Goal: Task Accomplishment & Management: Use online tool/utility

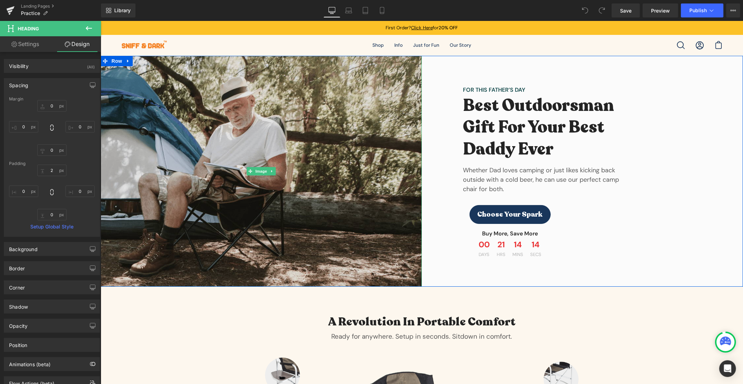
click at [211, 115] on img at bounding box center [260, 170] width 321 height 231
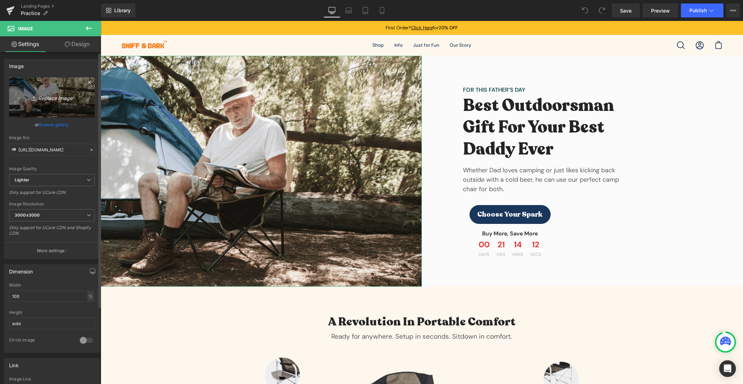
click at [52, 94] on icon "Replace Image" at bounding box center [52, 97] width 56 height 9
type input "C:\fakepath\bg.png.jpg"
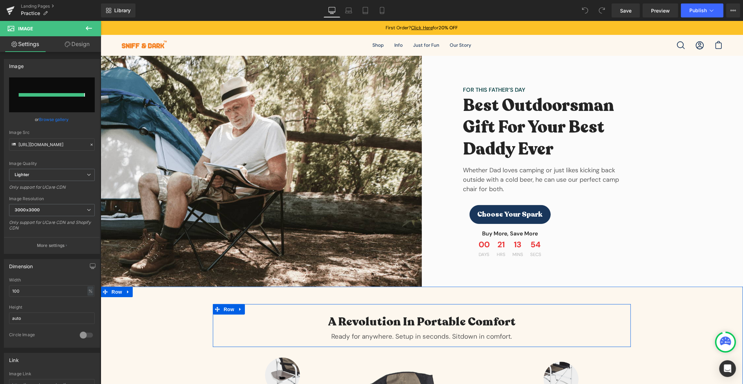
type input "[URL][DOMAIN_NAME]"
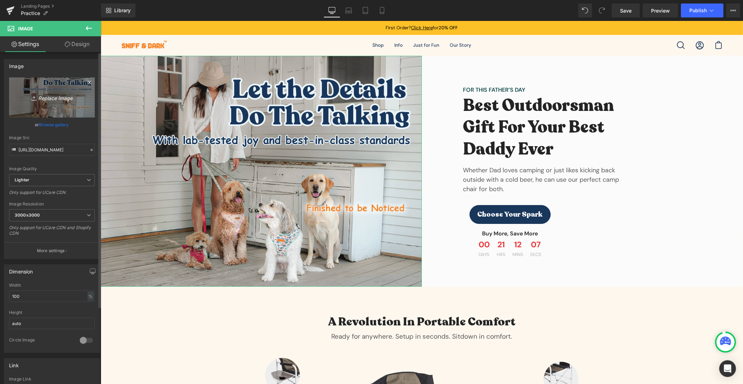
click at [47, 95] on icon "Replace Image" at bounding box center [52, 97] width 56 height 9
type input "C:\fakepath\bg.png.jpg"
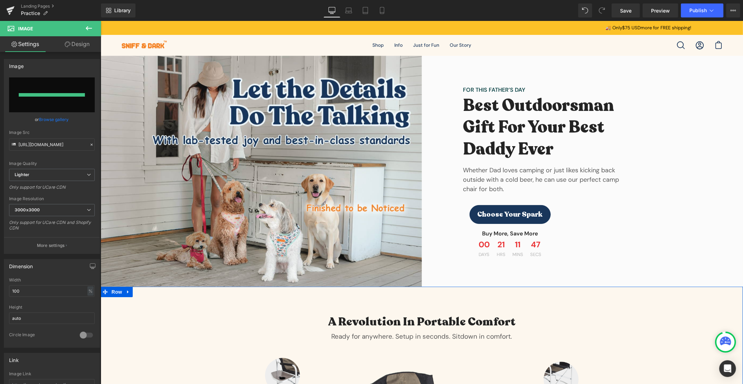
type input "[URL][DOMAIN_NAME]"
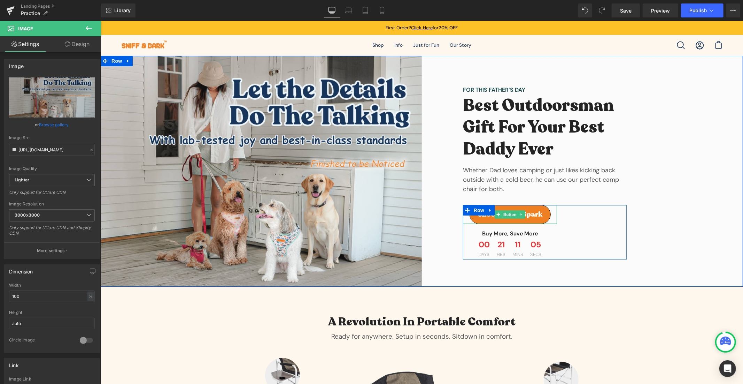
click at [528, 215] on span "Choose Your Spark" at bounding box center [509, 214] width 65 height 8
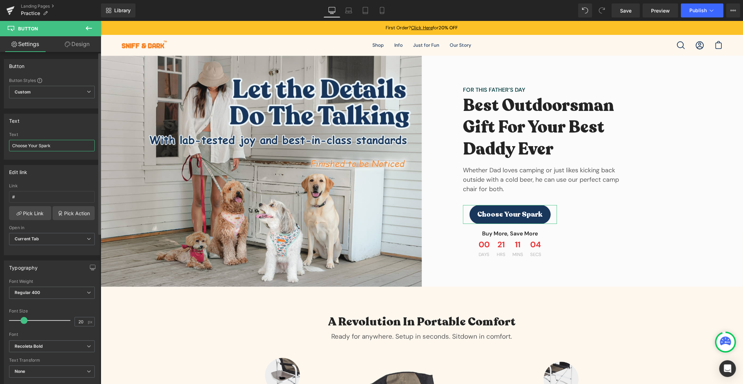
click at [84, 145] on input "Choose Your Spark" at bounding box center [52, 145] width 86 height 11
paste input "➡️"
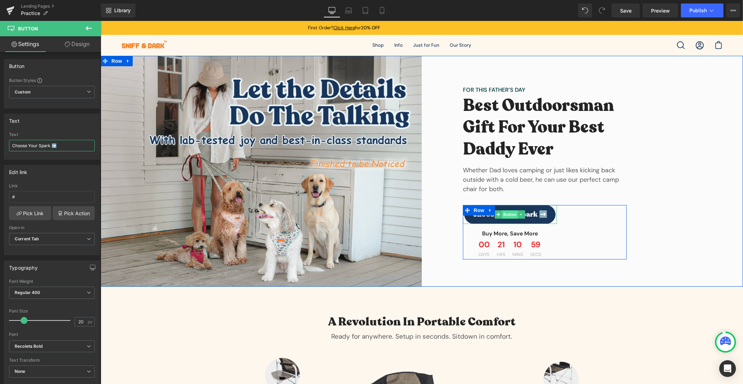
click at [502, 213] on span "Button" at bounding box center [510, 214] width 16 height 8
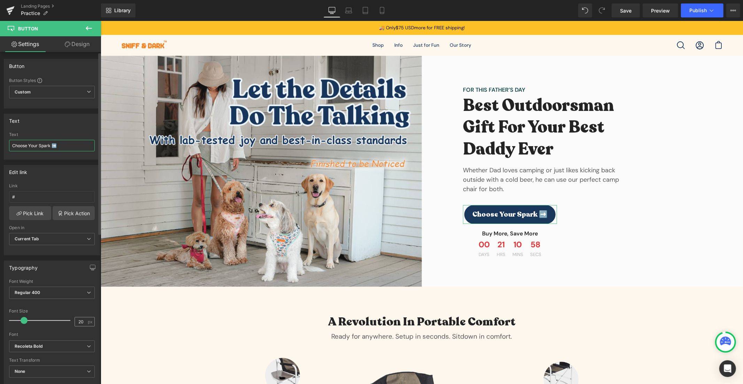
type input "Choose Your Spark ➡️"
click at [81, 318] on input "20" at bounding box center [81, 321] width 12 height 9
type input "23"
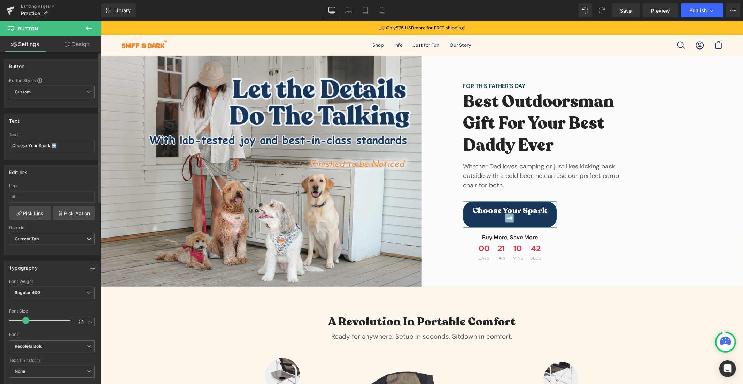
click at [67, 308] on div "Font Size" at bounding box center [52, 310] width 86 height 5
click at [66, 295] on span "Regular 400" at bounding box center [52, 292] width 86 height 12
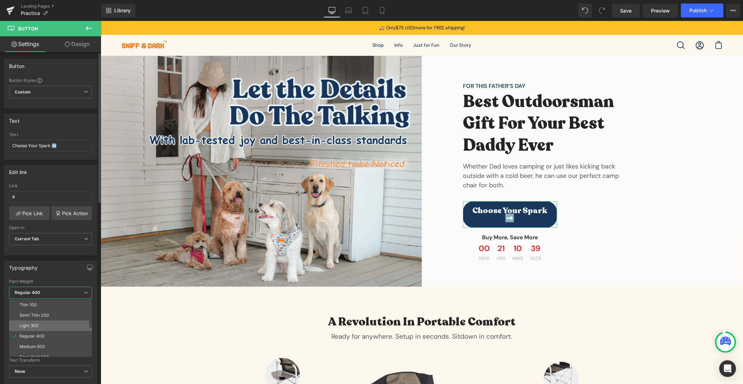
scroll to position [57, 0]
click at [59, 326] on li "Bold 700" at bounding box center [52, 330] width 86 height 10
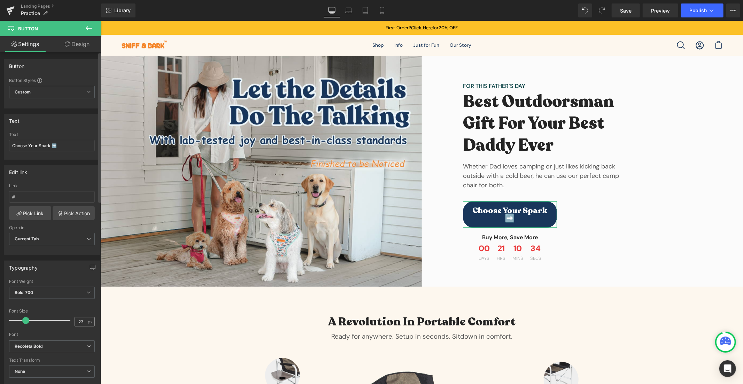
click at [87, 325] on div "23 px" at bounding box center [85, 321] width 20 height 9
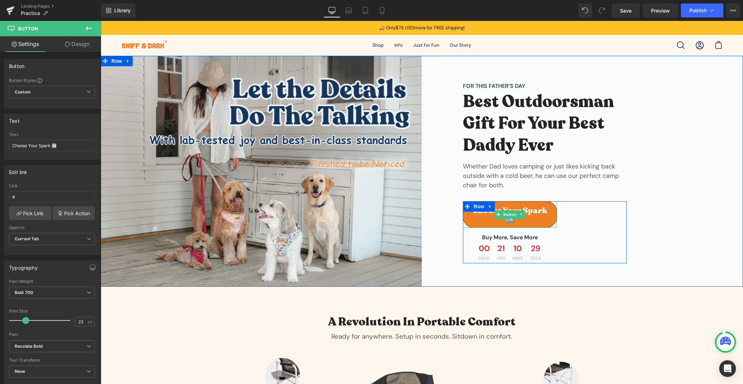
click at [550, 213] on link "Choose Your Spark ➡️" at bounding box center [510, 214] width 94 height 26
drag, startPoint x: 553, startPoint y: 212, endPoint x: 603, endPoint y: 216, distance: 50.4
click at [603, 216] on div "Choose Your Spark ➡️ Button Buy More, Save More Text Block 00 Days 21 Hrs 10 Mi…" at bounding box center [545, 232] width 164 height 62
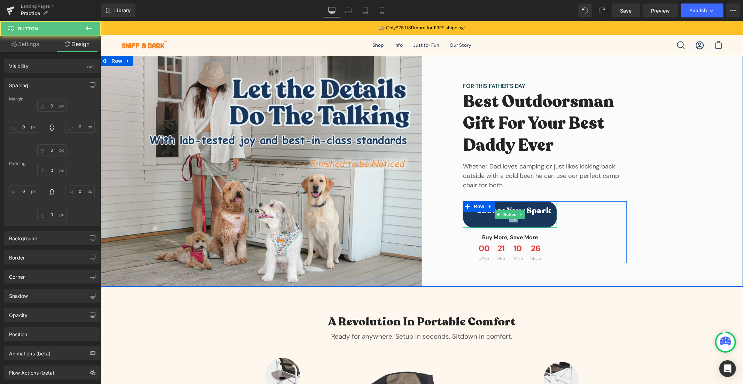
type input "0"
type input "15"
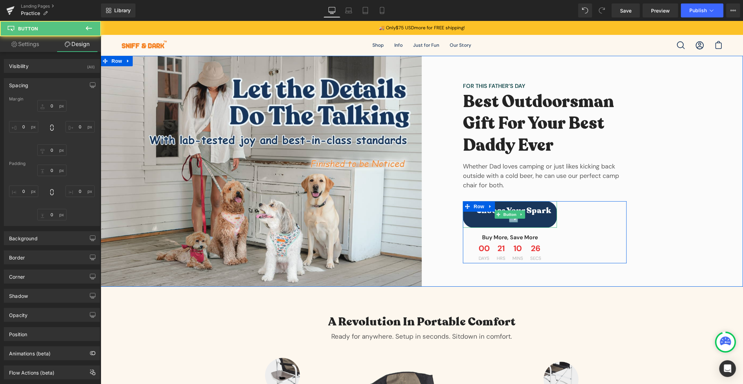
type input "0"
type input "15"
type input "22"
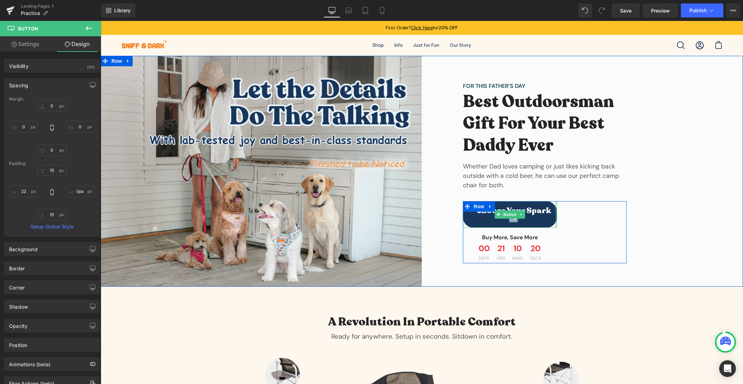
drag, startPoint x: 552, startPoint y: 214, endPoint x: 572, endPoint y: 210, distance: 19.8
click at [572, 210] on div "Choose Your Spark ➡️ Button Buy More, Save More Text Block 00 Days 21 Hrs 10 Mi…" at bounding box center [545, 232] width 164 height 62
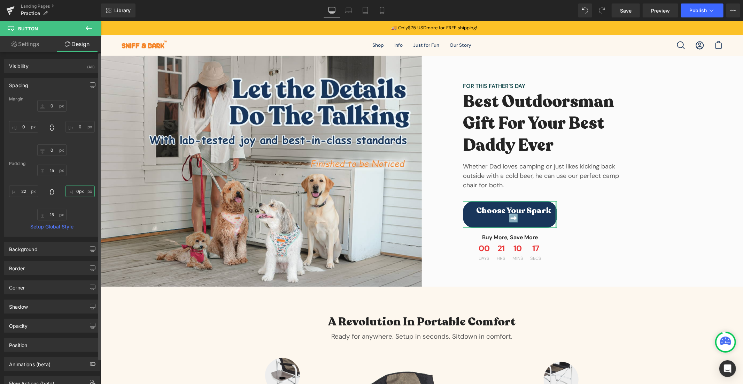
click at [78, 192] on input "0px" at bounding box center [80, 190] width 29 height 11
click at [78, 192] on input "22" at bounding box center [80, 190] width 29 height 11
type input "0"
click at [78, 192] on input "0" at bounding box center [80, 190] width 29 height 11
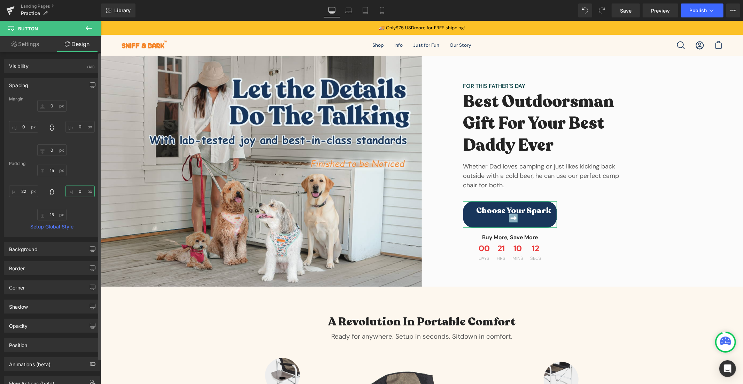
click at [78, 192] on input "0" at bounding box center [80, 190] width 29 height 11
click at [23, 191] on input "22" at bounding box center [23, 190] width 29 height 11
click at [32, 191] on input "30" at bounding box center [23, 190] width 29 height 11
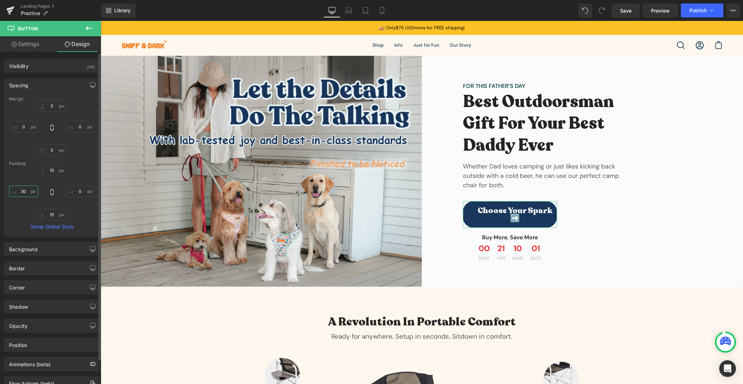
click at [32, 191] on input "30" at bounding box center [23, 190] width 29 height 11
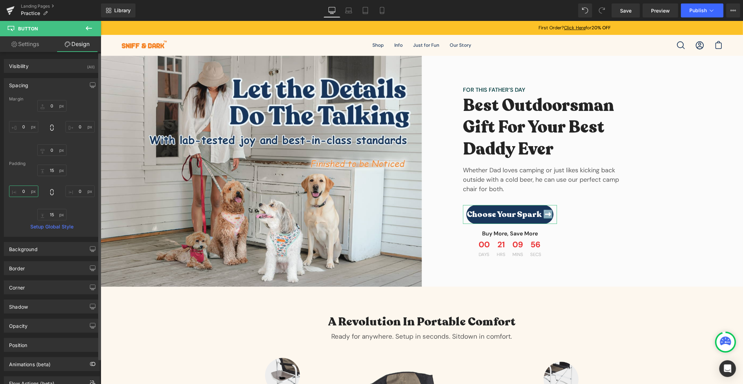
click at [23, 188] on input "0" at bounding box center [23, 190] width 29 height 11
click at [27, 193] on input "10" at bounding box center [23, 190] width 29 height 11
type input "25"
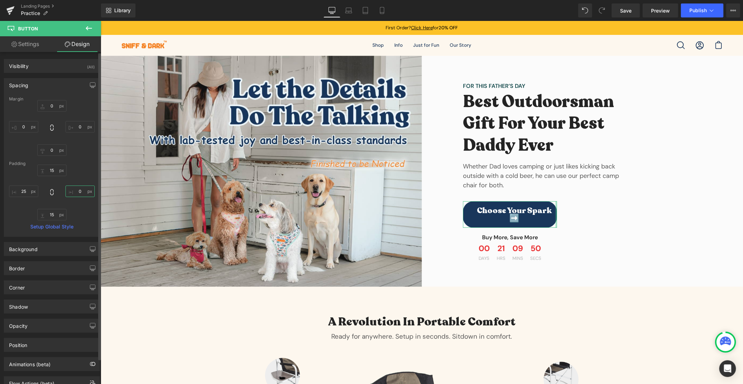
click at [78, 194] on input "0" at bounding box center [80, 190] width 29 height 11
type input "25"
type input "-25"
click at [78, 131] on input "-25" at bounding box center [80, 126] width 29 height 11
click at [25, 124] on input "0" at bounding box center [23, 126] width 29 height 11
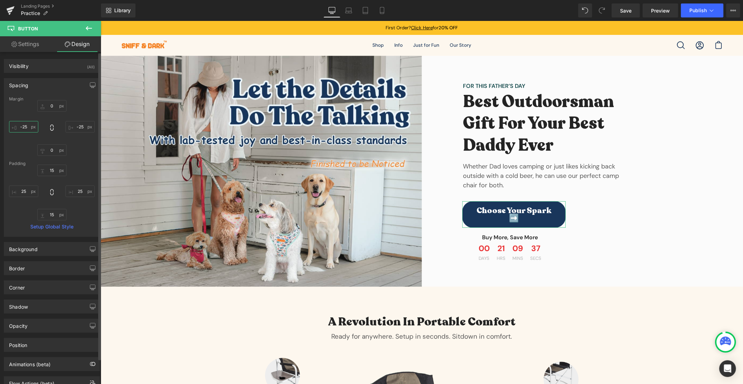
type input "-25"
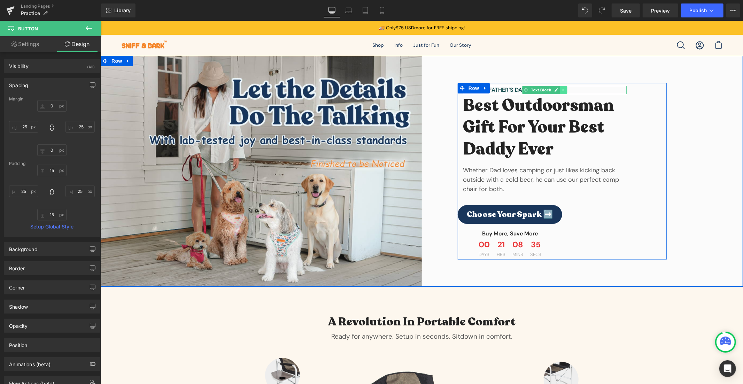
click at [564, 92] on link at bounding box center [563, 89] width 7 height 8
click at [564, 92] on link at bounding box center [566, 89] width 7 height 8
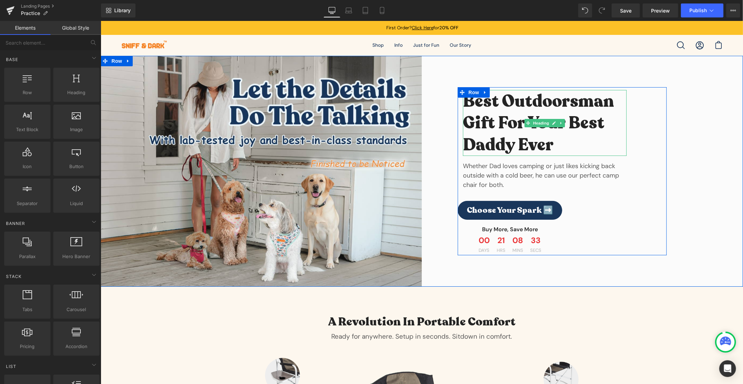
click at [548, 100] on h2 "Best Outdoorsman Gift For Your Best Daddy Ever" at bounding box center [545, 122] width 164 height 65
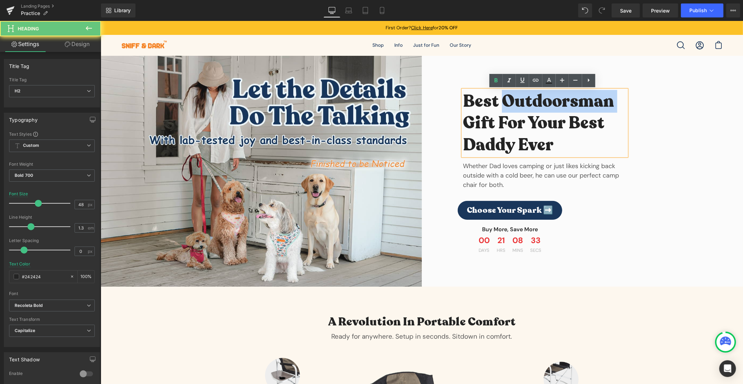
click at [548, 100] on h2 "Best Outdoorsman Gift For Your Best Daddy Ever" at bounding box center [545, 122] width 164 height 65
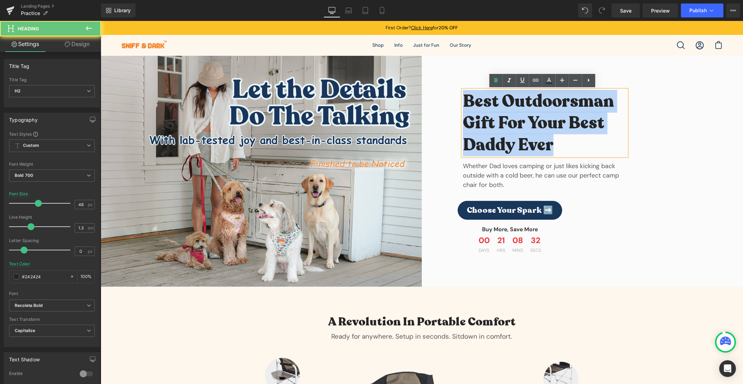
click at [548, 100] on h2 "Best Outdoorsman Gift For Your Best Daddy Ever" at bounding box center [545, 122] width 164 height 65
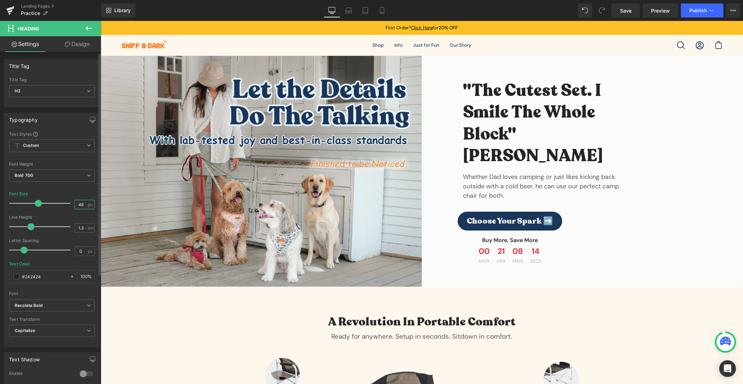
click at [78, 202] on input "48" at bounding box center [81, 204] width 12 height 9
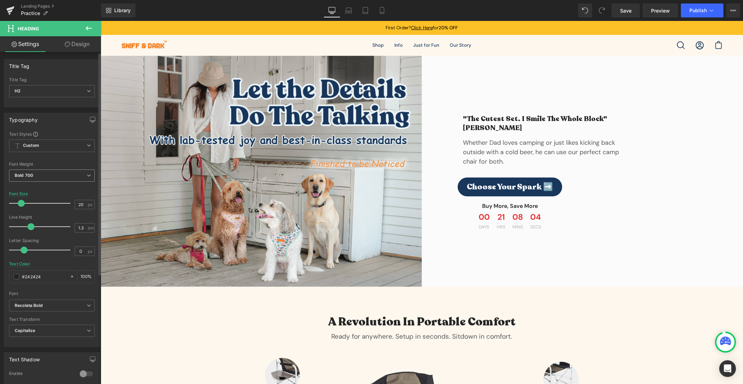
click at [39, 176] on span "Bold 700" at bounding box center [52, 175] width 86 height 12
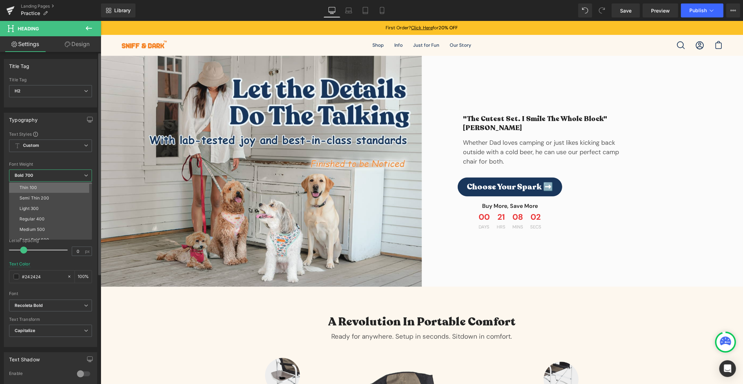
click at [65, 190] on li "Thin 100" at bounding box center [52, 187] width 86 height 10
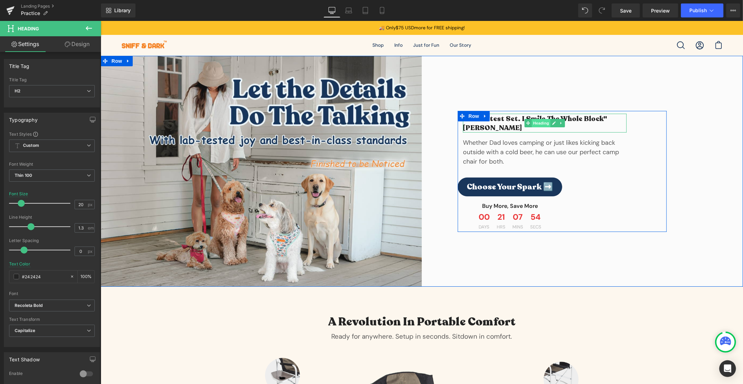
click at [538, 122] on span "Heading" at bounding box center [541, 122] width 19 height 8
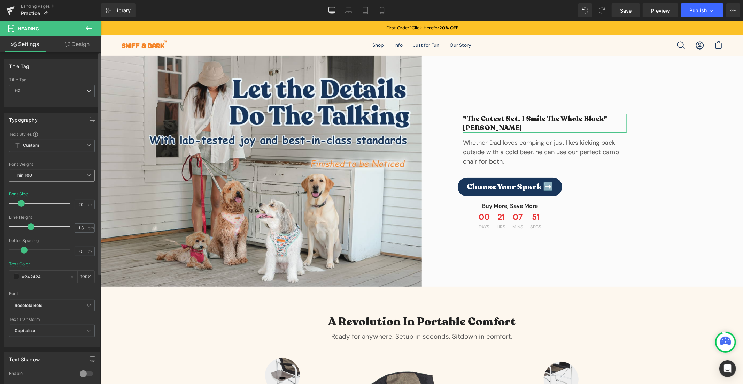
click at [51, 177] on span "Thin 100" at bounding box center [52, 175] width 86 height 12
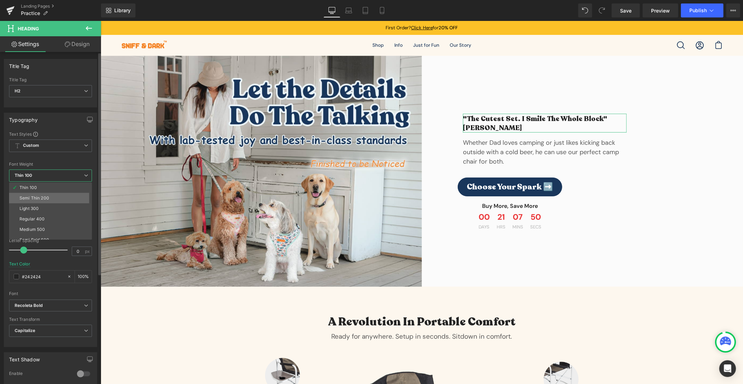
click at [50, 197] on li "Semi Thin 200" at bounding box center [52, 198] width 86 height 10
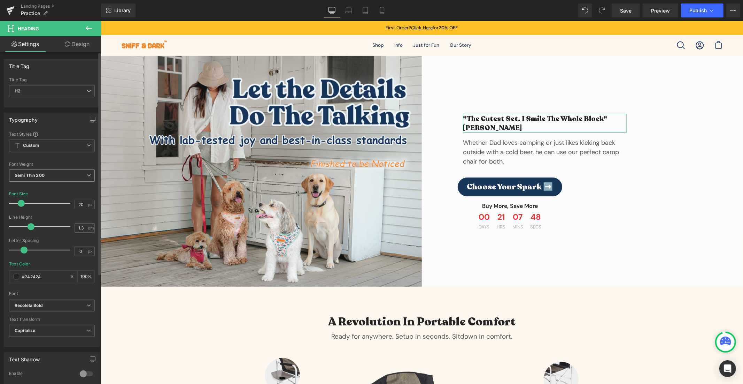
click at [72, 173] on span "Semi Thin 200" at bounding box center [52, 175] width 86 height 12
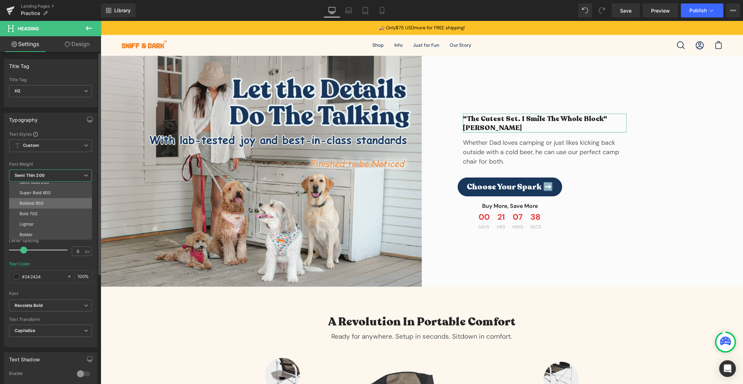
click at [54, 206] on li "Boldest 900" at bounding box center [52, 203] width 86 height 10
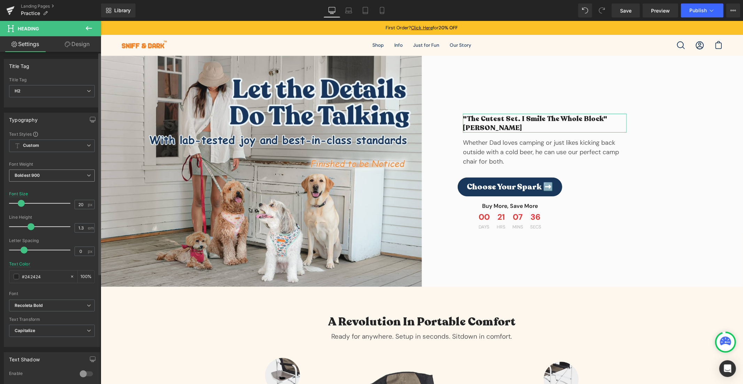
click at [74, 175] on span "Boldest 900" at bounding box center [52, 175] width 86 height 12
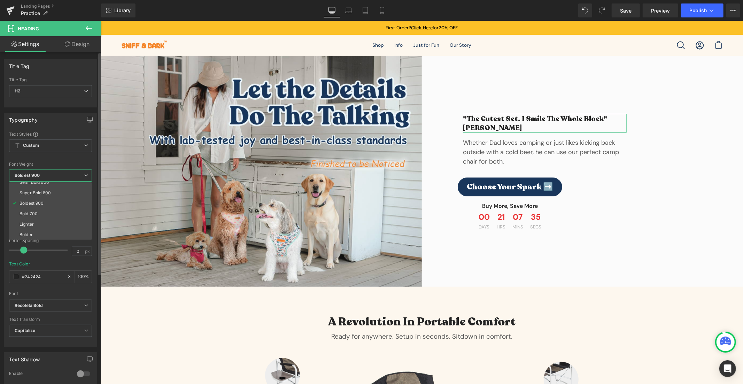
click at [74, 175] on span "Boldest 900" at bounding box center [50, 175] width 83 height 12
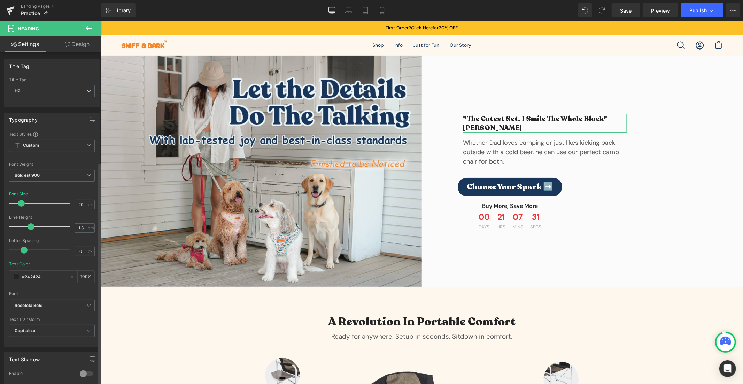
scroll to position [164, 0]
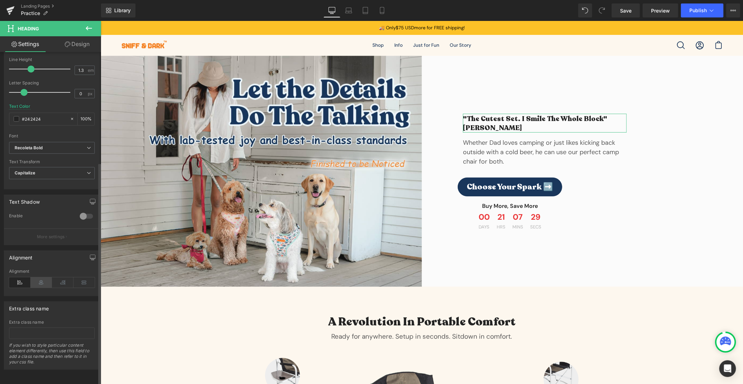
click at [44, 277] on icon at bounding box center [42, 282] width 22 height 10
click at [20, 279] on icon at bounding box center [20, 282] width 22 height 10
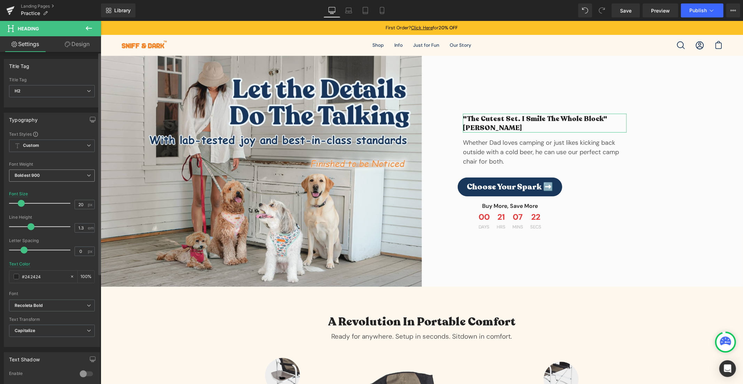
click at [46, 177] on span "Boldest 900" at bounding box center [52, 175] width 86 height 12
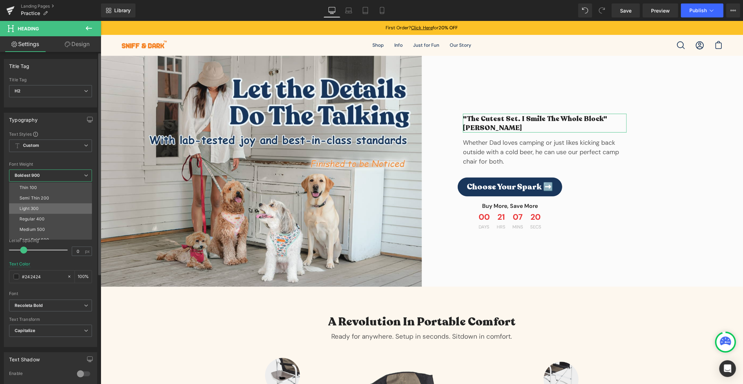
click at [67, 209] on li "Light 300" at bounding box center [52, 208] width 86 height 10
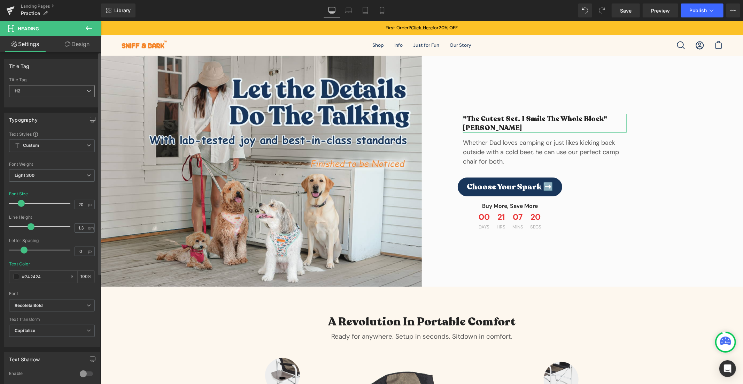
click at [70, 95] on span "H2" at bounding box center [52, 91] width 86 height 12
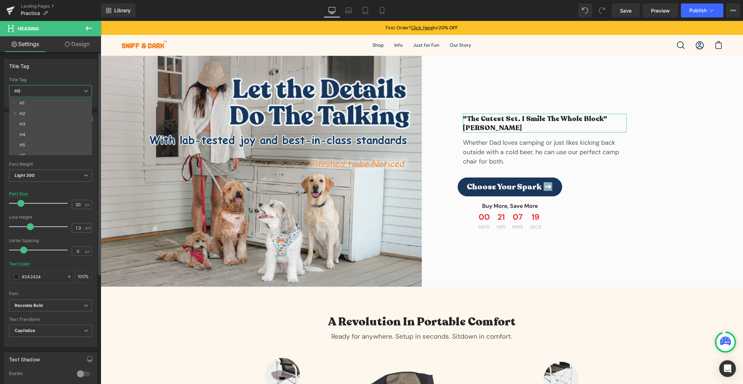
click at [69, 97] on span "H2" at bounding box center [50, 91] width 83 height 12
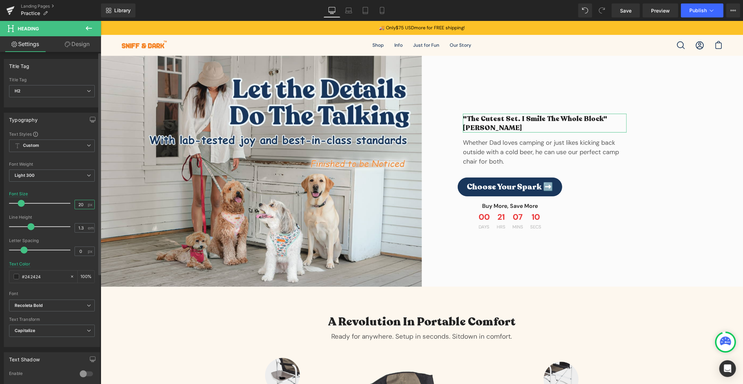
click at [81, 204] on input "20" at bounding box center [81, 204] width 12 height 9
drag, startPoint x: 82, startPoint y: 204, endPoint x: 64, endPoint y: 203, distance: 17.1
click at [64, 203] on div "Font Size 20 px" at bounding box center [52, 202] width 86 height 23
type input "25"
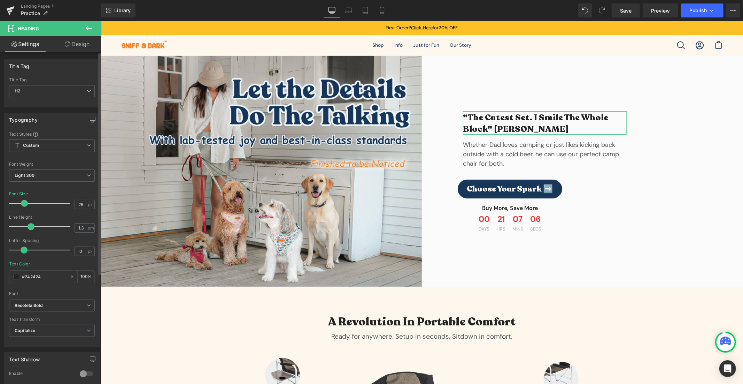
click at [75, 194] on div "Font Size 25 px" at bounding box center [52, 202] width 86 height 23
click at [39, 176] on span "Light 300" at bounding box center [52, 175] width 86 height 12
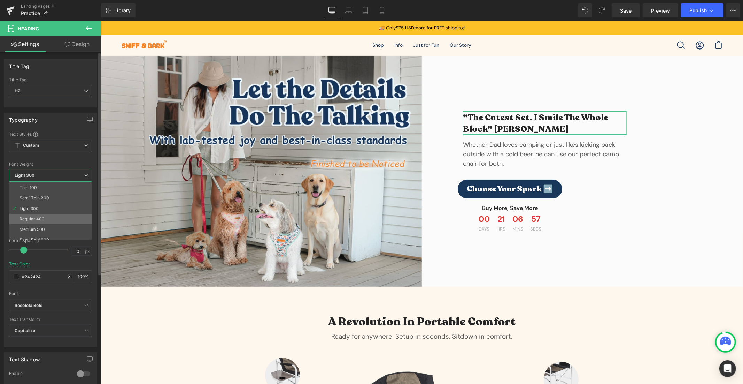
click at [37, 218] on div "Regular 400" at bounding box center [32, 218] width 25 height 5
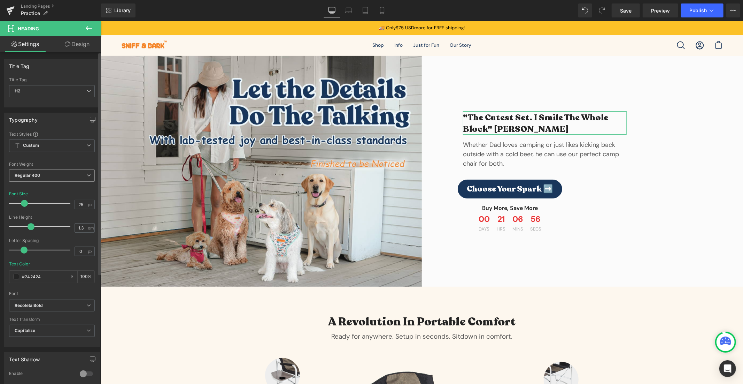
click at [65, 178] on span "Regular 400" at bounding box center [52, 175] width 86 height 12
click at [60, 161] on div "Font Default Recoleta Bold DM Sans Recoleta Bold Default Recoleta Bold DM Sans …" at bounding box center [52, 215] width 86 height 168
click at [63, 151] on span "Custom Setup Global Style" at bounding box center [52, 145] width 86 height 13
click at [64, 151] on span "Custom Setup Global Style" at bounding box center [50, 145] width 83 height 13
click at [53, 306] on b "Recoleta Bold" at bounding box center [51, 305] width 72 height 6
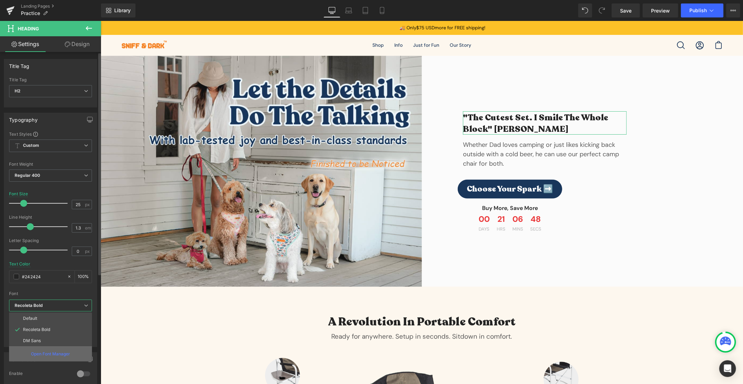
click at [52, 355] on p "Open Font Manager" at bounding box center [50, 354] width 39 height 6
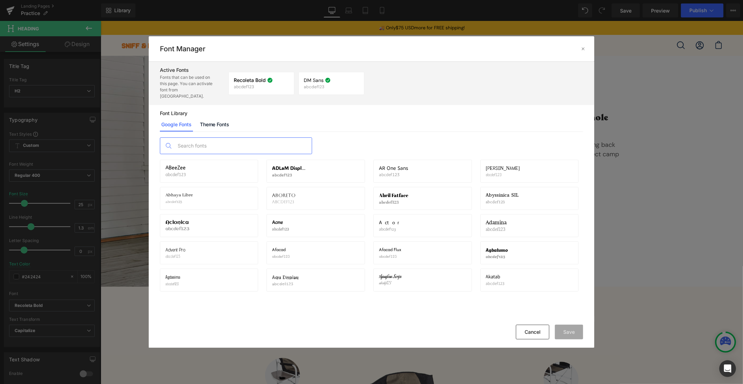
click at [214, 146] on input "text" at bounding box center [243, 146] width 138 height 16
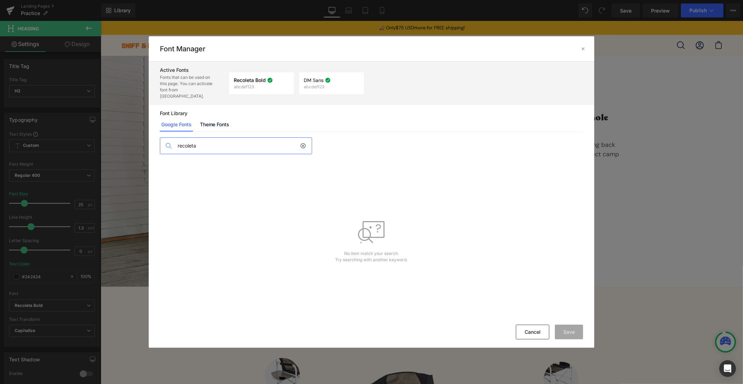
type input "recoleta"
click at [223, 126] on link "Theme Fonts" at bounding box center [215, 124] width 32 height 14
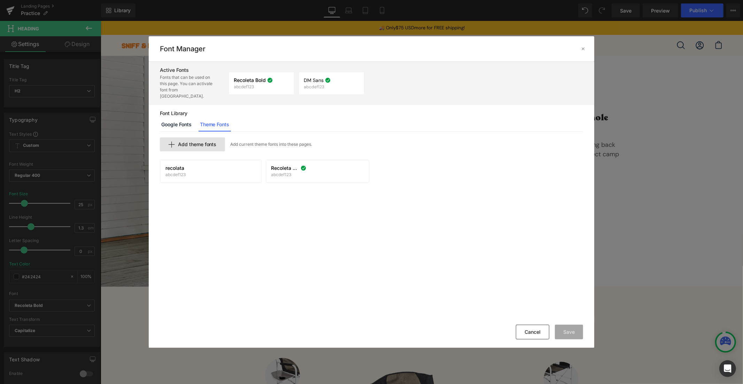
click at [208, 145] on span "Add theme fonts" at bounding box center [197, 144] width 39 height 6
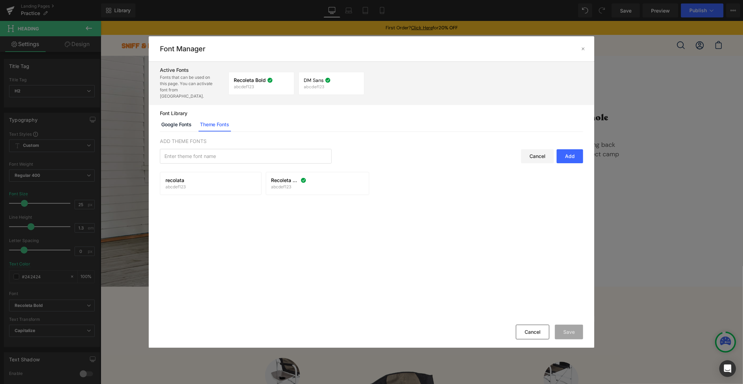
click at [571, 158] on div "Add" at bounding box center [570, 156] width 26 height 14
click at [263, 155] on input "text" at bounding box center [245, 156] width 171 height 14
type input "e"
type input "r"
click at [190, 128] on link "Google Fonts" at bounding box center [176, 124] width 33 height 14
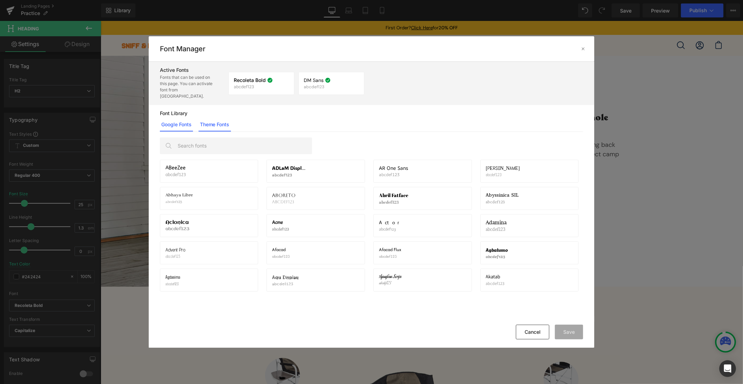
click at [228, 125] on link "Theme Fonts" at bounding box center [215, 124] width 32 height 14
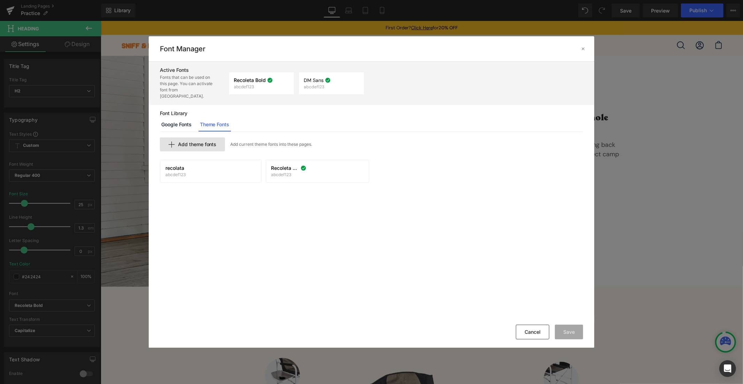
click at [206, 145] on span "Add theme fonts" at bounding box center [197, 144] width 39 height 6
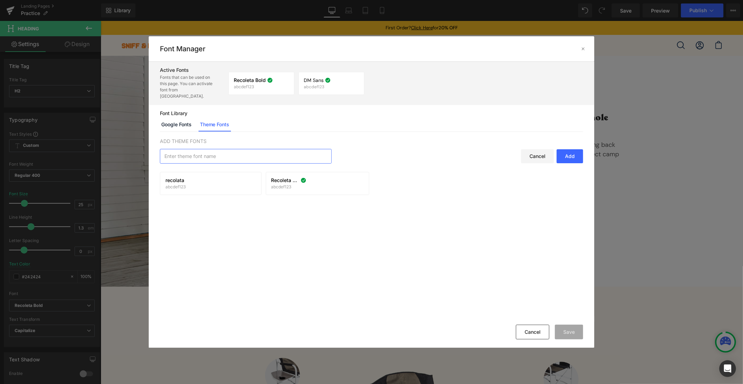
click at [202, 155] on input "text" at bounding box center [245, 156] width 171 height 14
click at [574, 154] on div "Add" at bounding box center [570, 156] width 26 height 14
click at [260, 161] on input "text" at bounding box center [245, 156] width 171 height 14
type input "rec"
click at [237, 197] on p at bounding box center [237, 193] width 11 height 11
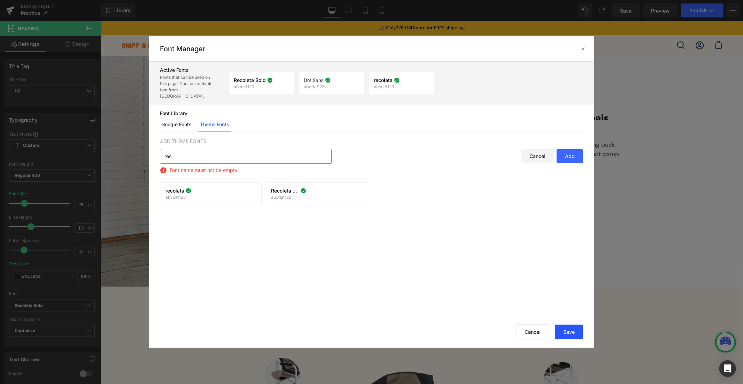
click at [572, 326] on button "Save" at bounding box center [569, 331] width 28 height 15
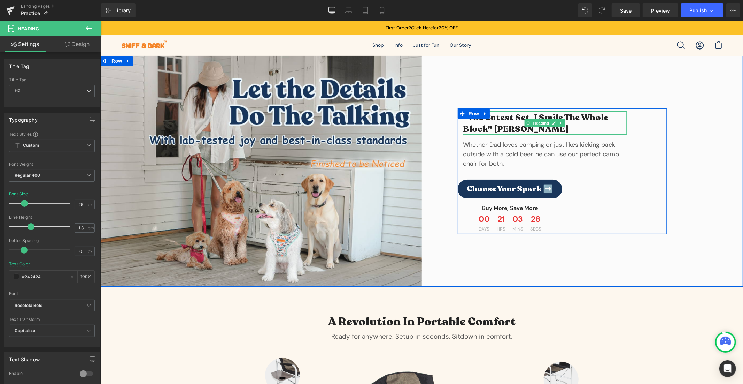
click at [498, 124] on h2 ""The cutest set. I smile the whole block" [PERSON_NAME]" at bounding box center [545, 123] width 164 height 23
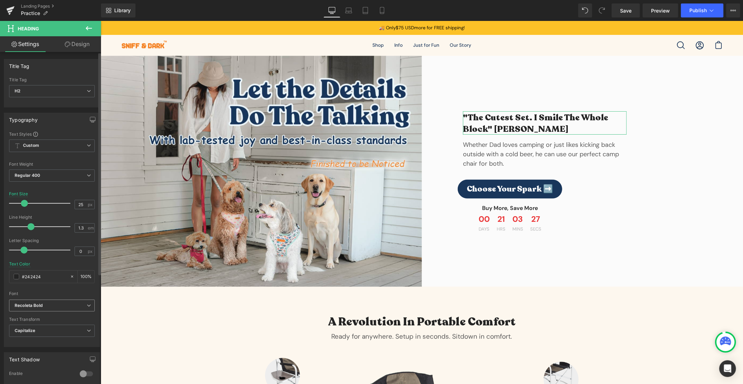
click at [54, 308] on b "Recoleta Bold" at bounding box center [51, 305] width 72 height 6
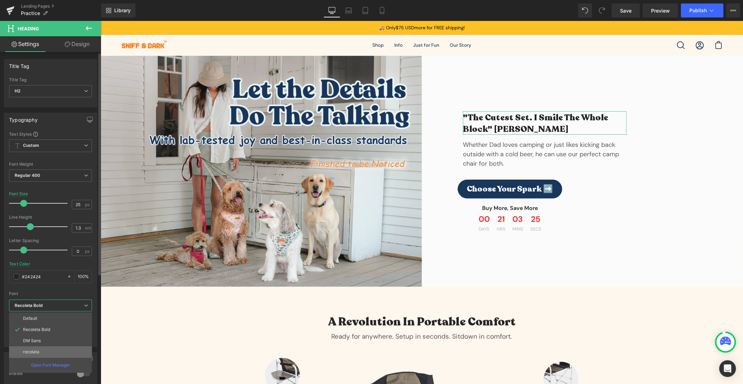
click at [41, 353] on li "recolata" at bounding box center [50, 351] width 83 height 11
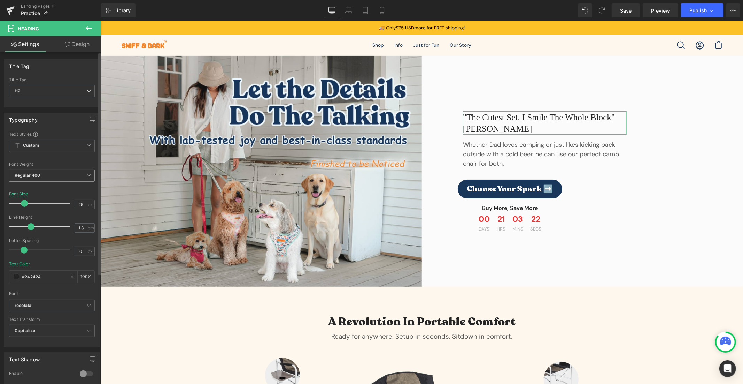
click at [47, 174] on span "Regular 400" at bounding box center [52, 175] width 86 height 12
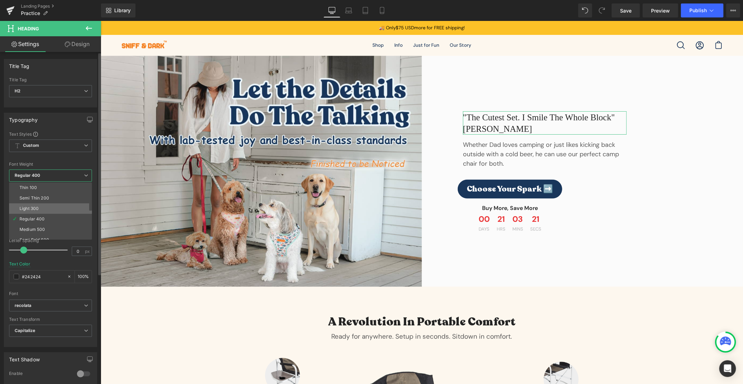
click at [44, 208] on li "Light 300" at bounding box center [52, 208] width 86 height 10
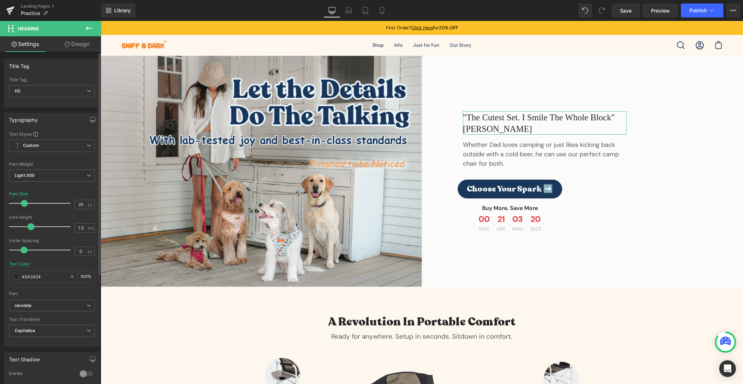
click at [60, 168] on div "Font Weight Light 300 Thin 100 Semi Thin 200 Light 300 Regular 400 Medium 500 S…" at bounding box center [52, 176] width 86 height 28
click at [57, 173] on span "Light 300" at bounding box center [52, 175] width 86 height 12
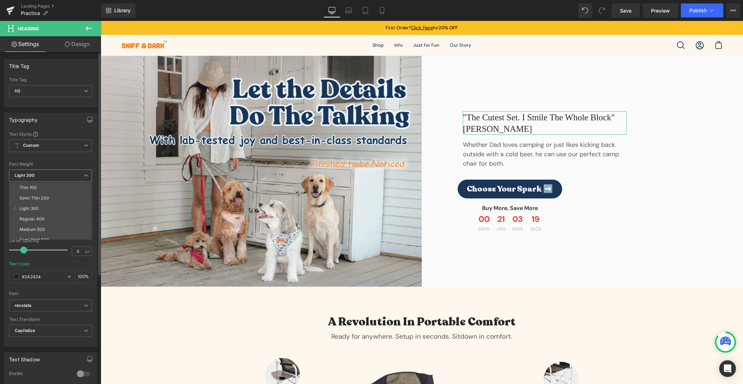
scroll to position [57, 0]
click at [58, 217] on li "Bold 700" at bounding box center [52, 213] width 86 height 10
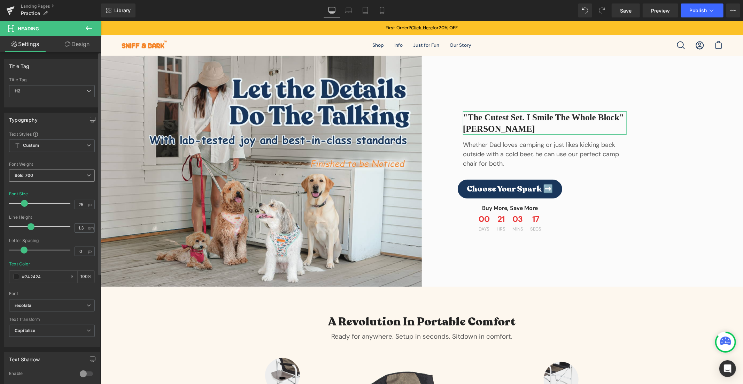
click at [63, 176] on span "Bold 700" at bounding box center [52, 175] width 86 height 12
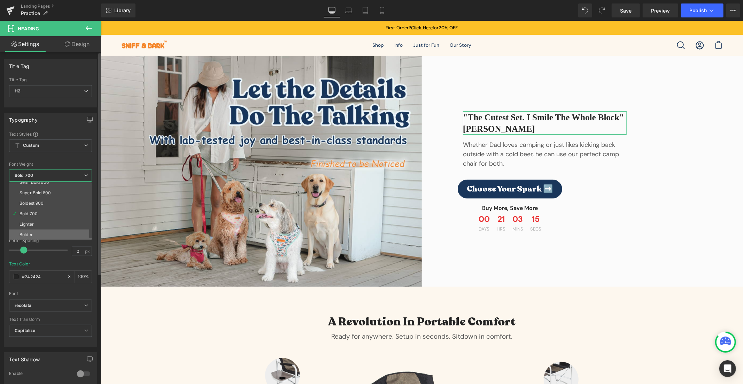
click at [46, 231] on li "Bolder" at bounding box center [52, 234] width 86 height 10
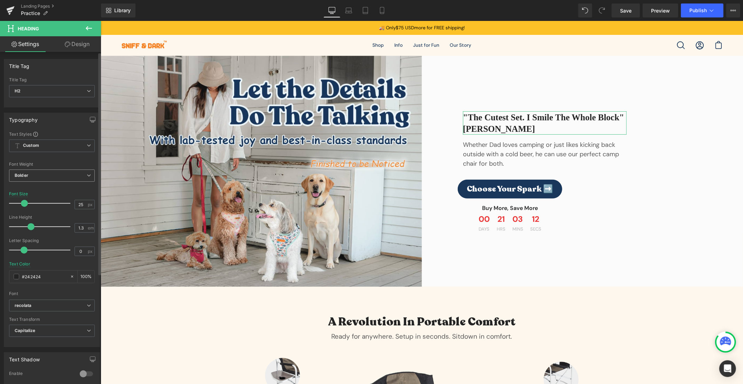
click at [58, 169] on span "Bolder" at bounding box center [52, 175] width 86 height 12
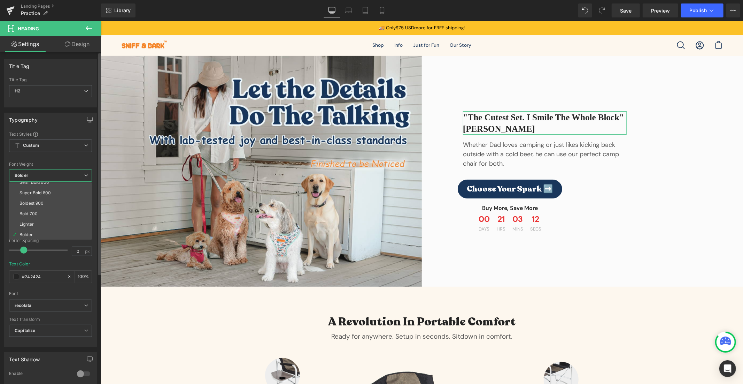
click at [53, 175] on span "Bolder" at bounding box center [50, 175] width 83 height 12
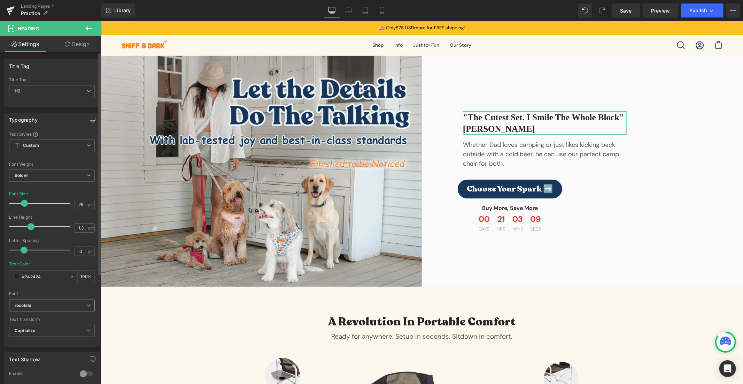
click at [70, 309] on span "recolata" at bounding box center [52, 305] width 86 height 12
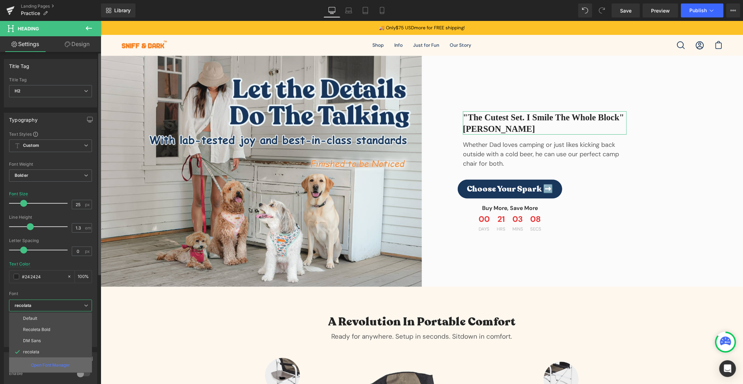
click at [51, 362] on p "Open Font Manager" at bounding box center [50, 365] width 39 height 6
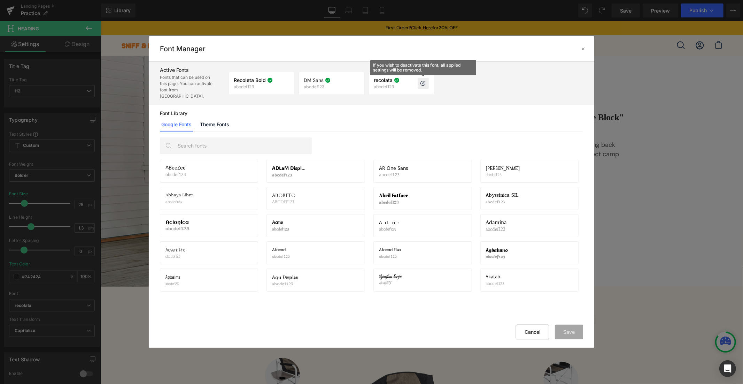
click at [424, 82] on icon at bounding box center [424, 83] width 6 height 6
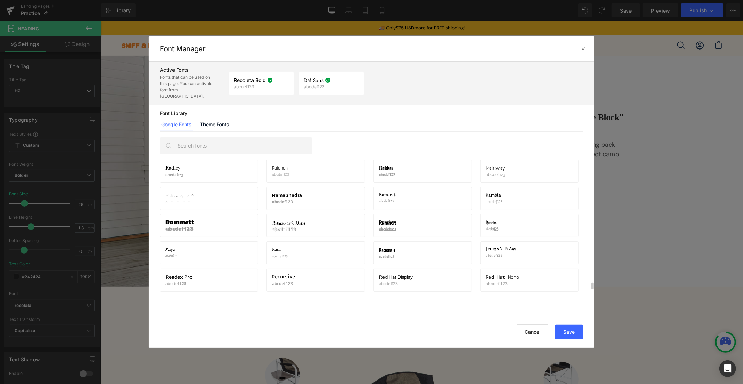
scroll to position [10228, 0]
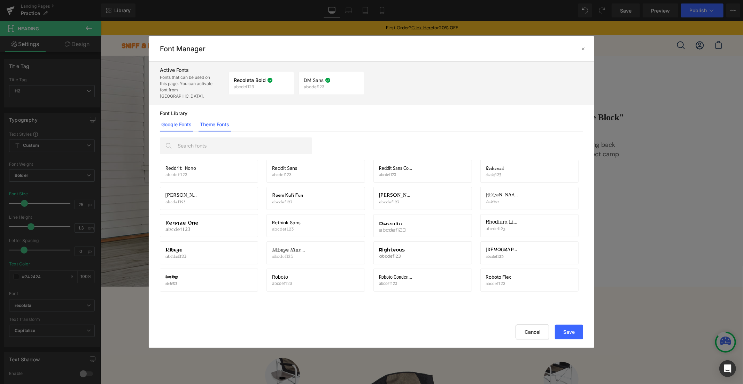
click at [229, 126] on link "Theme Fonts" at bounding box center [215, 124] width 32 height 14
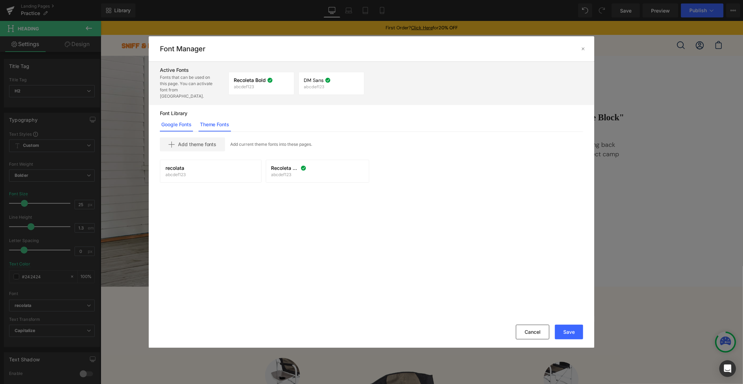
click at [172, 123] on link "Google Fonts" at bounding box center [176, 124] width 33 height 14
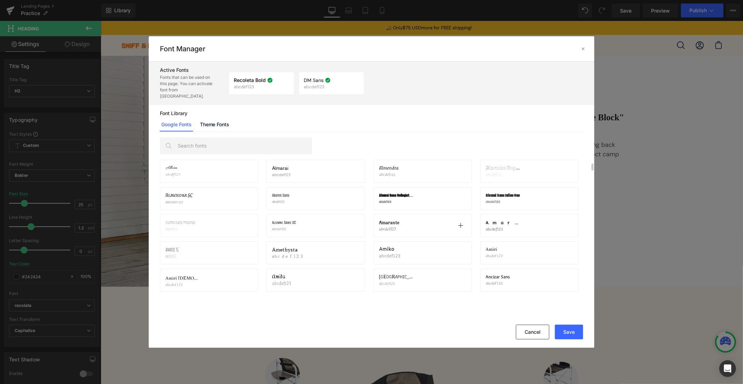
scroll to position [272, 0]
click at [370, 77] on div "Recoleta Bold abcdef123 If you wish to deactivate this font, all applied settin…" at bounding box center [411, 83] width 368 height 37
drag, startPoint x: 372, startPoint y: 77, endPoint x: 377, endPoint y: 78, distance: 4.6
drag, startPoint x: 377, startPoint y: 78, endPoint x: 407, endPoint y: 74, distance: 30.3
click at [407, 74] on div "Recoleta Bold abcdef123 If you wish to deactivate this font, all applied settin…" at bounding box center [411, 83] width 368 height 37
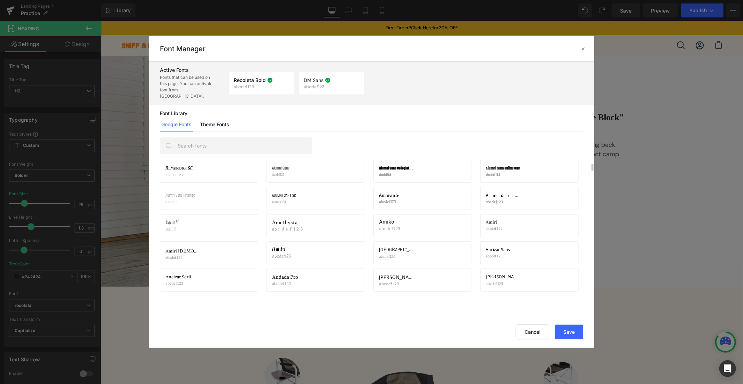
scroll to position [408, 0]
click at [525, 335] on button "Cancel" at bounding box center [532, 331] width 33 height 15
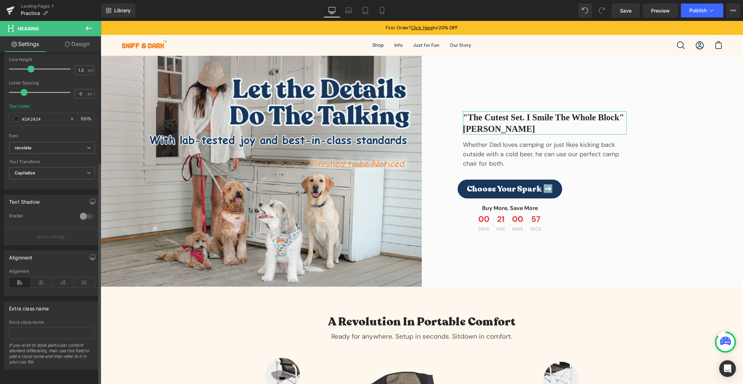
scroll to position [0, 0]
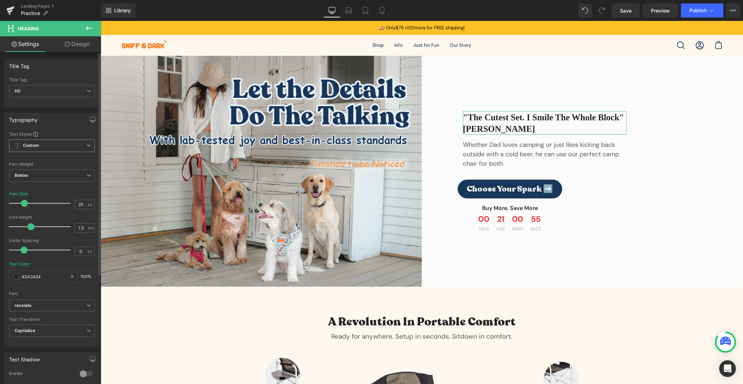
click at [74, 145] on span "Custom Setup Global Style" at bounding box center [52, 145] width 86 height 13
click at [40, 174] on div "Setup Global Style" at bounding box center [50, 174] width 83 height 16
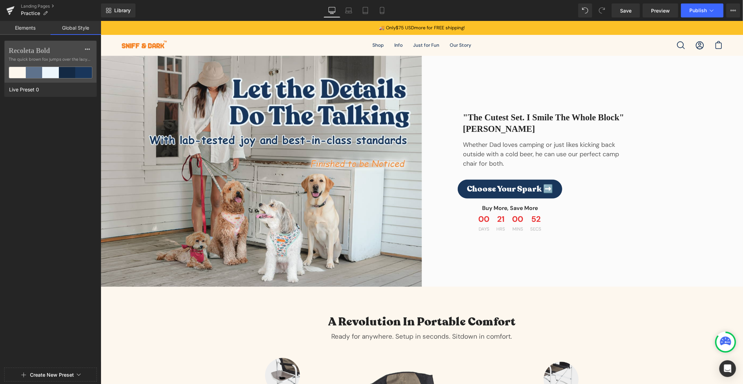
click at [39, 29] on link "Elements" at bounding box center [25, 28] width 51 height 14
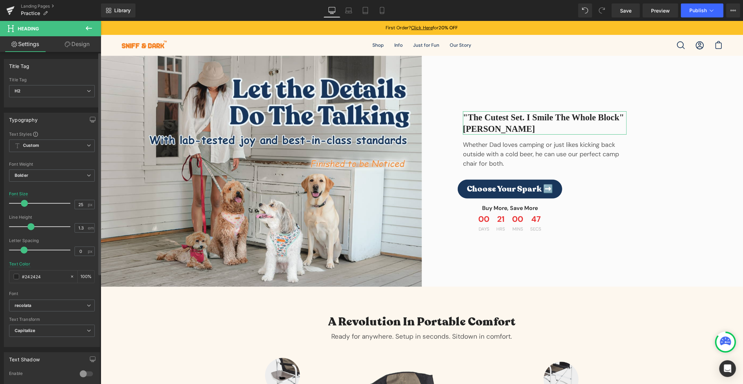
scroll to position [164, 0]
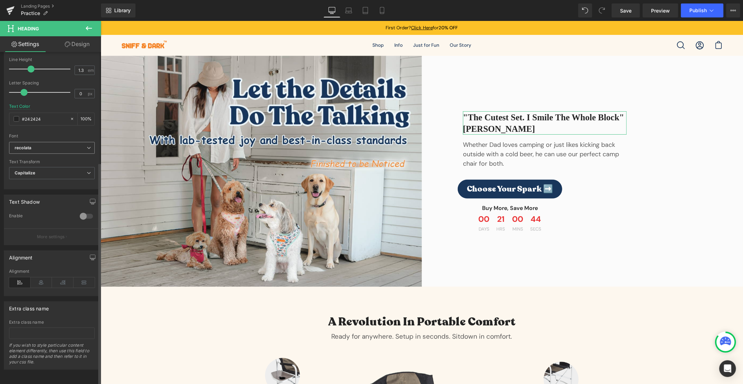
click at [50, 145] on b "recolata" at bounding box center [51, 148] width 72 height 6
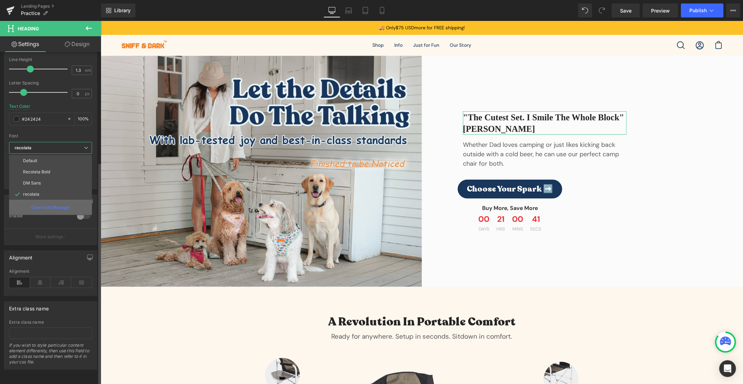
click at [58, 204] on p "Open Font Manager" at bounding box center [50, 207] width 39 height 6
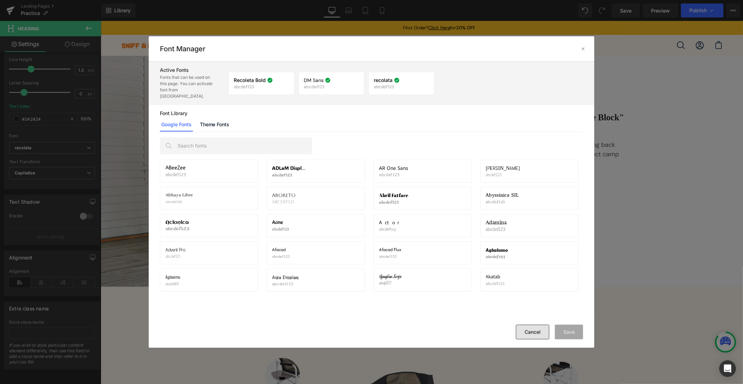
click at [544, 331] on button "Cancel" at bounding box center [532, 331] width 33 height 15
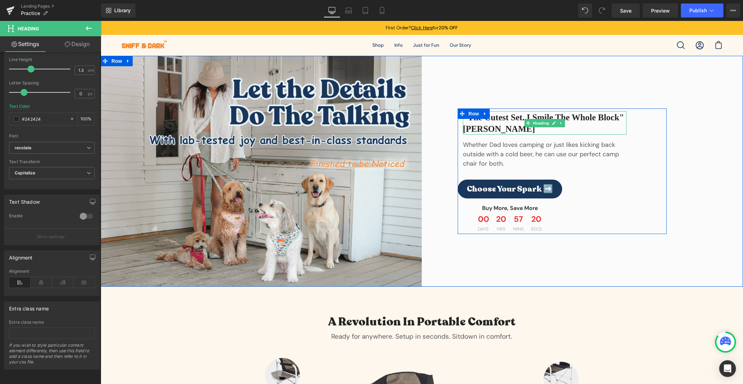
click at [514, 121] on h2 ""The cutest set. I smile the whole block" [PERSON_NAME]" at bounding box center [545, 123] width 164 height 23
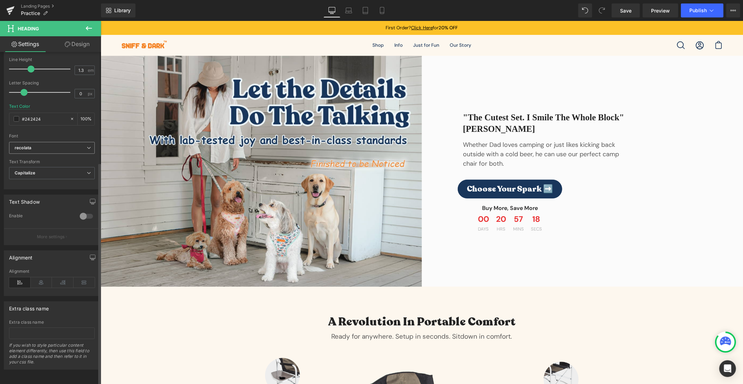
click at [58, 142] on span "recolata" at bounding box center [52, 148] width 86 height 12
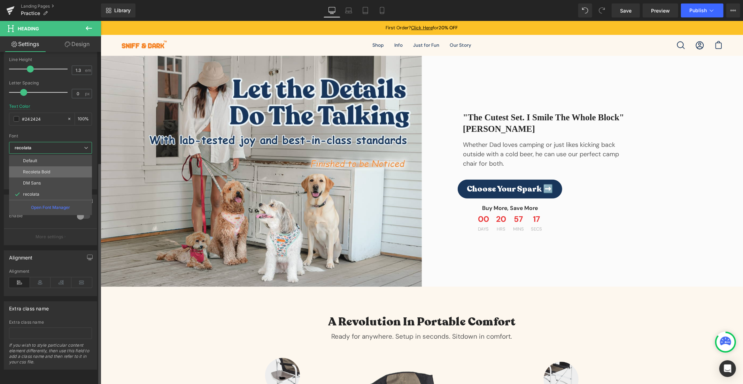
click at [60, 166] on li "Recoleta Bold" at bounding box center [50, 171] width 83 height 11
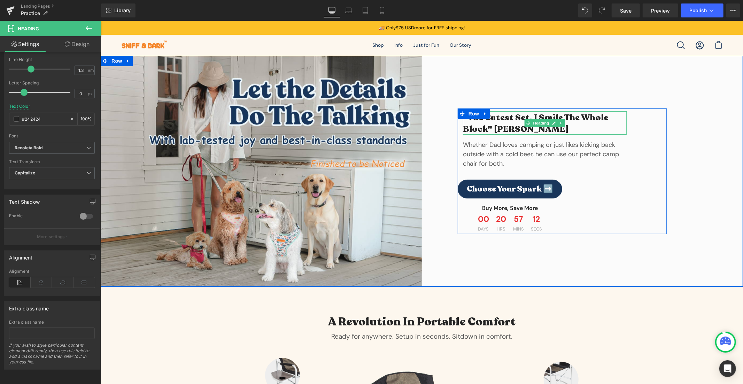
click at [505, 122] on h2 ""The cutest set. I smile the whole block" [PERSON_NAME]" at bounding box center [545, 123] width 164 height 23
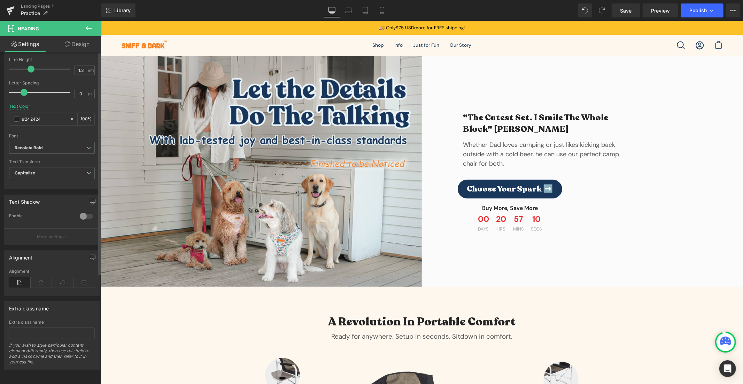
scroll to position [0, 0]
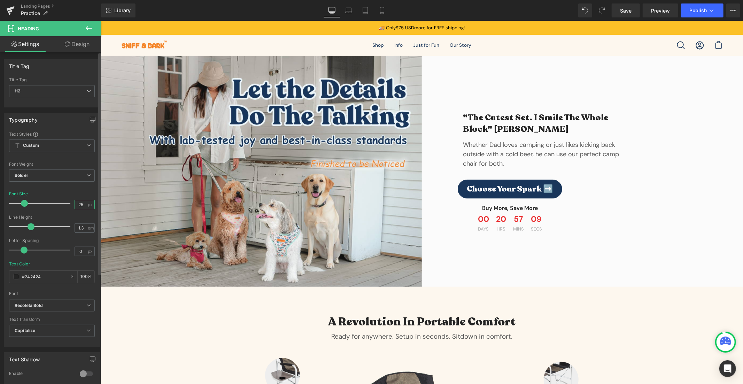
click at [79, 205] on input "25" at bounding box center [81, 204] width 12 height 9
drag, startPoint x: 81, startPoint y: 205, endPoint x: 74, endPoint y: 207, distance: 7.6
click at [75, 207] on input "25" at bounding box center [81, 204] width 12 height 9
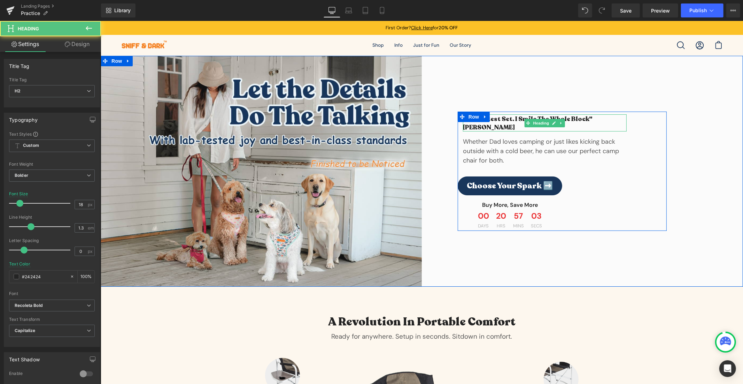
click at [606, 121] on h2 ""The cutest set. I smile the whole block" [PERSON_NAME]" at bounding box center [545, 123] width 164 height 16
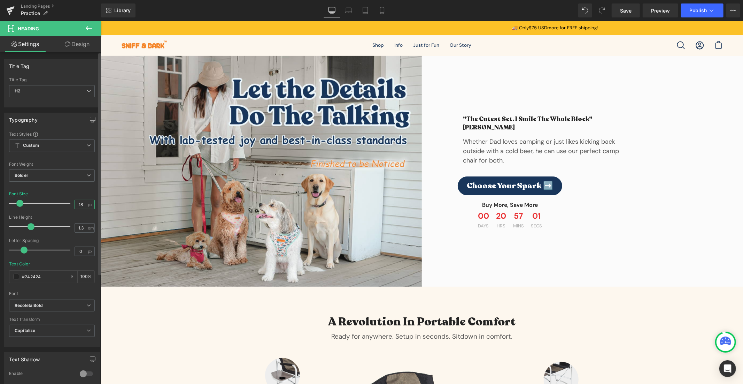
drag, startPoint x: 82, startPoint y: 201, endPoint x: 53, endPoint y: 198, distance: 28.7
click at [53, 198] on div "Font Size 18 px" at bounding box center [52, 202] width 86 height 23
type input "19"
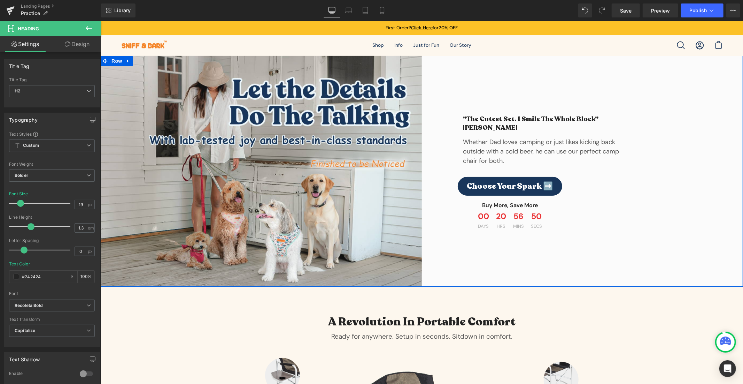
click at [464, 83] on div ""The cutest set. I smile the whole block" [PERSON_NAME] Heading Whether Dad lov…" at bounding box center [582, 170] width 321 height 231
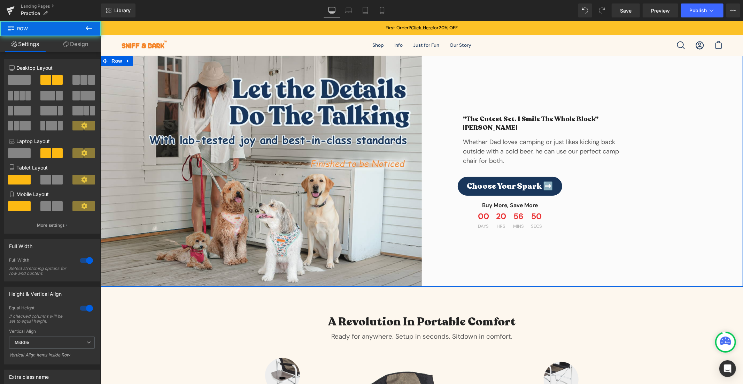
click at [464, 83] on div ""The cutest set. I smile the whole block" [PERSON_NAME] Heading Whether Dad lov…" at bounding box center [582, 170] width 321 height 231
click at [77, 43] on link "Design" at bounding box center [76, 44] width 51 height 16
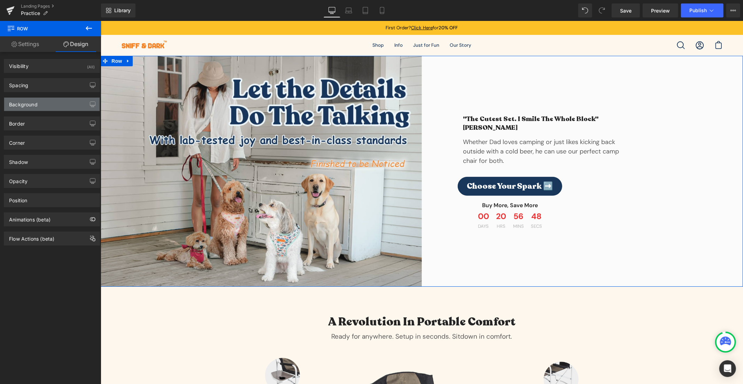
click at [35, 100] on div "Background" at bounding box center [23, 103] width 29 height 10
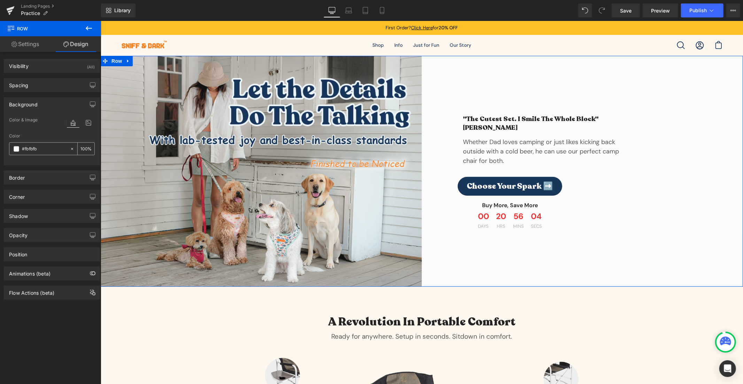
click at [35, 145] on input "#fbfbfb" at bounding box center [44, 149] width 45 height 8
paste input "edf6fc"
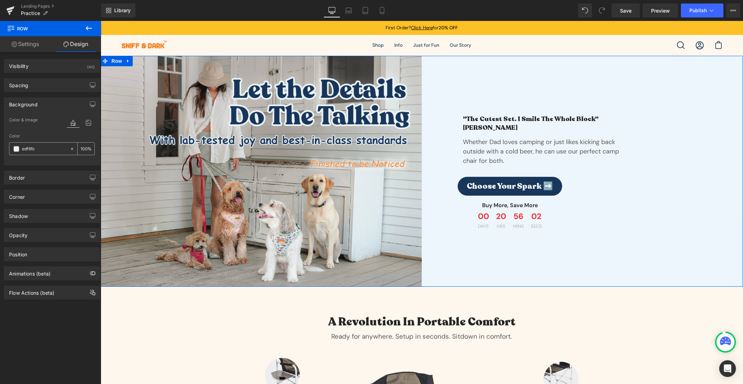
type input "edf6fc"
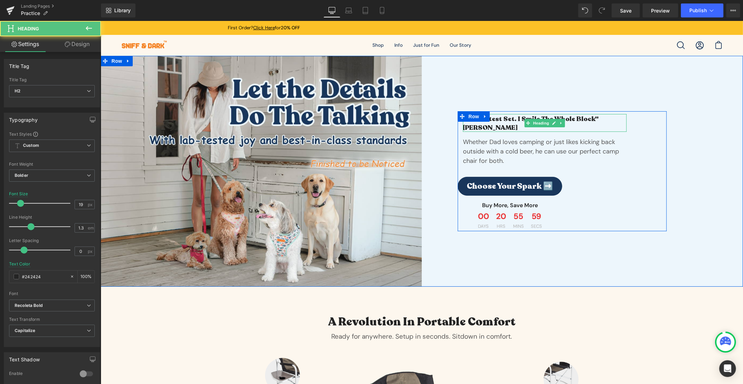
click at [570, 122] on h2 ""The cutest set. I smile the whole block" [PERSON_NAME]" at bounding box center [545, 122] width 164 height 17
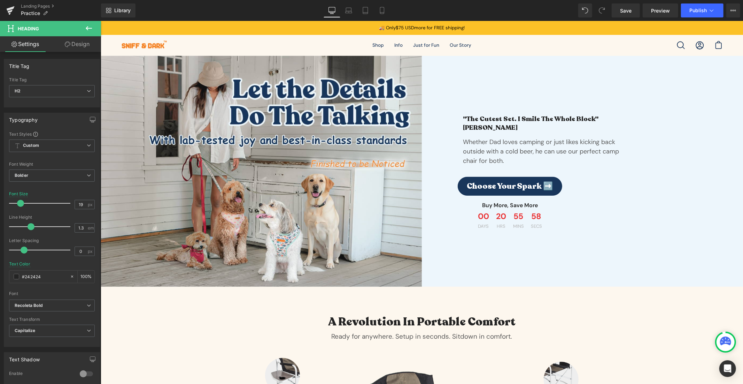
click at [73, 39] on link "Design" at bounding box center [77, 44] width 51 height 16
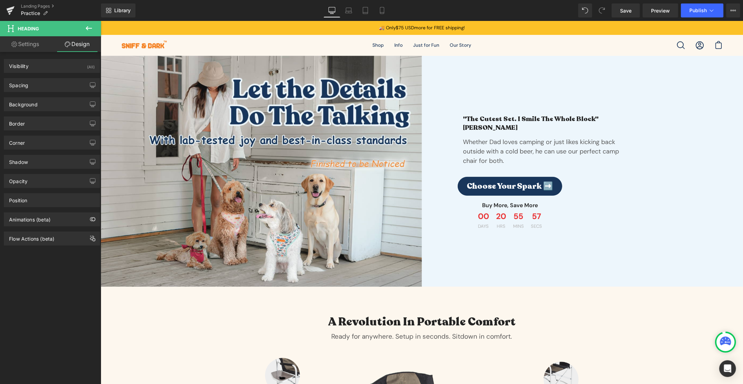
click at [39, 92] on div "Background Color & Image color transparent Color transparent 0 % Image Replace …" at bounding box center [52, 101] width 104 height 19
click at [39, 91] on div "Spacing" at bounding box center [51, 84] width 95 height 13
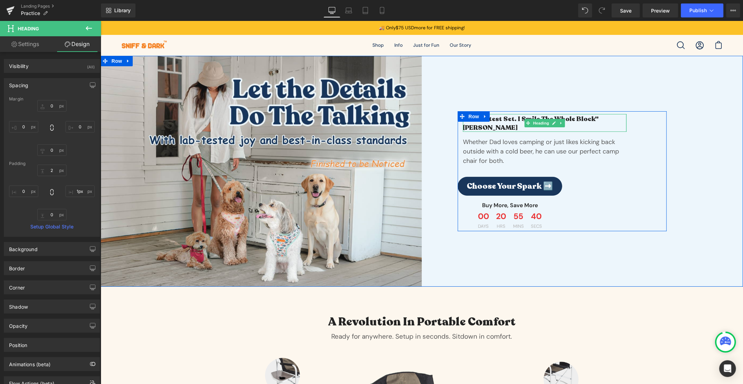
type input "0px"
drag, startPoint x: 623, startPoint y: 123, endPoint x: 652, endPoint y: 129, distance: 29.5
click at [652, 129] on div ""The cutest set. I smile the whole block" [PERSON_NAME] Heading Whether Dad lov…" at bounding box center [562, 171] width 209 height 120
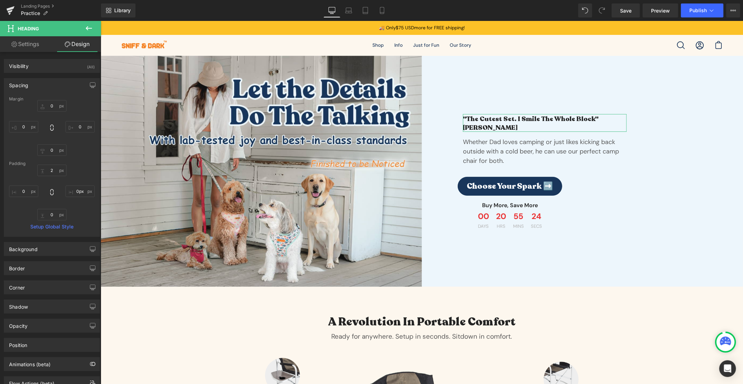
click at [53, 48] on link "Design" at bounding box center [77, 44] width 51 height 16
click at [96, 26] on button at bounding box center [89, 28] width 24 height 15
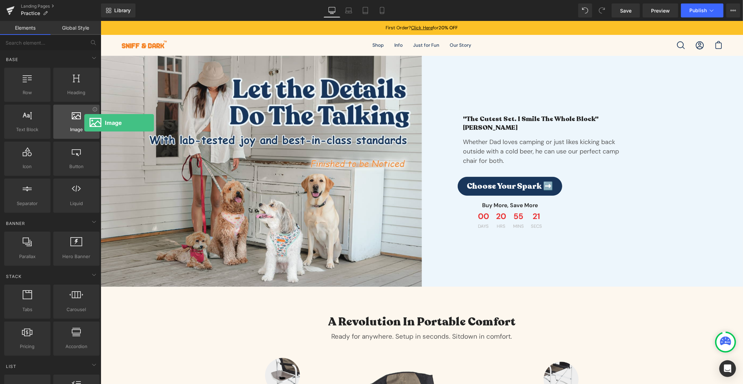
click at [84, 123] on div at bounding box center [76, 118] width 42 height 16
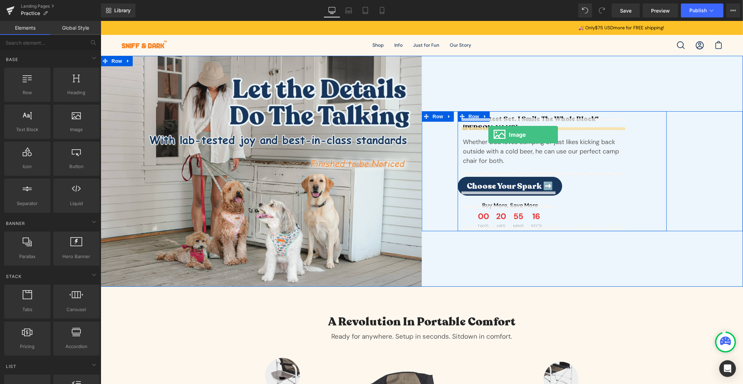
drag, startPoint x: 172, startPoint y: 144, endPoint x: 488, endPoint y: 134, distance: 315.9
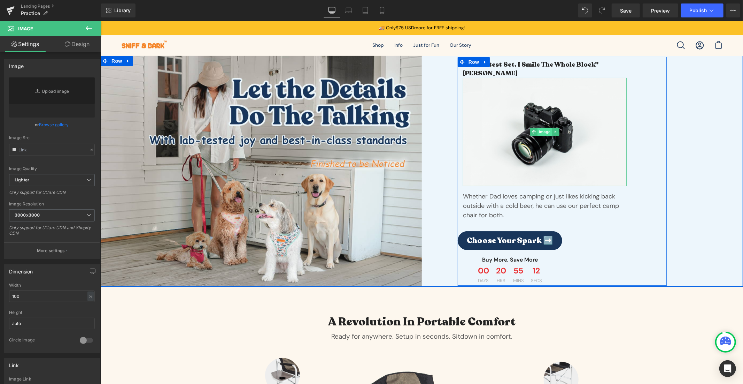
click at [540, 129] on span "Image" at bounding box center [544, 131] width 15 height 8
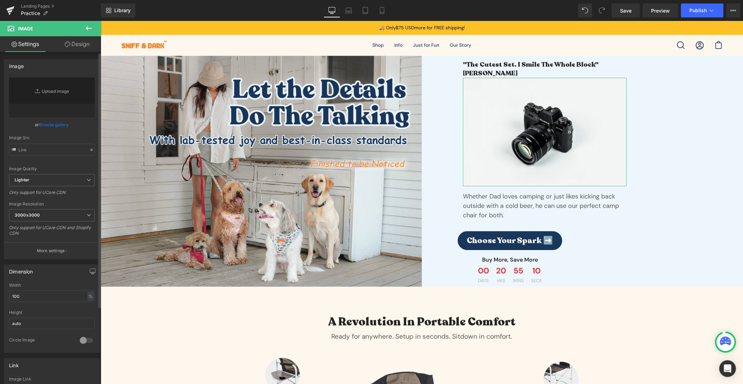
click at [56, 124] on link "Browse gallery" at bounding box center [54, 124] width 30 height 12
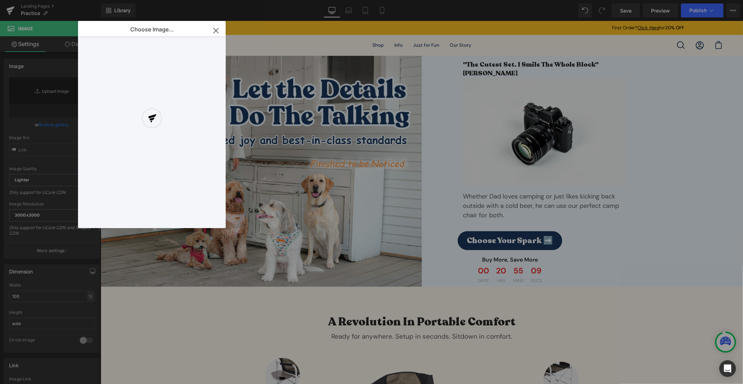
type input "//[DOMAIN_NAME][URL]"
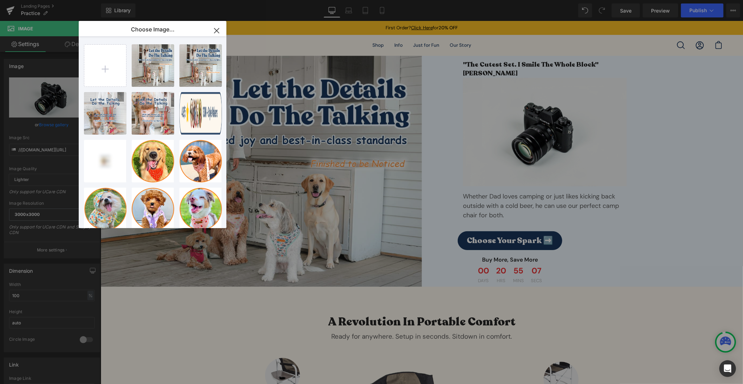
click at [215, 32] on icon "button" at bounding box center [216, 30] width 11 height 11
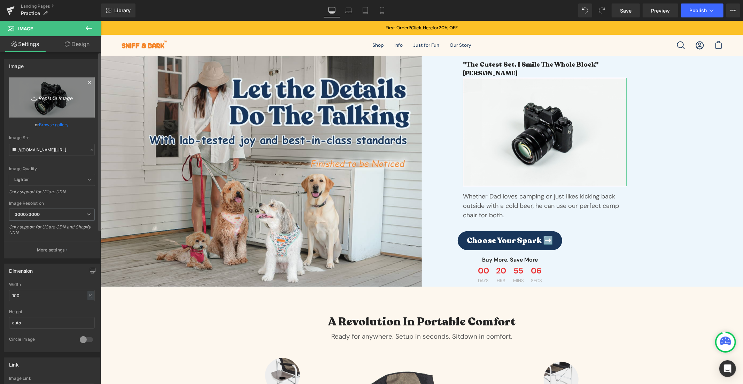
click at [45, 101] on icon "Replace Image" at bounding box center [52, 97] width 56 height 9
type input "C:\fakepath\Banners Social Proof(2).png"
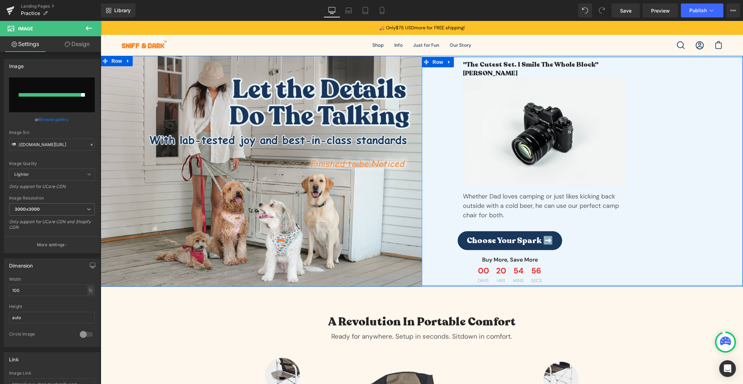
type input "[URL][DOMAIN_NAME]"
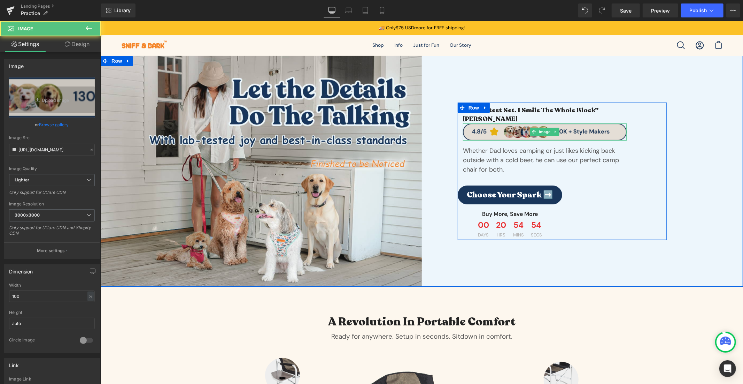
click at [567, 127] on img at bounding box center [545, 131] width 164 height 17
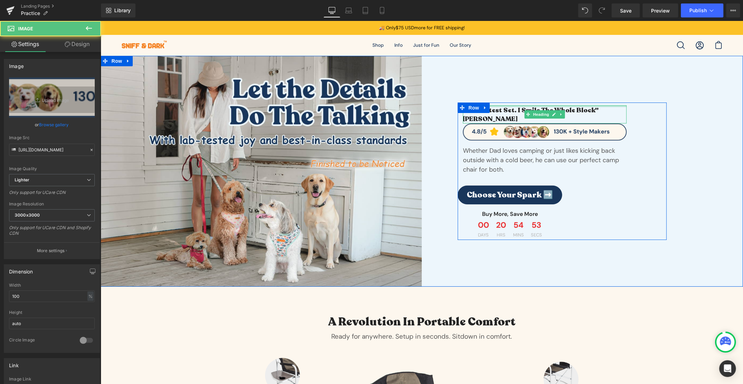
click at [571, 111] on h2 ""The cutest set. I smile the whole block" [PERSON_NAME]" at bounding box center [545, 114] width 164 height 17
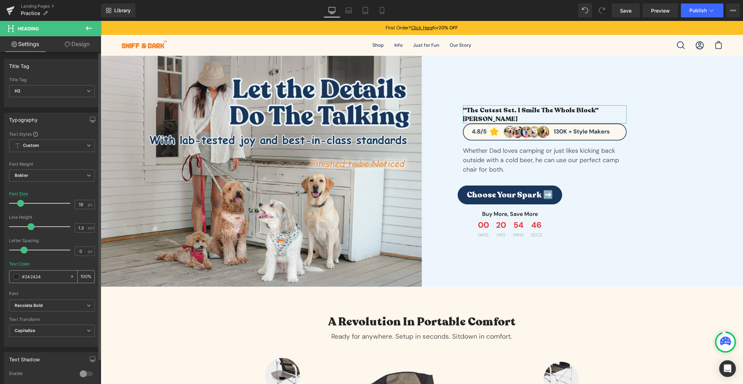
click at [37, 279] on input "#242424" at bounding box center [44, 277] width 45 height 8
paste input "18365b"
type input "18365b"
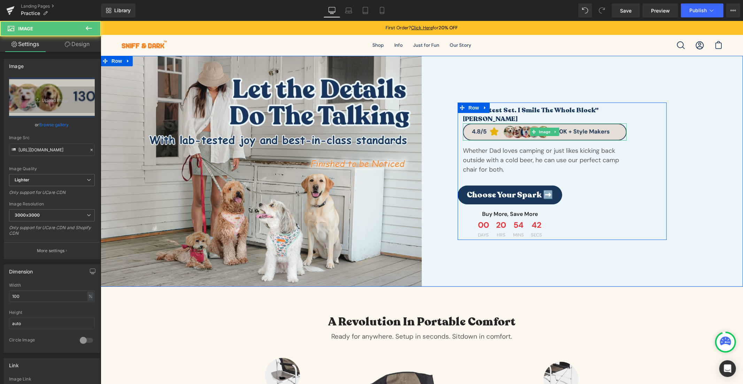
click at [510, 127] on img at bounding box center [545, 131] width 164 height 17
click at [501, 126] on img at bounding box center [545, 131] width 164 height 17
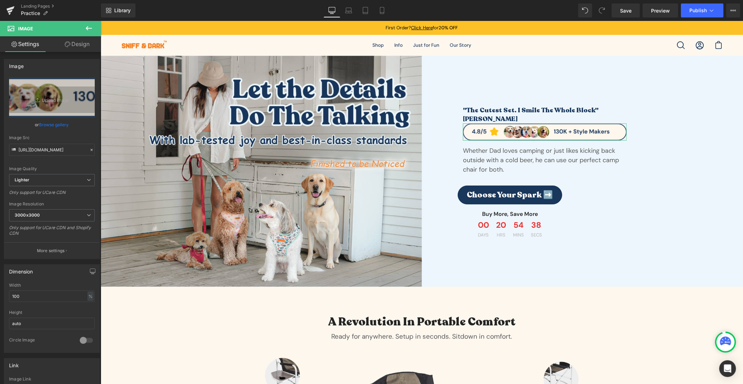
click at [74, 46] on link "Design" at bounding box center [77, 44] width 51 height 16
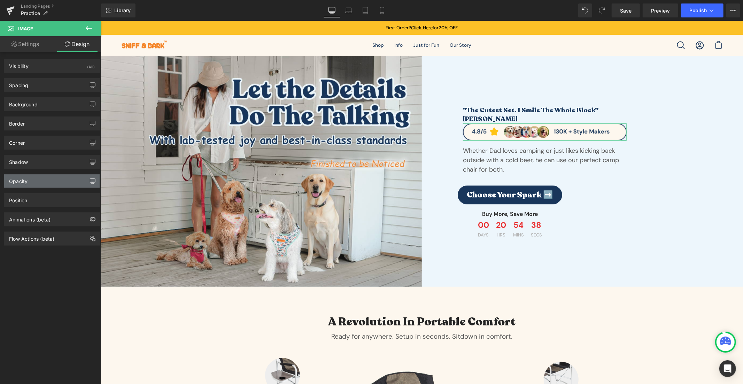
type input "0"
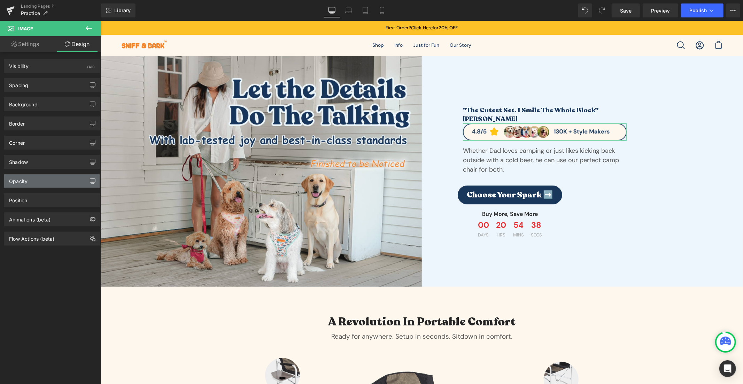
type input "0"
click at [26, 82] on div "Spacing" at bounding box center [18, 83] width 19 height 10
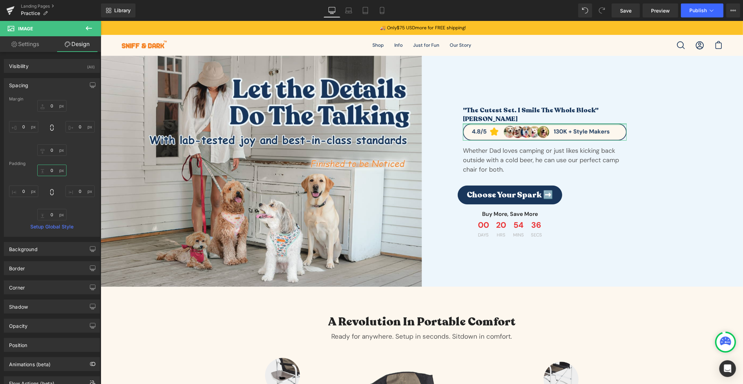
click at [51, 168] on input "0" at bounding box center [51, 169] width 29 height 11
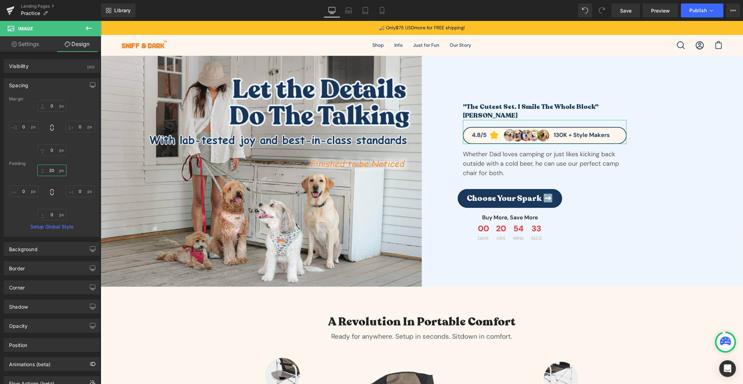
click at [51, 168] on input "20" at bounding box center [51, 169] width 29 height 11
click at [51, 168] on input "15" at bounding box center [51, 169] width 29 height 11
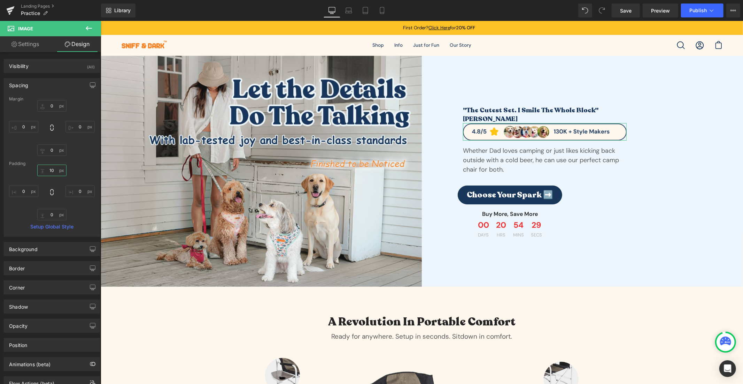
type input "10"
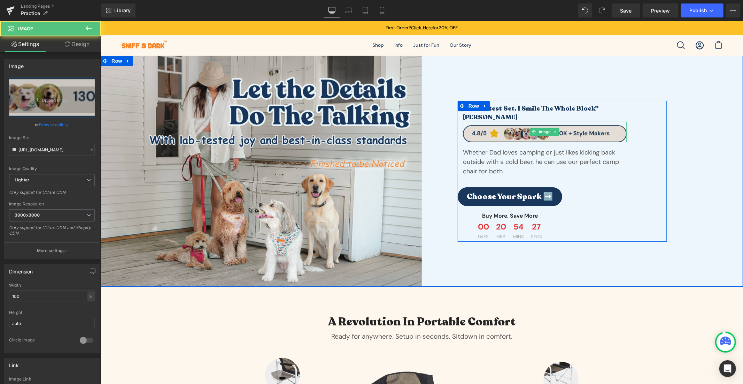
click at [571, 129] on img at bounding box center [545, 131] width 164 height 21
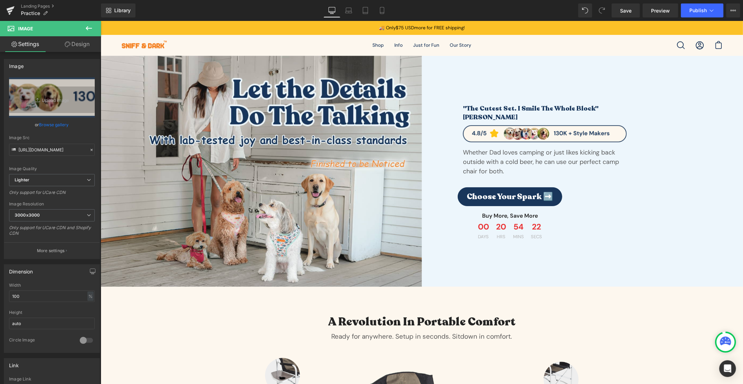
click at [84, 27] on button at bounding box center [89, 28] width 24 height 15
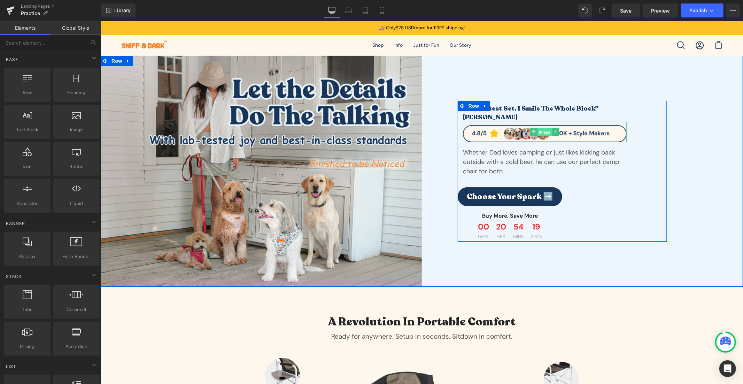
click at [546, 128] on span "Image" at bounding box center [544, 132] width 15 height 8
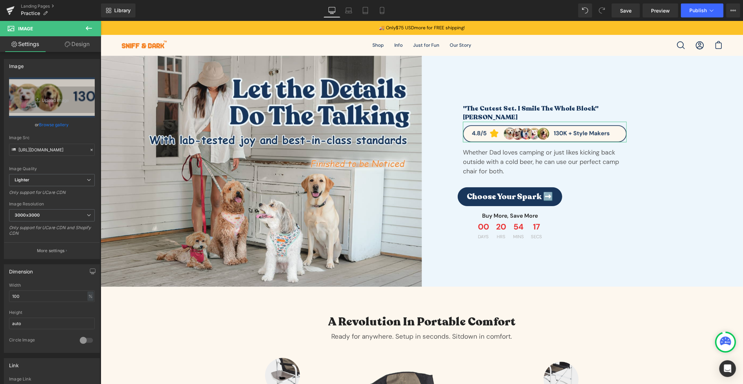
click at [75, 47] on link "Design" at bounding box center [77, 44] width 51 height 16
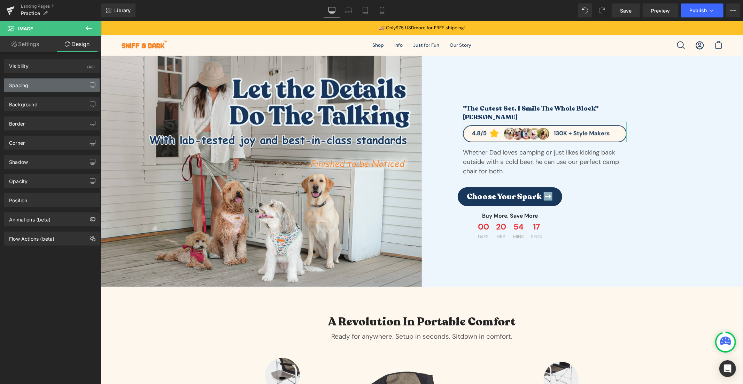
click at [35, 84] on div "Spacing" at bounding box center [51, 84] width 95 height 13
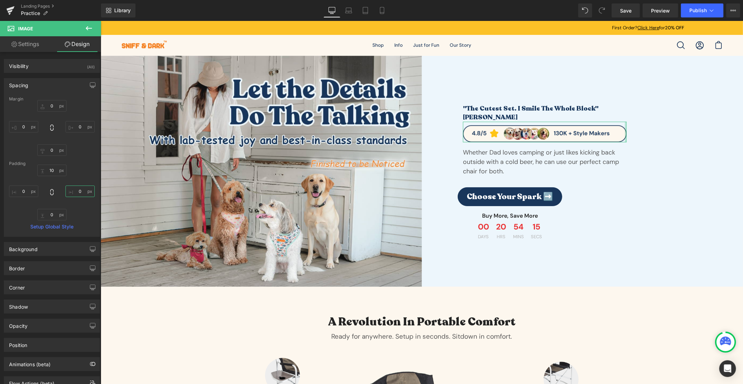
click at [78, 193] on input "0" at bounding box center [80, 190] width 29 height 11
click at [79, 189] on input "0" at bounding box center [80, 190] width 29 height 11
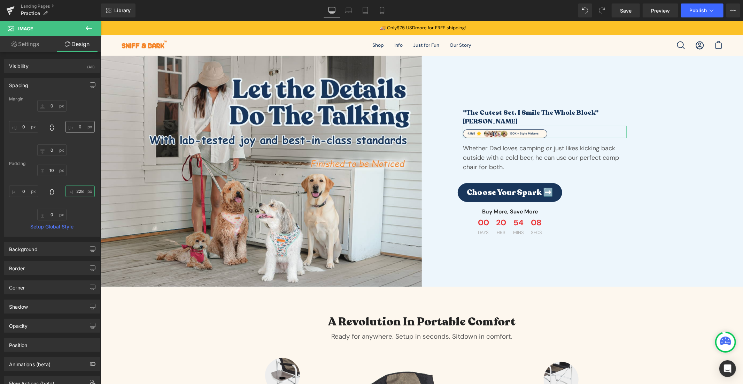
drag, startPoint x: 79, startPoint y: 190, endPoint x: 86, endPoint y: 126, distance: 63.4
click at [87, 110] on div "Margin 0px 0 0px 0 0px 0 0px 0 [GEOGRAPHIC_DATA] 10px 10 228px 228 0px 0 0px 0 …" at bounding box center [51, 167] width 95 height 140
click at [75, 192] on input "227" at bounding box center [80, 190] width 29 height 11
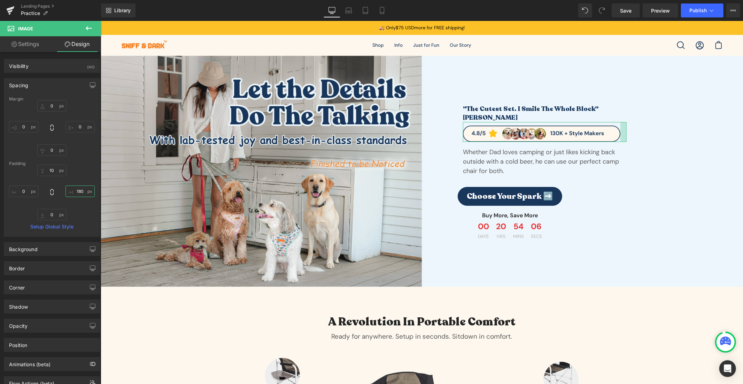
type input "180"
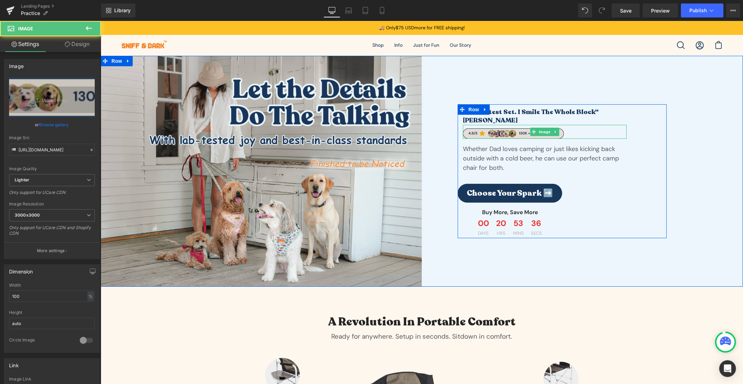
click at [504, 127] on img at bounding box center [545, 131] width 164 height 14
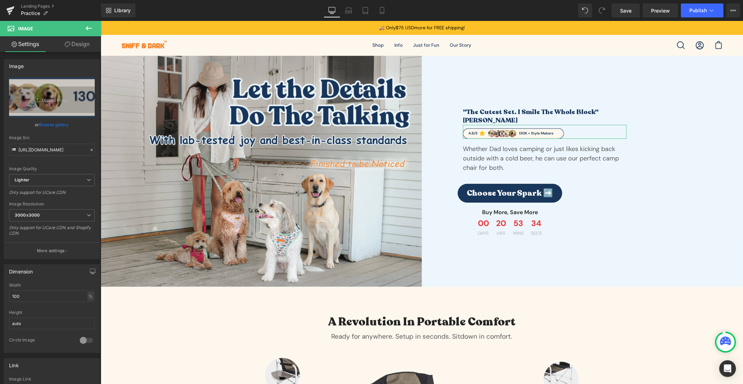
click at [82, 49] on link "Design" at bounding box center [77, 44] width 51 height 16
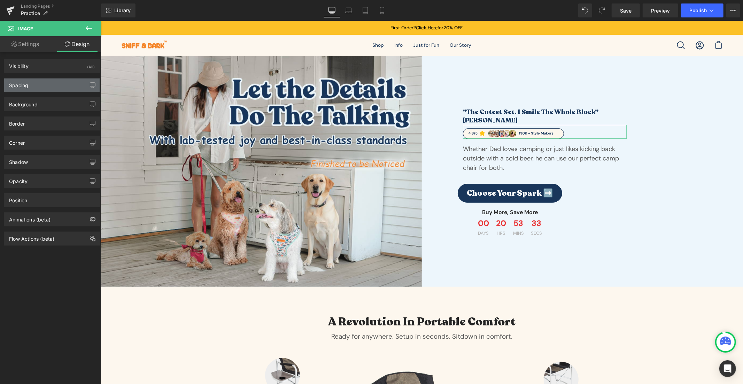
click at [44, 80] on div "Spacing" at bounding box center [51, 84] width 95 height 13
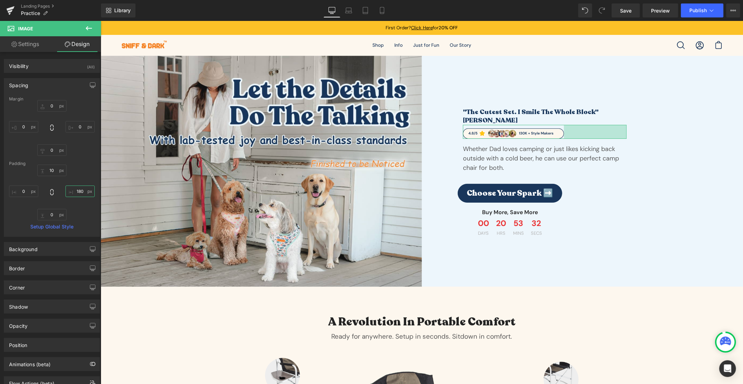
click at [77, 194] on input "180" at bounding box center [80, 190] width 29 height 11
click at [79, 195] on input "130" at bounding box center [80, 190] width 29 height 11
click at [82, 190] on input "133" at bounding box center [80, 190] width 29 height 11
click at [82, 189] on input "125" at bounding box center [80, 190] width 29 height 11
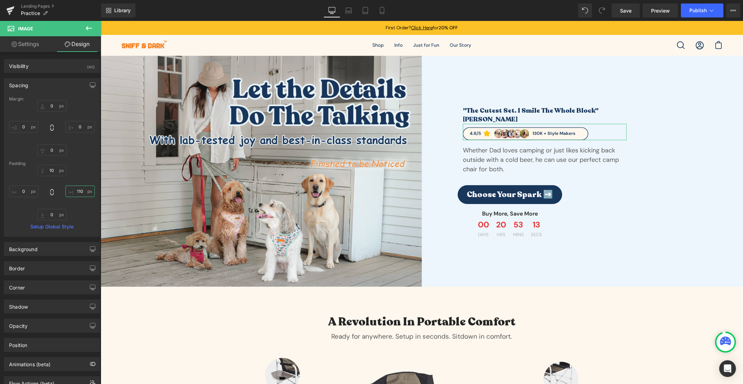
type input "110"
click at [83, 175] on div "10px 10 110 110 0px 0 0px 0" at bounding box center [52, 192] width 86 height 56
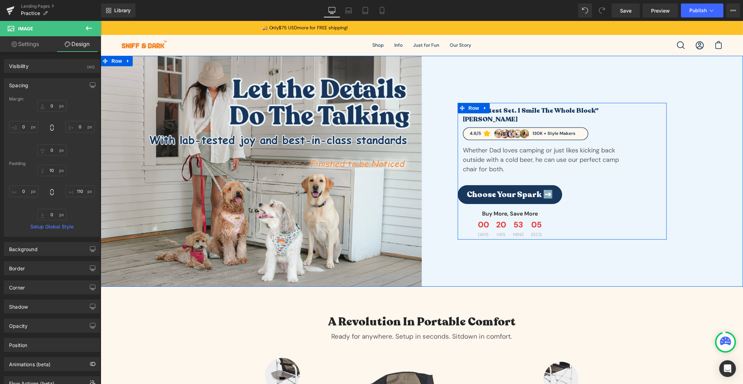
click at [494, 156] on p "Whether Dad loves camping or just likes kicking back outside with a cold beer, …" at bounding box center [545, 159] width 164 height 28
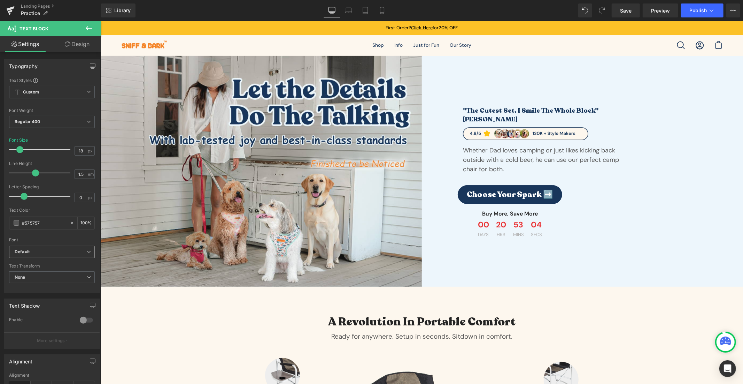
click at [47, 247] on span "Default" at bounding box center [52, 252] width 86 height 12
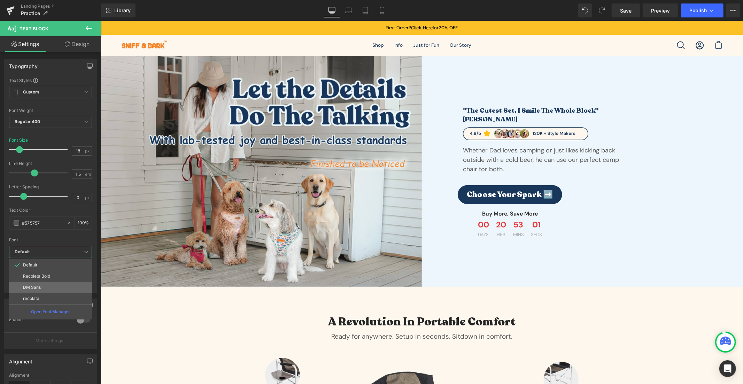
click at [49, 290] on li "DM Sans" at bounding box center [50, 287] width 83 height 11
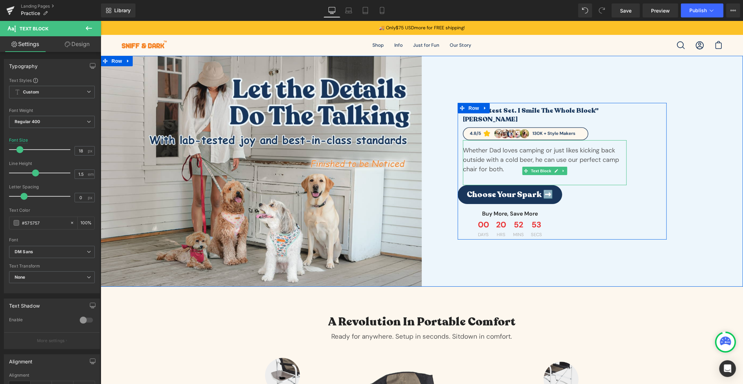
click at [524, 146] on p "Whether Dad loves camping or just likes kicking back outside with a cold beer, …" at bounding box center [545, 159] width 164 height 28
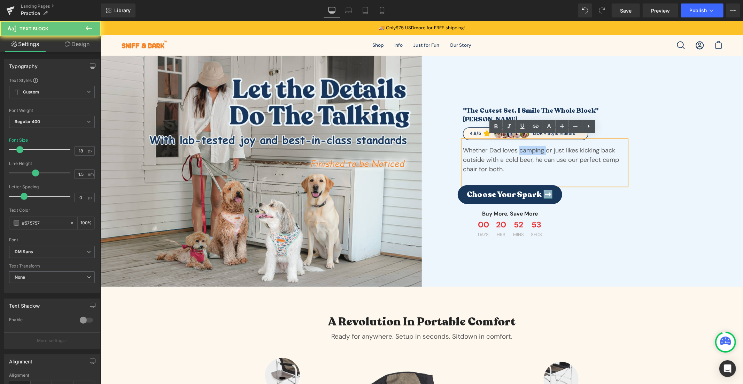
click at [524, 146] on p "Whether Dad loves camping or just likes kicking back outside with a cold beer, …" at bounding box center [545, 159] width 164 height 28
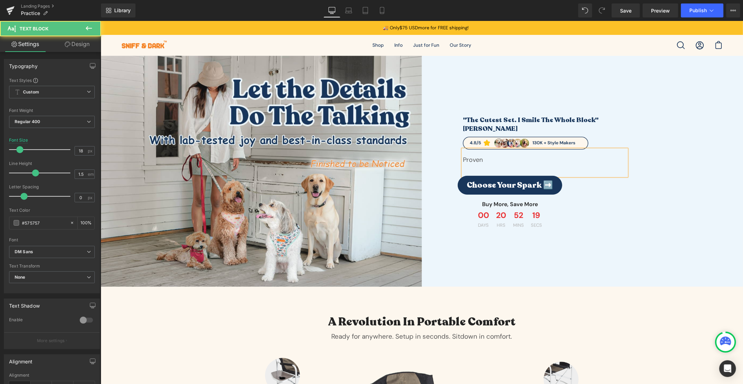
click at [497, 161] on div "Proven" at bounding box center [545, 162] width 164 height 26
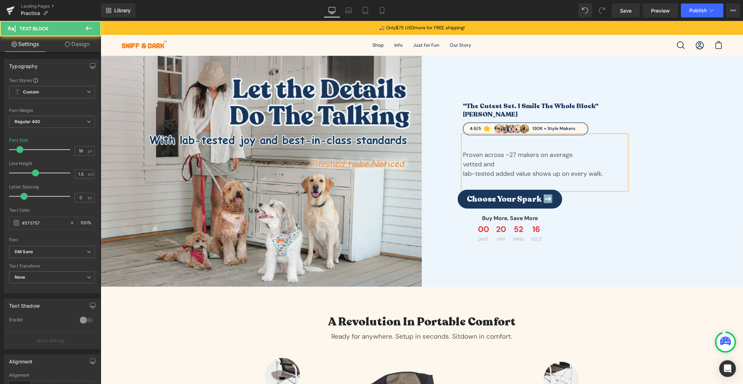
click at [493, 140] on p at bounding box center [545, 144] width 164 height 9
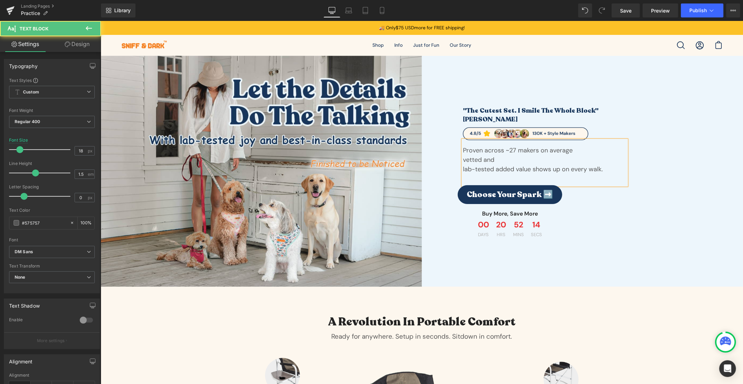
click at [501, 150] on p "Proven across ~27 makers on average" at bounding box center [545, 149] width 164 height 9
click at [501, 155] on p "vetted and" at bounding box center [545, 159] width 164 height 9
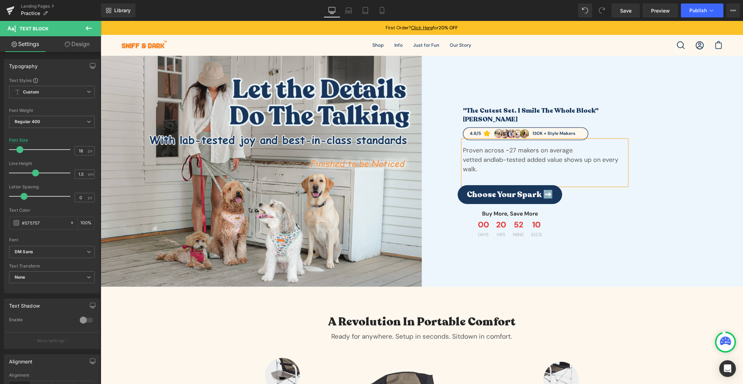
click at [463, 156] on p "vetted and lab-tested added value shows up on every walk." at bounding box center [545, 164] width 164 height 19
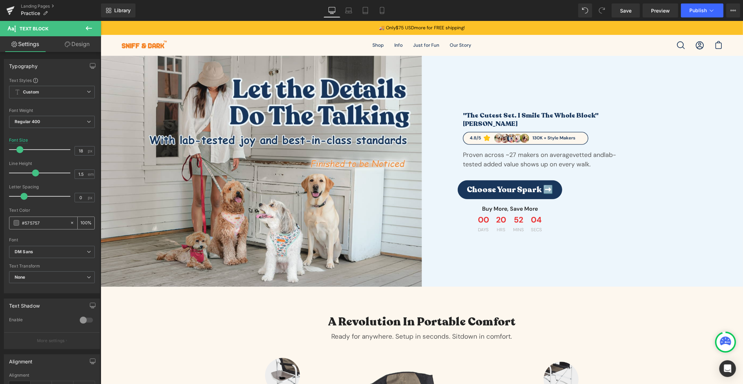
click at [42, 226] on input "#575757" at bounding box center [44, 223] width 45 height 8
click at [37, 225] on input "#575757" at bounding box center [44, 223] width 45 height 8
paste input "18365b"
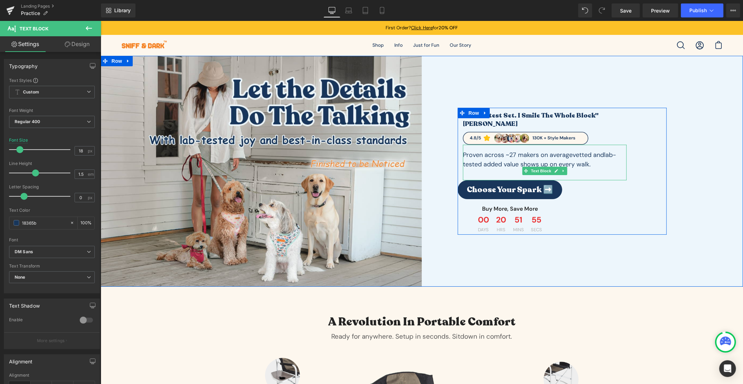
type input "#18365b"
click at [570, 160] on span "lab-tested added value shows up on every walk." at bounding box center [539, 159] width 153 height 18
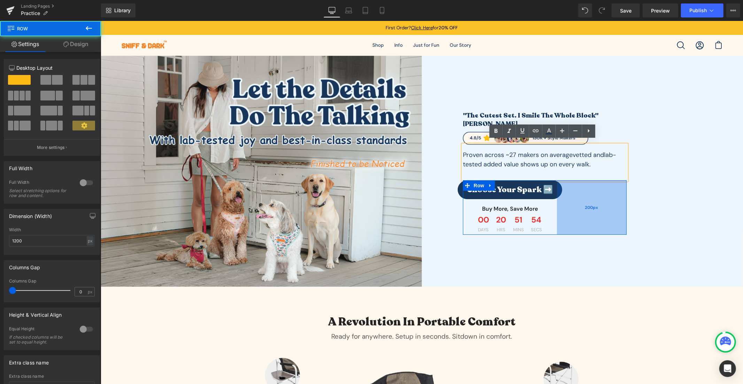
click at [591, 223] on div "200px" at bounding box center [592, 207] width 70 height 54
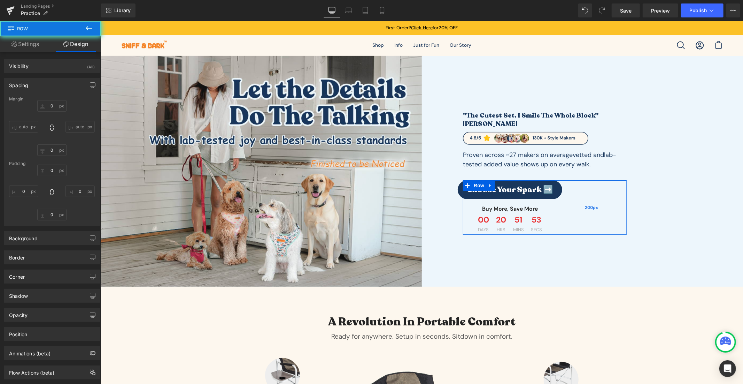
type input "0"
type input "200"
type input "0"
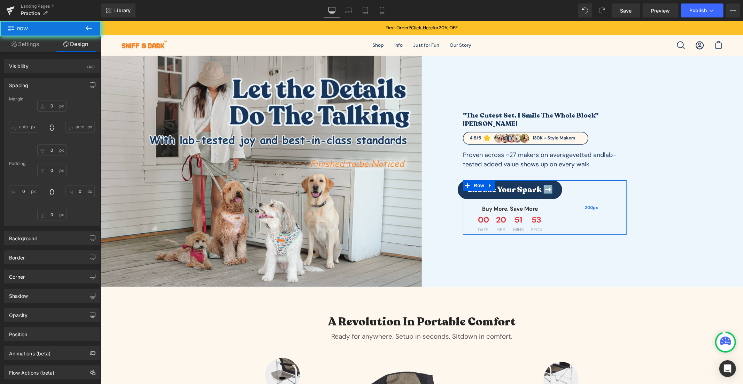
type input "0"
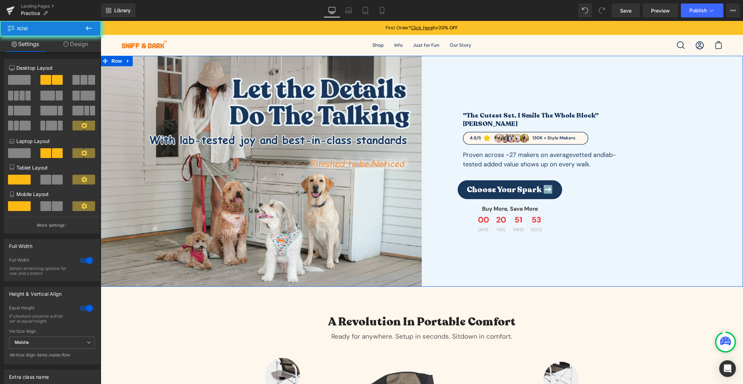
click at [598, 283] on div ""The cutest set. I smile the whole block" [PERSON_NAME] Heading Image 110px Pro…" at bounding box center [582, 170] width 321 height 231
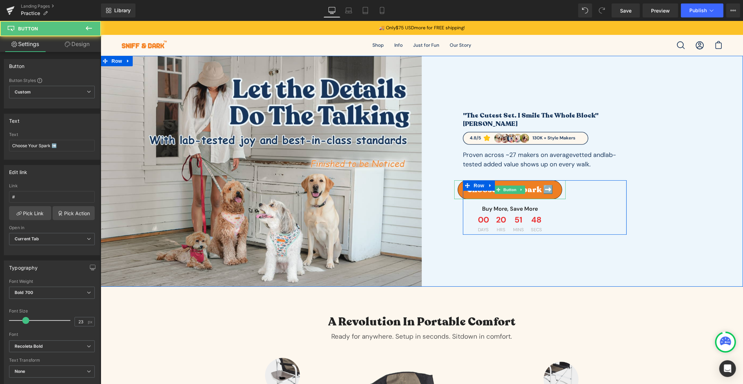
click at [532, 180] on link "Choose Your Spark ➡️" at bounding box center [510, 189] width 105 height 19
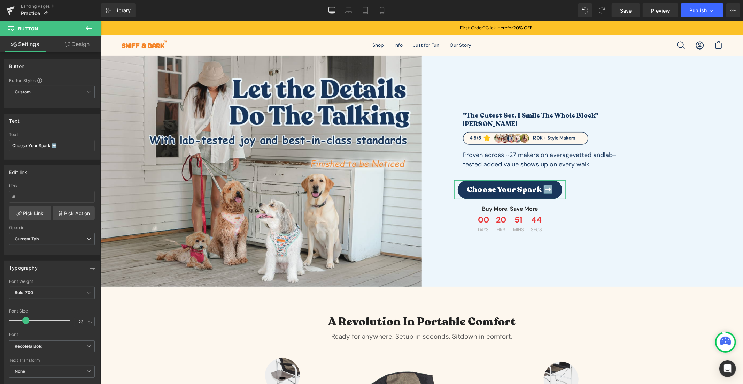
click at [77, 40] on link "Design" at bounding box center [77, 44] width 51 height 16
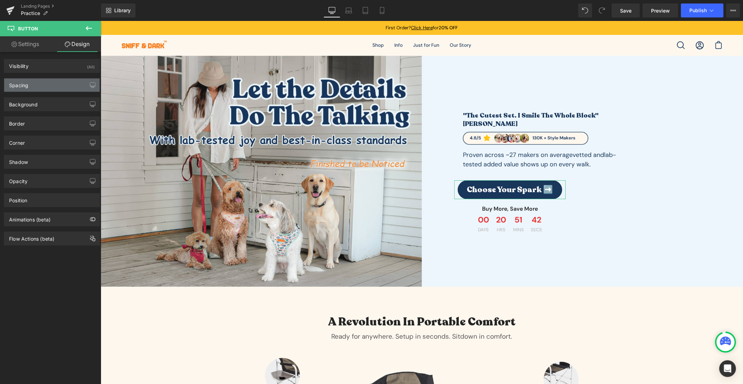
click at [53, 82] on div "Spacing" at bounding box center [51, 84] width 95 height 13
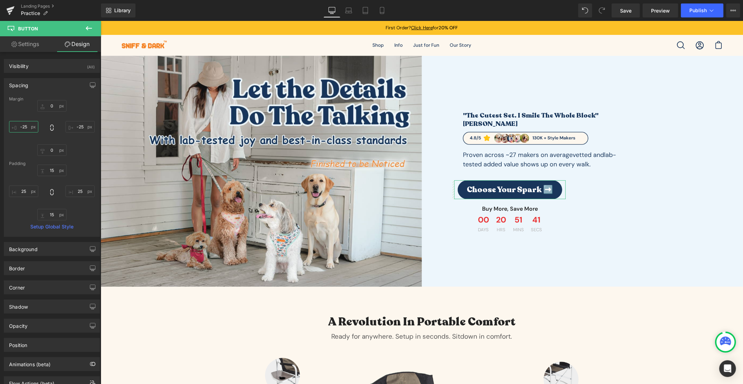
click at [24, 127] on input "-25" at bounding box center [23, 126] width 29 height 11
click at [30, 105] on div "0px 0 -25px -25 0px 0 -25px -25" at bounding box center [52, 128] width 86 height 56
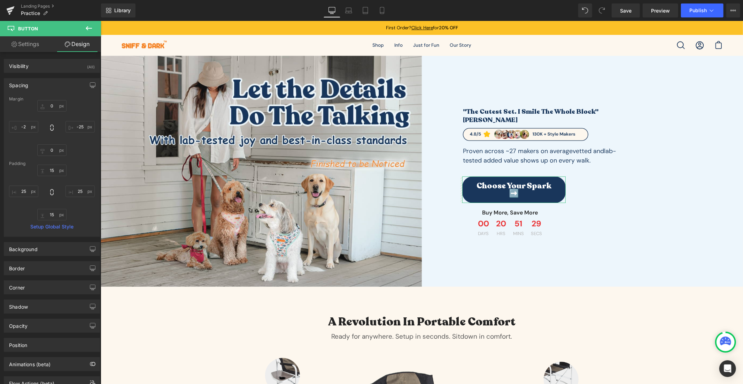
drag, startPoint x: 53, startPoint y: 78, endPoint x: 48, endPoint y: 123, distance: 45.3
click at [48, 123] on div "Spacing [GEOGRAPHIC_DATA] 0px 0 -25px -25 0px 0 -2px -2 [GEOGRAPHIC_DATA] 15px …" at bounding box center [52, 157] width 96 height 159
click at [47, 123] on div "0px 0 -25px -25 0px 0 -2px -2" at bounding box center [52, 128] width 86 height 56
click at [27, 128] on input "-2" at bounding box center [23, 126] width 29 height 11
click at [29, 128] on input "-2" at bounding box center [23, 126] width 29 height 11
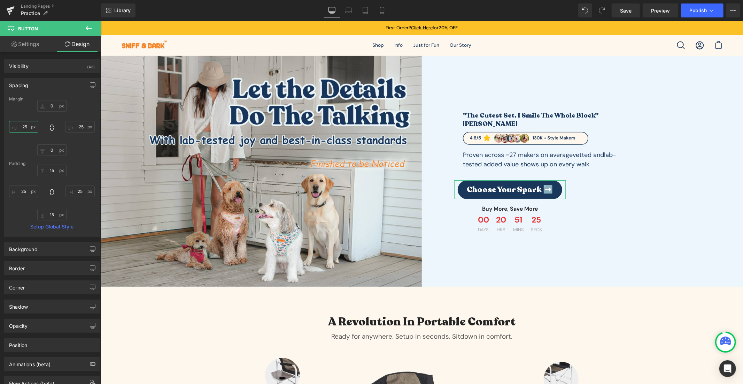
type input "-25"
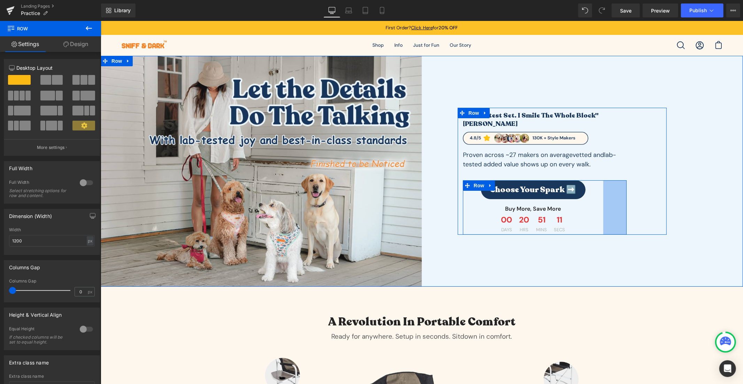
drag, startPoint x: 588, startPoint y: 201, endPoint x: 634, endPoint y: 219, distance: 49.8
click at [634, 219] on div ""The cutest set. I smile the whole block" [PERSON_NAME] Heading Image 110px Pro…" at bounding box center [562, 170] width 209 height 127
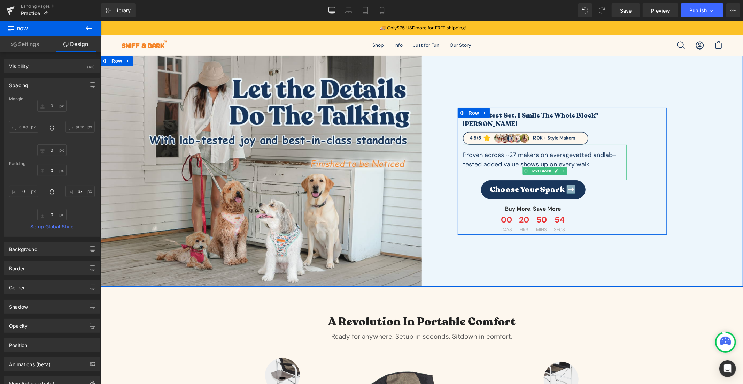
click at [534, 157] on span "lab-tested added value shows up on every walk." at bounding box center [539, 159] width 153 height 18
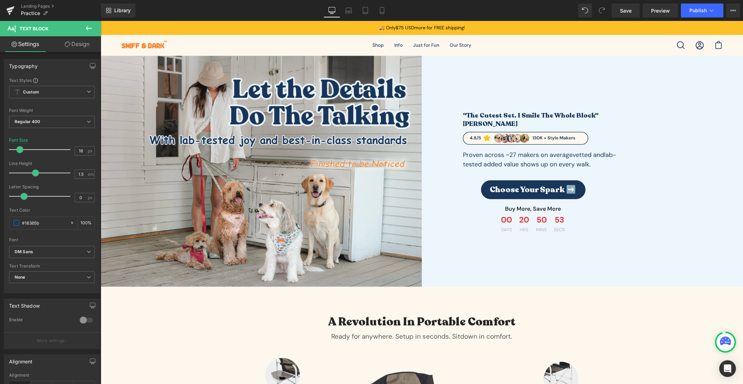
scroll to position [110, 0]
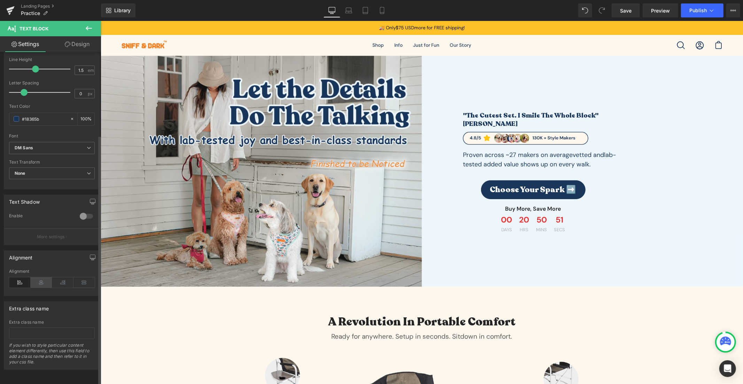
click at [43, 281] on icon at bounding box center [42, 282] width 22 height 10
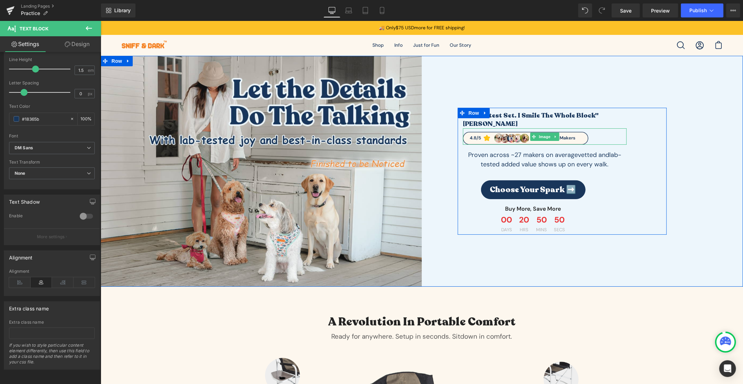
click at [555, 132] on link at bounding box center [555, 136] width 7 height 8
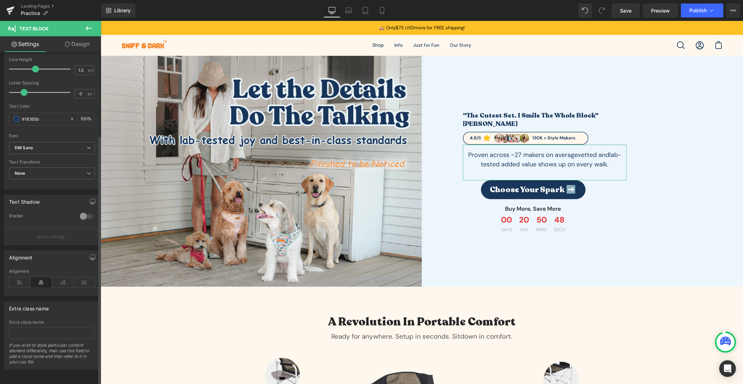
click at [39, 277] on icon at bounding box center [42, 282] width 22 height 10
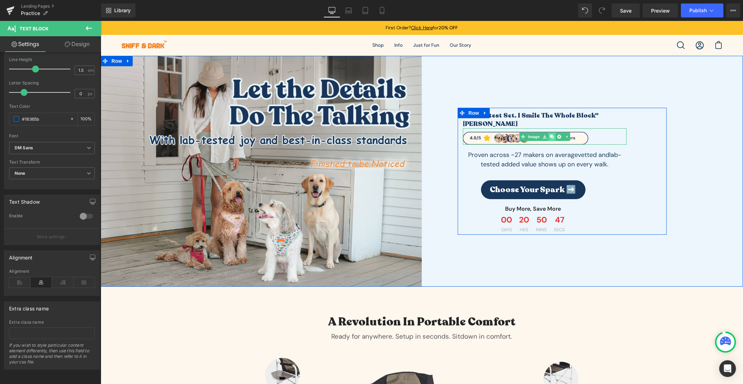
click at [548, 133] on link at bounding box center [551, 136] width 7 height 8
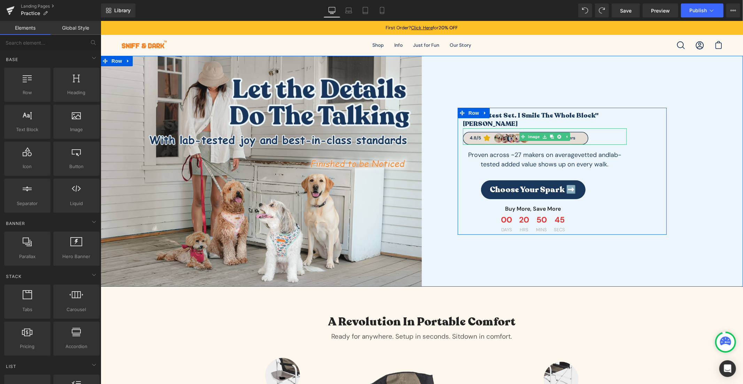
click at [503, 137] on img at bounding box center [545, 136] width 164 height 16
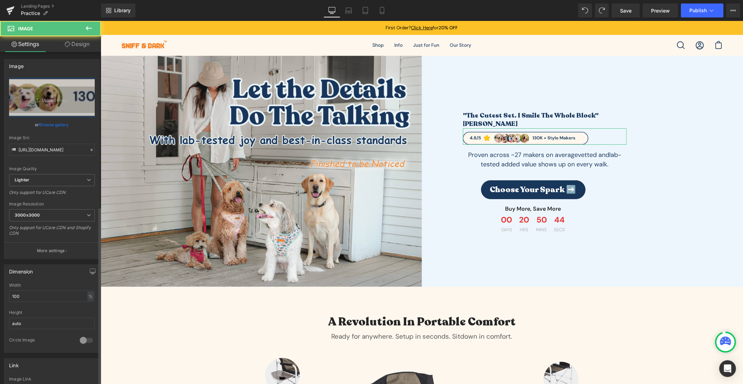
scroll to position [287, 0]
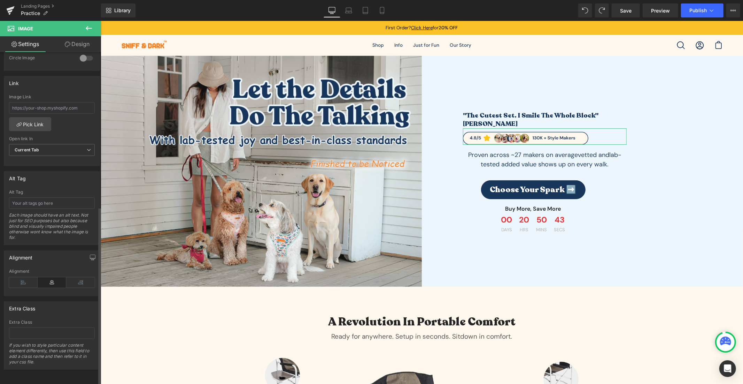
click at [51, 277] on icon at bounding box center [52, 282] width 29 height 10
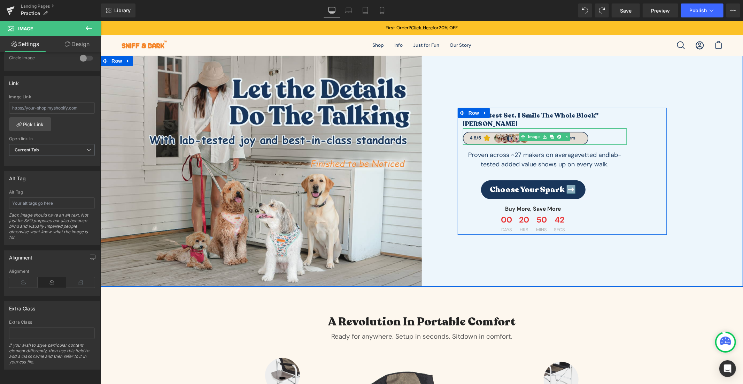
click at [581, 134] on img at bounding box center [545, 136] width 164 height 16
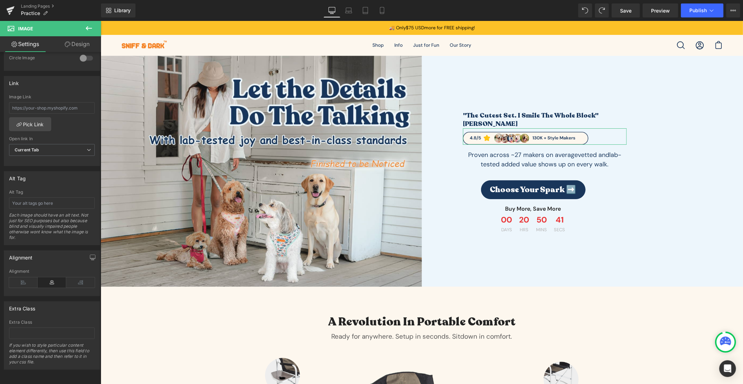
click at [80, 46] on link "Design" at bounding box center [77, 44] width 51 height 16
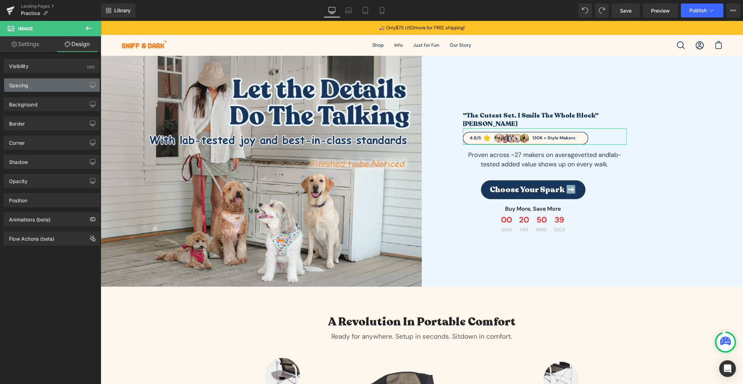
click at [51, 85] on div "Spacing" at bounding box center [51, 84] width 95 height 13
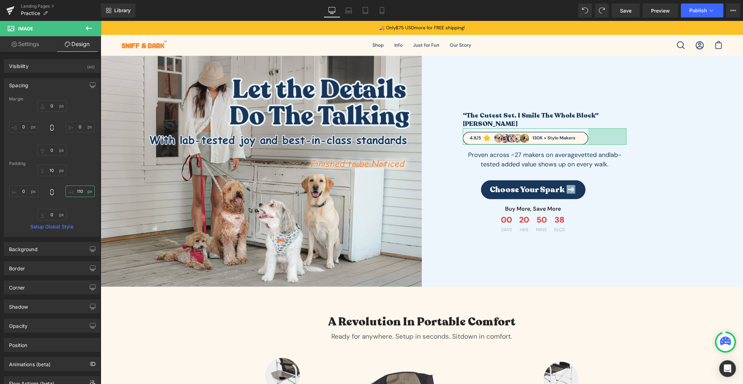
click at [78, 190] on input "110" at bounding box center [80, 190] width 29 height 11
type input "0"
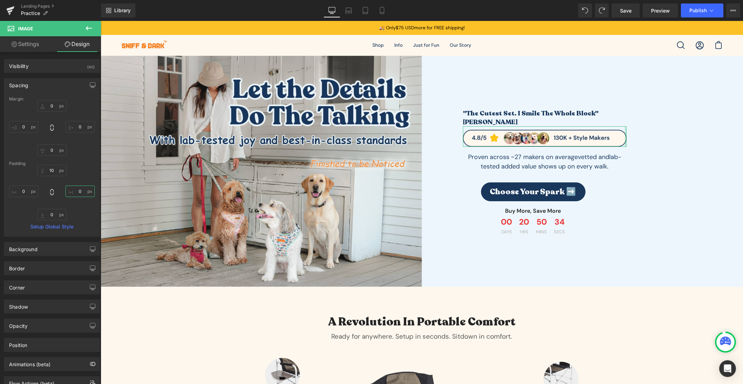
click at [76, 191] on input "0" at bounding box center [80, 190] width 29 height 11
click at [24, 192] on input "0" at bounding box center [23, 190] width 29 height 11
type input "30"
drag, startPoint x: 86, startPoint y: 184, endPoint x: 83, endPoint y: 186, distance: 4.4
click at [86, 184] on div "10px 10 0 0 0px 0 30 30" at bounding box center [52, 192] width 86 height 56
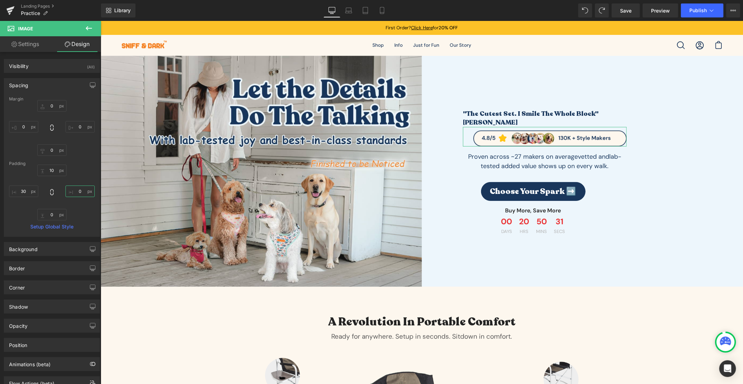
click at [82, 187] on input "0" at bounding box center [80, 190] width 29 height 11
type input "30"
click at [18, 190] on input "30" at bounding box center [23, 190] width 29 height 11
type input "0"
click at [80, 184] on div "10px 10 30 30 0px 0 0 0" at bounding box center [52, 192] width 86 height 56
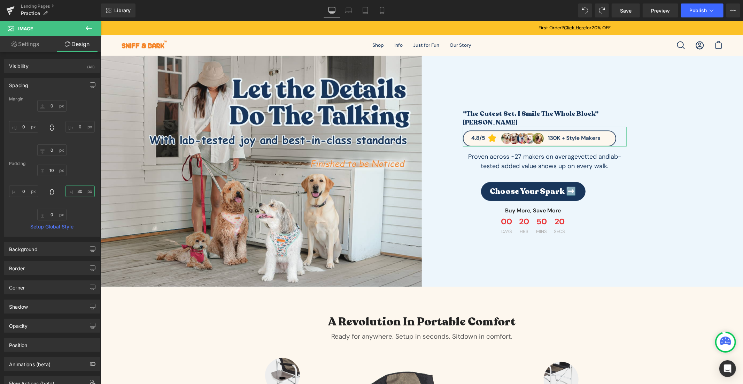
click at [78, 187] on input "30" at bounding box center [80, 190] width 29 height 11
type input "0"
click at [30, 37] on link "Settings" at bounding box center [25, 44] width 51 height 16
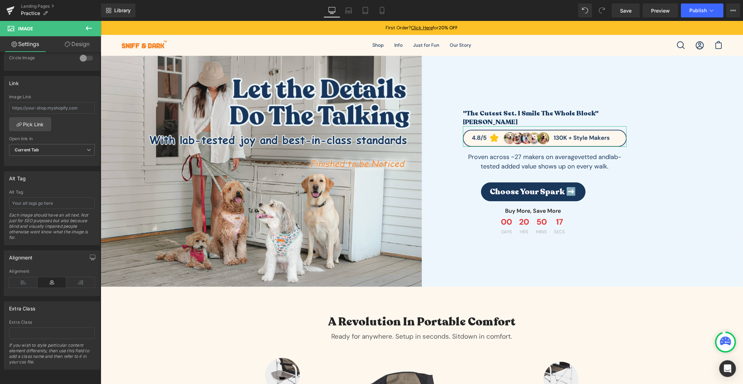
click at [33, 40] on link "Settings" at bounding box center [25, 44] width 51 height 16
click at [66, 41] on icon at bounding box center [68, 44] width 6 height 6
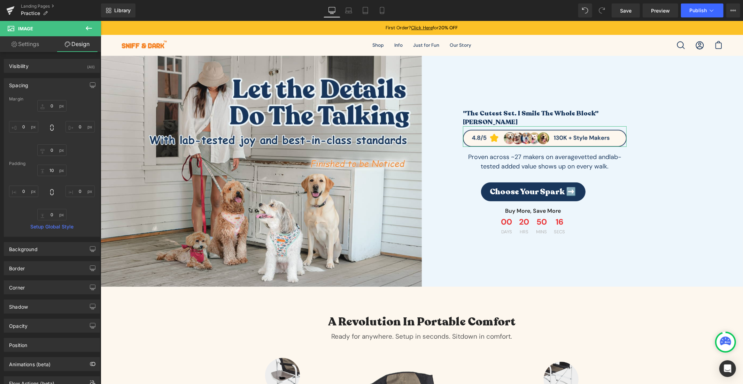
type input "0"
type input "10"
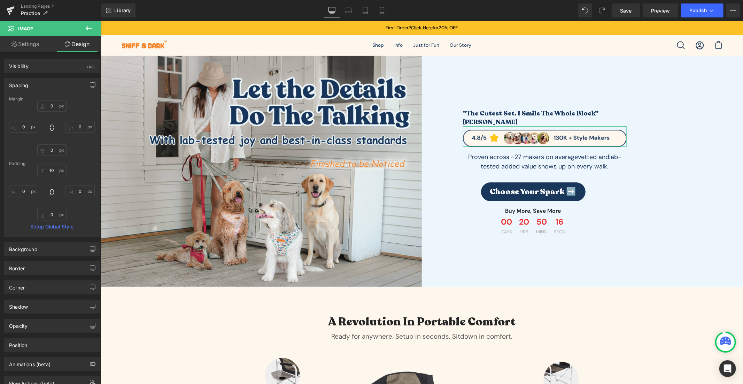
type input "0"
click at [23, 80] on div "Spacing" at bounding box center [18, 83] width 19 height 10
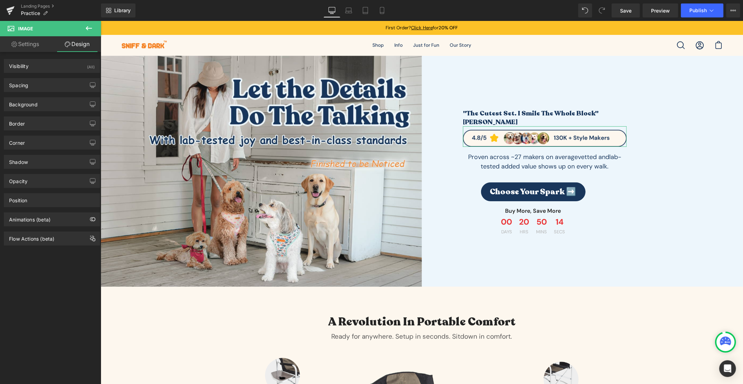
click at [37, 43] on link "Settings" at bounding box center [25, 44] width 51 height 16
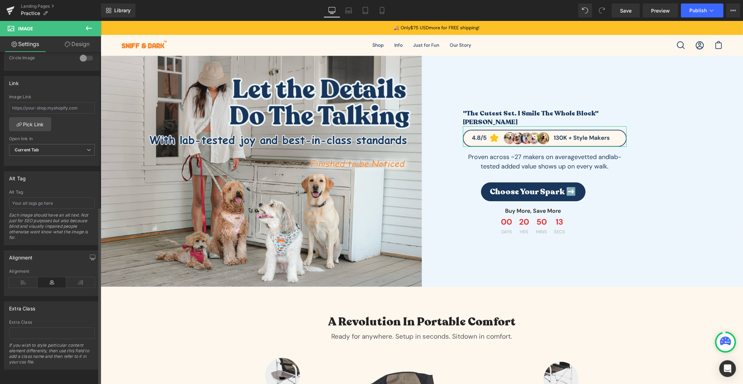
scroll to position [0, 0]
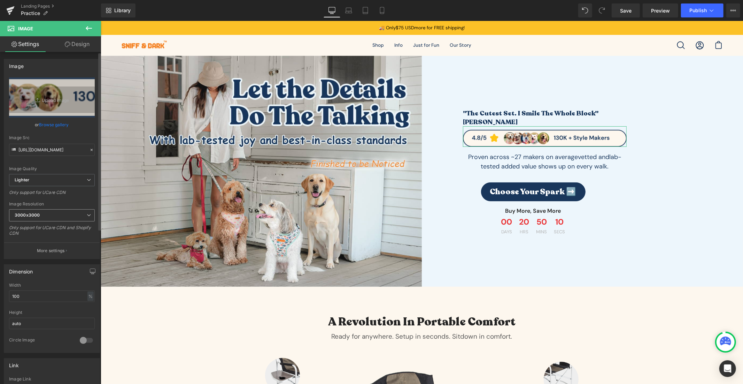
click at [52, 216] on span "3000x3000" at bounding box center [52, 215] width 86 height 12
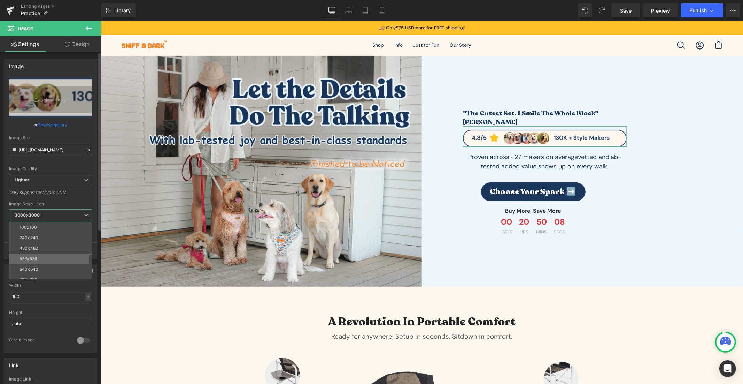
scroll to position [99, 0]
click at [61, 236] on li "1440x1440" at bounding box center [52, 232] width 86 height 10
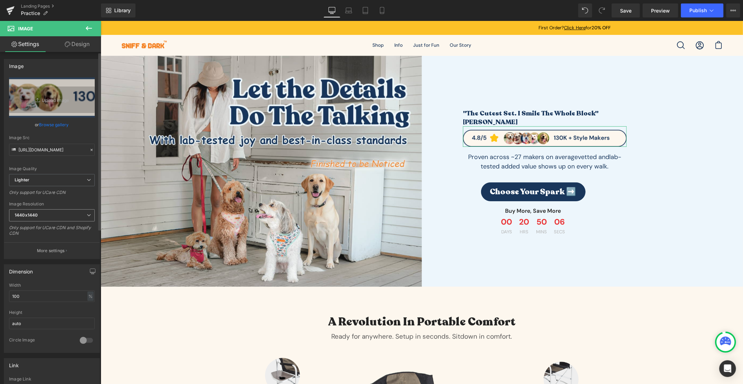
type input "[URL][DOMAIN_NAME]"
click at [48, 292] on input "100" at bounding box center [52, 295] width 86 height 11
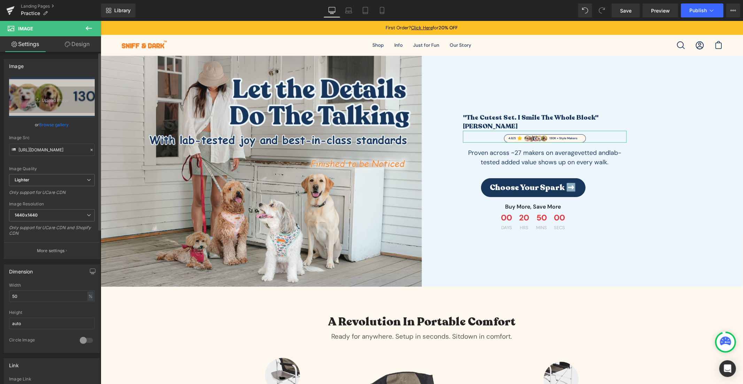
click at [42, 288] on div "Width 50 % % px" at bounding box center [52, 296] width 86 height 27
click at [39, 297] on input "50" at bounding box center [52, 295] width 86 height 11
type input "79"
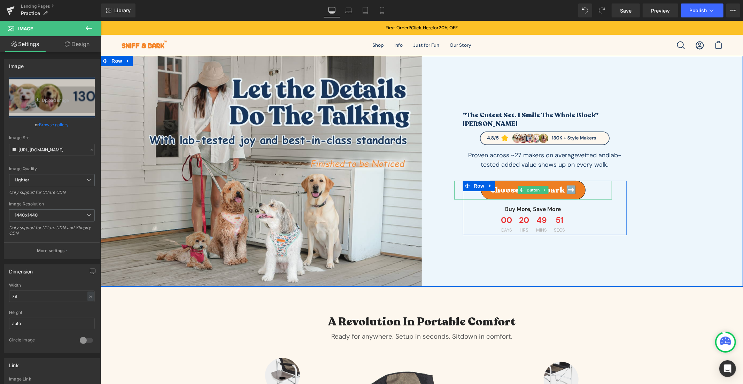
click at [510, 186] on span "Choose Your Spark ➡️" at bounding box center [533, 190] width 86 height 8
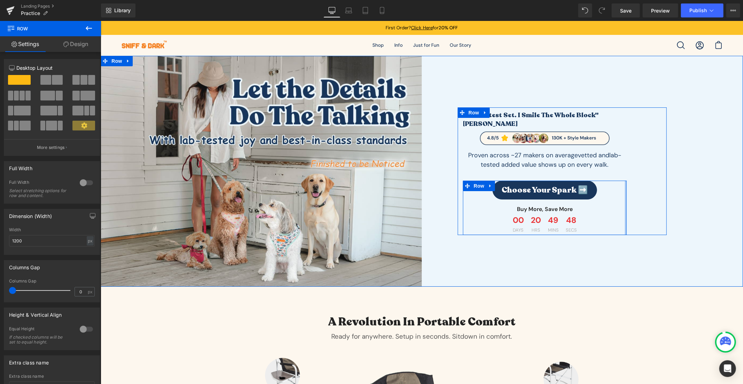
drag, startPoint x: 609, startPoint y: 204, endPoint x: 664, endPoint y: 213, distance: 56.0
click at [664, 213] on div ""The cutest set. I smile the whole block" [PERSON_NAME] Heading Image Proven ac…" at bounding box center [582, 171] width 321 height 128
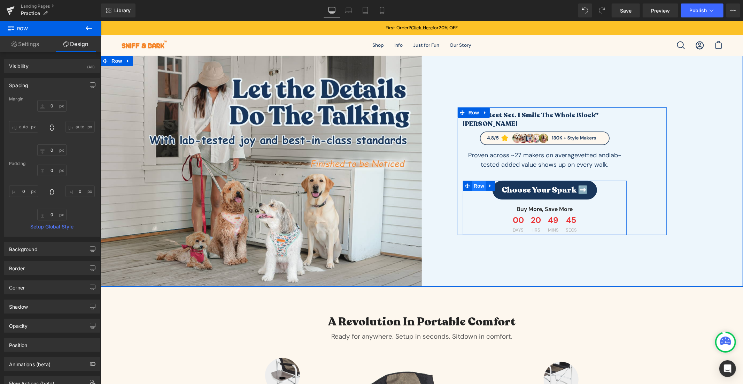
click at [474, 180] on span "Row" at bounding box center [479, 185] width 14 height 10
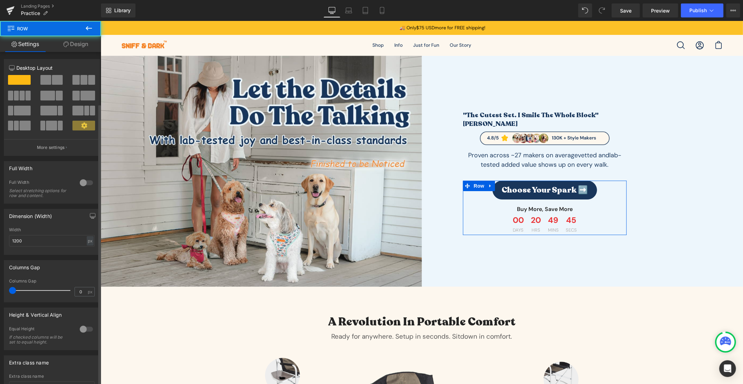
scroll to position [61, 0]
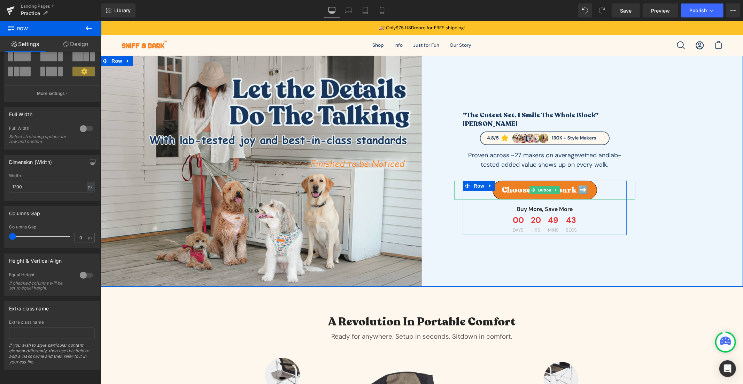
click at [558, 190] on span "Choose Your Spark ➡️" at bounding box center [544, 190] width 86 height 8
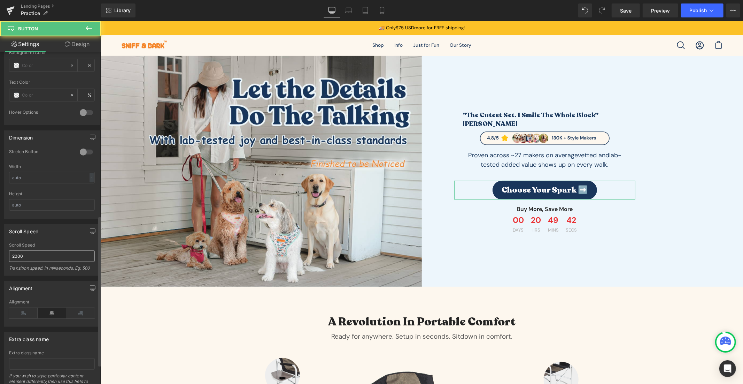
scroll to position [403, 0]
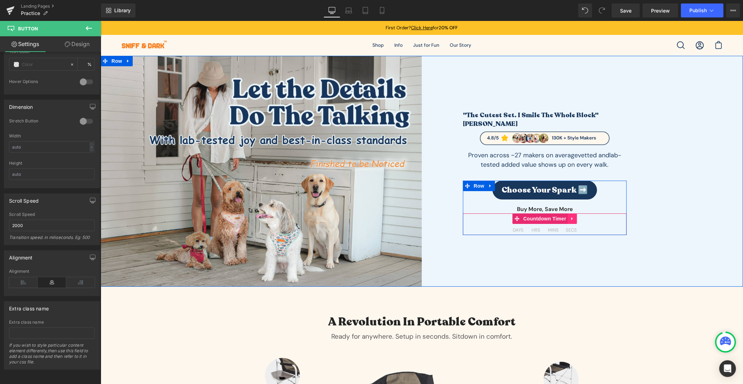
click at [570, 216] on icon at bounding box center [572, 218] width 5 height 5
click at [575, 216] on icon at bounding box center [577, 218] width 5 height 5
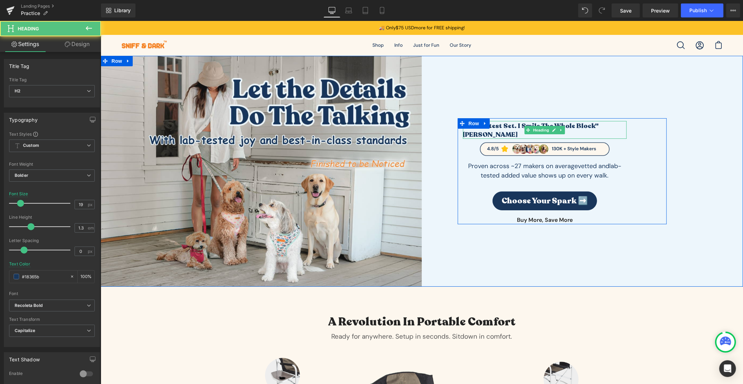
click at [565, 130] on h2 ""The cutest set. I smile the whole block" [PERSON_NAME]" at bounding box center [545, 129] width 164 height 17
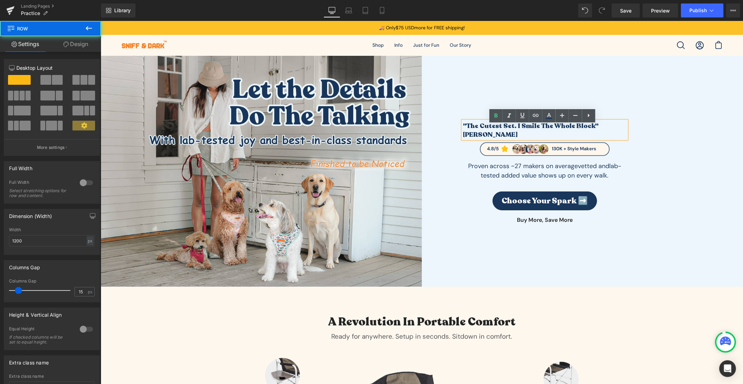
click at [626, 136] on div ""The cutest set. I smile the whole block" [PERSON_NAME] Heading Image Proven ac…" at bounding box center [545, 172] width 174 height 103
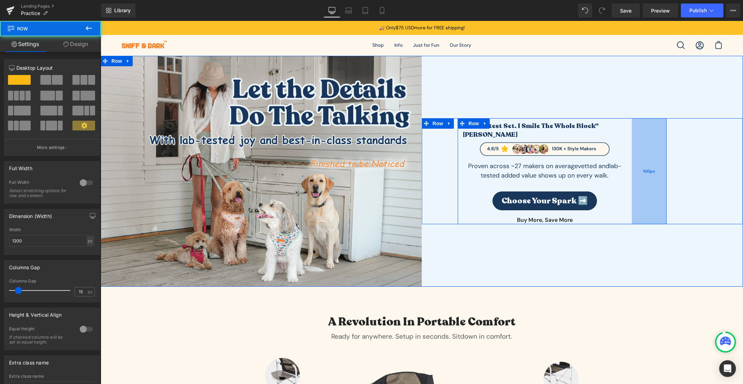
click at [642, 142] on div "100px" at bounding box center [649, 171] width 35 height 106
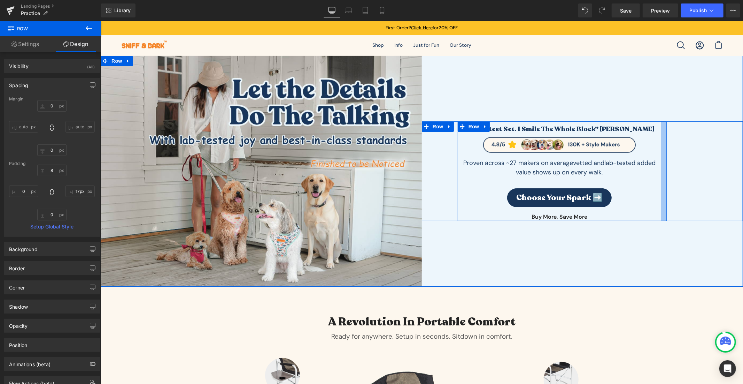
type input "18px"
drag, startPoint x: 641, startPoint y: 143, endPoint x: 669, endPoint y: 155, distance: 30.4
click at [669, 155] on div ""The cutest set. I smile the whole block" [PERSON_NAME] Heading Image Proven ac…" at bounding box center [582, 171] width 321 height 100
click at [437, 122] on span "Row" at bounding box center [438, 126] width 14 height 10
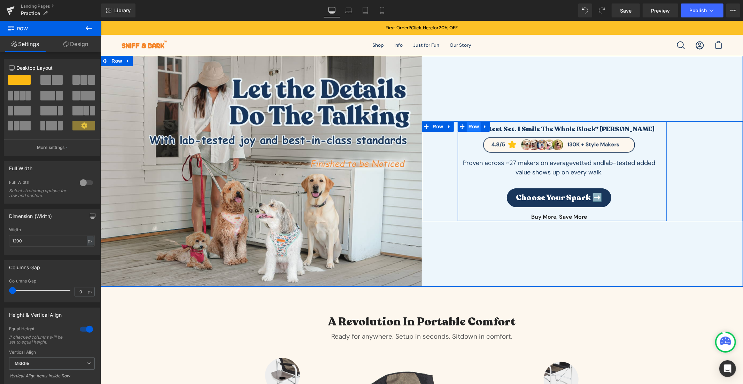
click at [469, 125] on span "Row" at bounding box center [474, 126] width 14 height 10
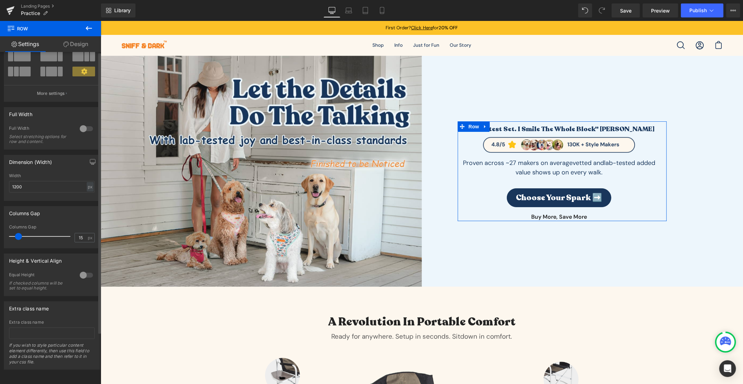
scroll to position [0, 0]
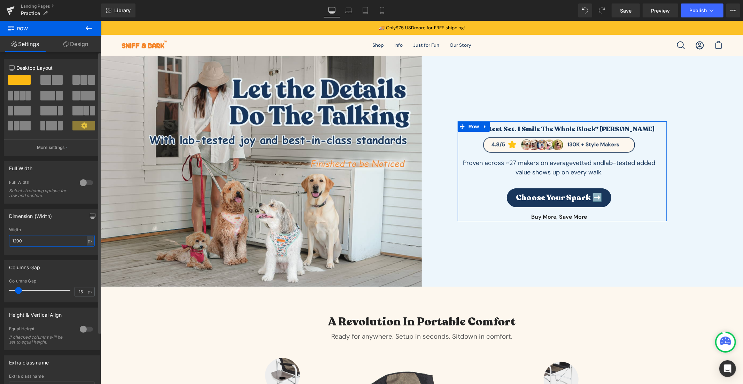
drag, startPoint x: 35, startPoint y: 239, endPoint x: 1, endPoint y: 239, distance: 34.5
click at [1, 239] on div "Dimension (Width) 1200px Width 1200 px % px" at bounding box center [52, 229] width 104 height 51
drag, startPoint x: 32, startPoint y: 237, endPoint x: -47, endPoint y: 237, distance: 78.4
click at [0, 237] on html "Row You are previewing how the will restyle your page. You can not edit Element…" at bounding box center [371, 192] width 743 height 384
drag, startPoint x: 25, startPoint y: 238, endPoint x: -6, endPoint y: 239, distance: 31.4
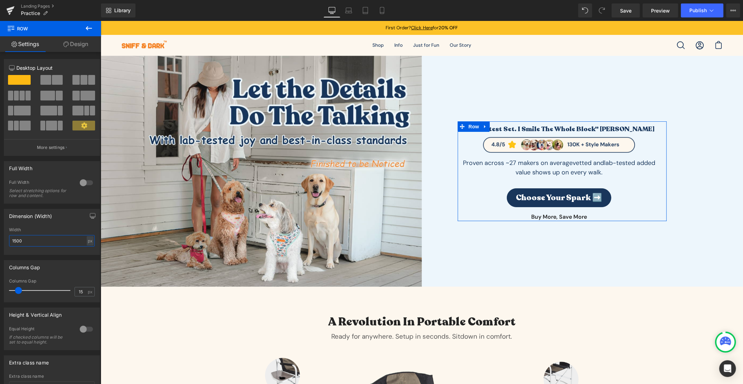
click at [0, 239] on html "Row You are previewing how the will restyle your page. You can not edit Element…" at bounding box center [371, 192] width 743 height 384
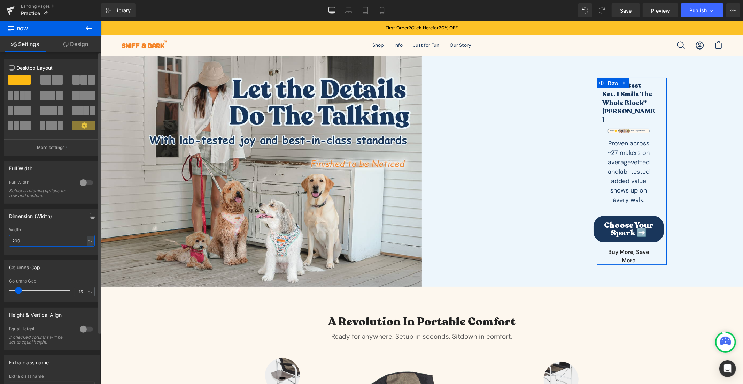
type input "2000"
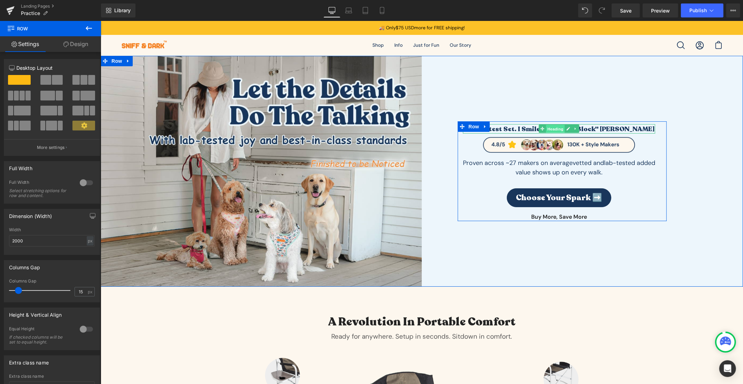
click at [552, 131] on span "Heading" at bounding box center [555, 128] width 19 height 8
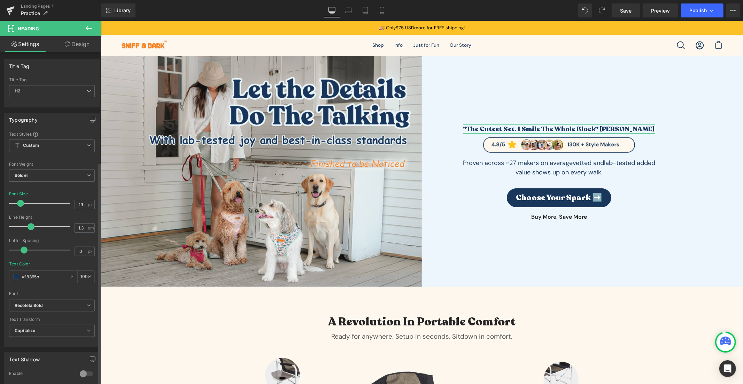
scroll to position [164, 0]
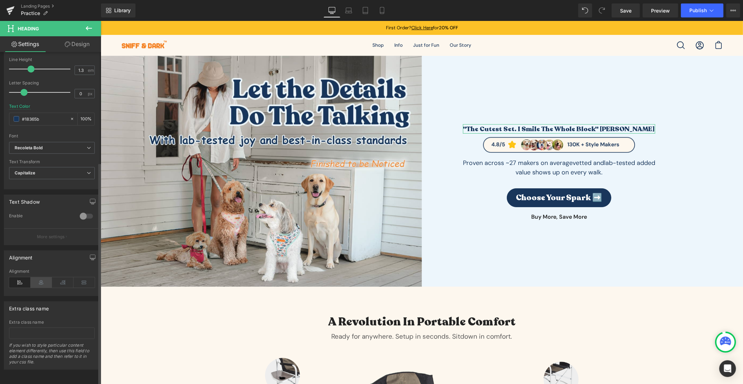
click at [39, 278] on icon at bounding box center [42, 282] width 22 height 10
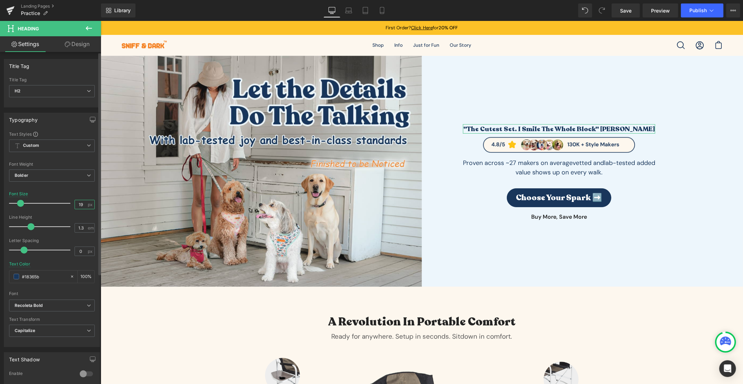
drag, startPoint x: 82, startPoint y: 208, endPoint x: 74, endPoint y: 206, distance: 9.0
click at [75, 206] on input "19" at bounding box center [81, 204] width 12 height 9
type input "25"
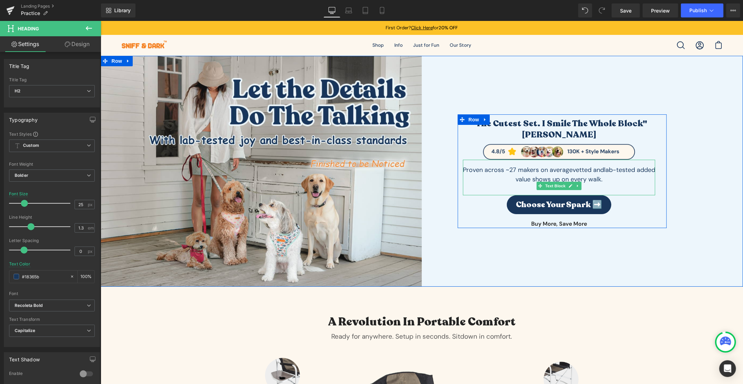
click at [625, 171] on span "lab-tested added value shows up on every walk." at bounding box center [585, 174] width 140 height 18
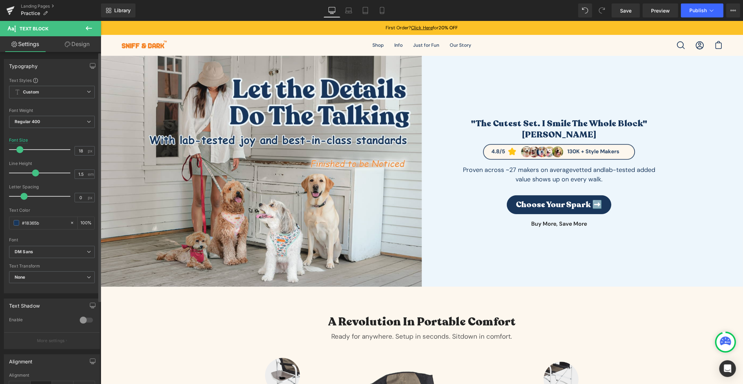
drag, startPoint x: 81, startPoint y: 152, endPoint x: 62, endPoint y: 149, distance: 19.3
click at [62, 149] on div "Font Size 18 px" at bounding box center [52, 149] width 86 height 23
type input "20"
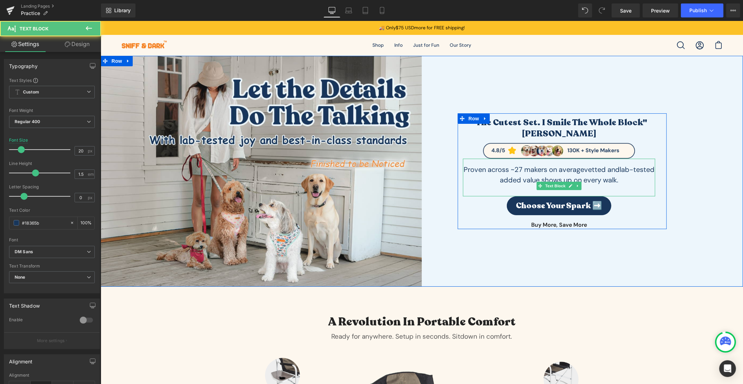
click at [584, 169] on span "Proven across ~27 makers on average" at bounding box center [523, 168] width 121 height 9
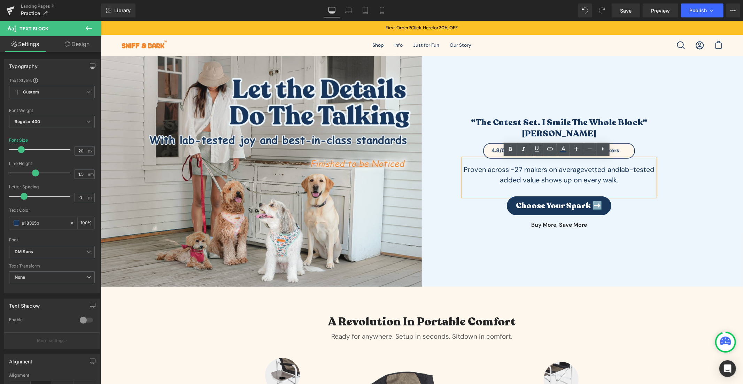
click at [594, 171] on span "vetted and" at bounding box center [602, 168] width 36 height 9
click at [594, 172] on span "vetted and" at bounding box center [602, 168] width 36 height 9
click at [592, 168] on span "vetted and" at bounding box center [602, 168] width 36 height 9
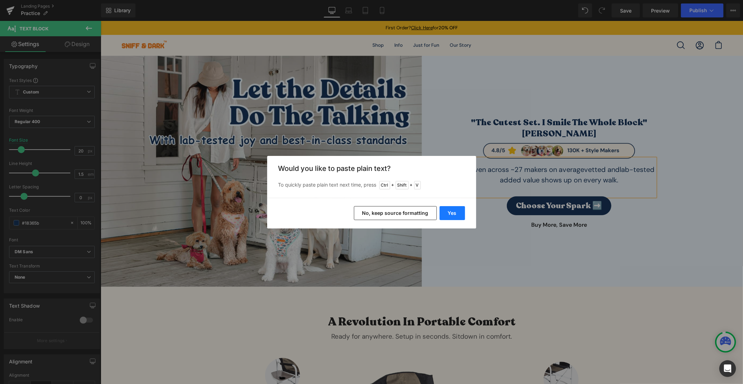
click at [455, 211] on button "Yes" at bounding box center [452, 213] width 25 height 14
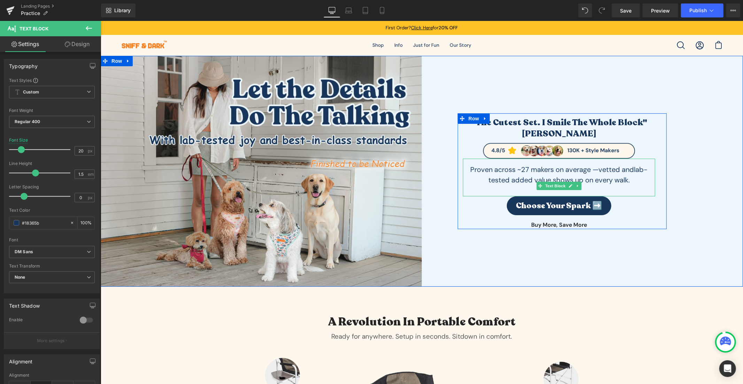
click at [602, 174] on p "Proven across ~27 makers on average — vetted and lab-tested added value shows u…" at bounding box center [559, 174] width 192 height 21
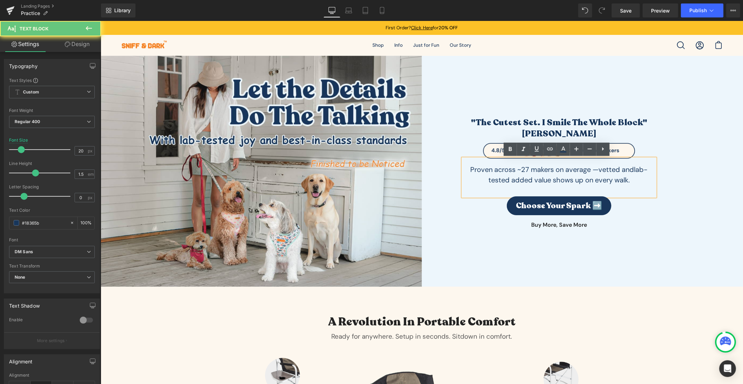
drag, startPoint x: 595, startPoint y: 168, endPoint x: 599, endPoint y: 168, distance: 3.8
click at [595, 168] on p "Proven across ~27 makers on average — vetted and lab-tested added value shows u…" at bounding box center [559, 174] width 192 height 21
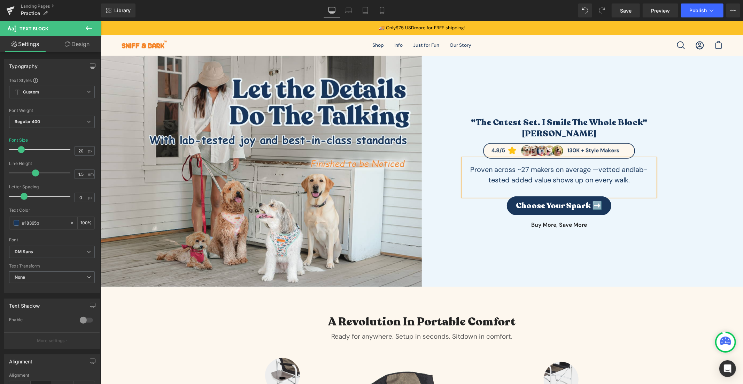
click at [640, 174] on p "Proven across ~27 makers on average — vetted and lab-tested added value shows u…" at bounding box center [559, 174] width 192 height 21
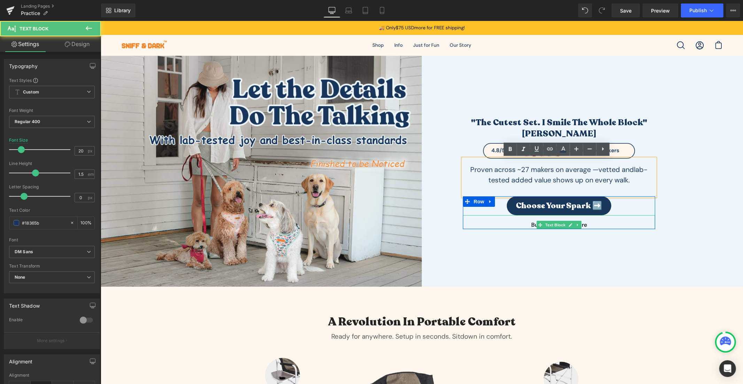
click at [644, 222] on p "Buy More, Save More" at bounding box center [559, 224] width 192 height 8
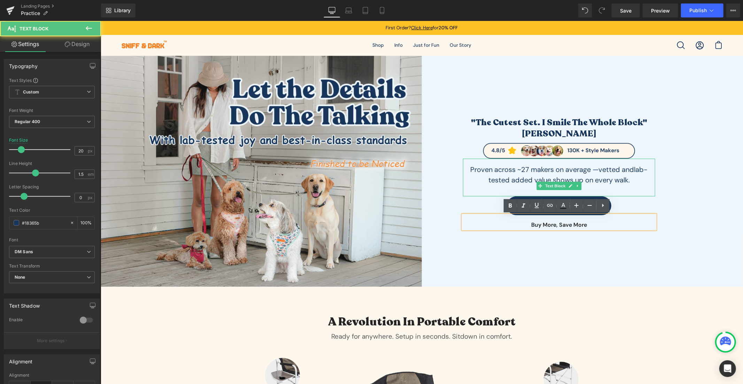
click at [622, 167] on span "vetted and" at bounding box center [617, 168] width 36 height 9
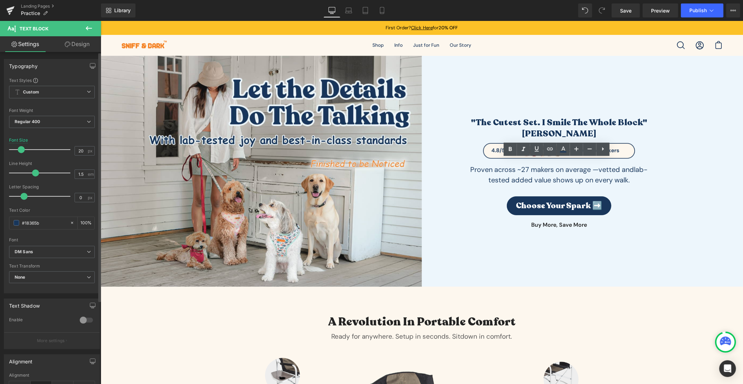
click at [77, 52] on div "Typography Text Styles Custom Custom Setup Global Style Custom Setup Global Sty…" at bounding box center [52, 262] width 104 height 421
drag, startPoint x: 79, startPoint y: 50, endPoint x: 41, endPoint y: 82, distance: 49.5
click at [78, 50] on link "Design" at bounding box center [77, 44] width 51 height 16
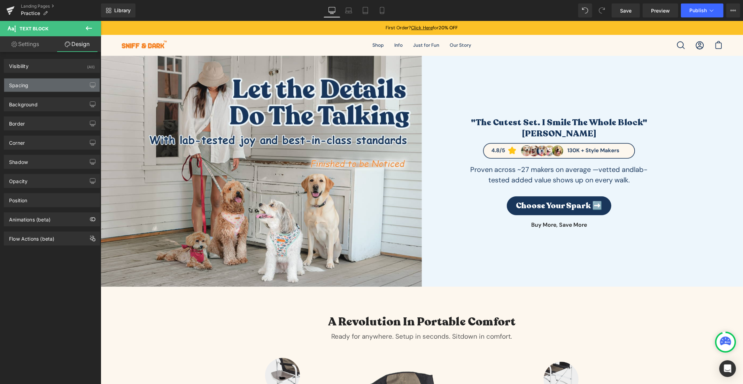
click at [40, 84] on div "Spacing" at bounding box center [51, 84] width 95 height 13
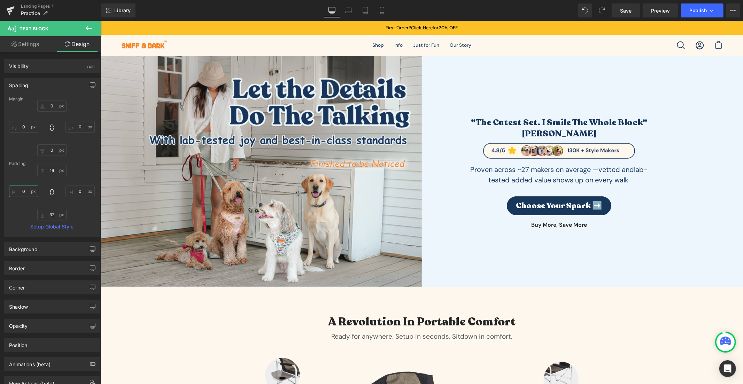
click at [24, 188] on input "0" at bounding box center [23, 190] width 29 height 11
type input "20"
click at [81, 199] on div "16px 16 0px 0 32px 32 20 20" at bounding box center [52, 192] width 86 height 56
click at [79, 192] on input "0" at bounding box center [80, 190] width 29 height 11
type input "20"
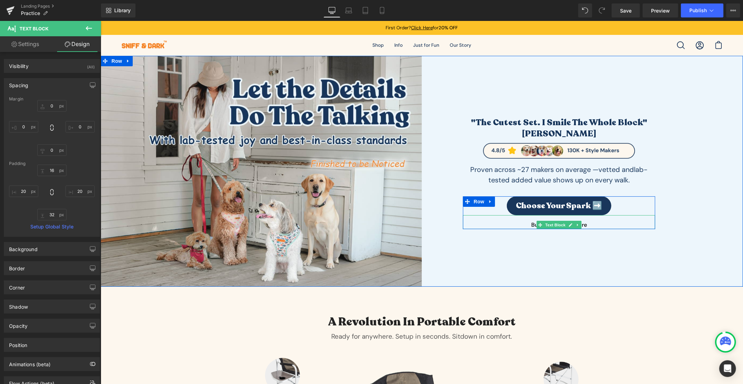
click at [582, 223] on p "Buy More, Save More" at bounding box center [559, 224] width 192 height 8
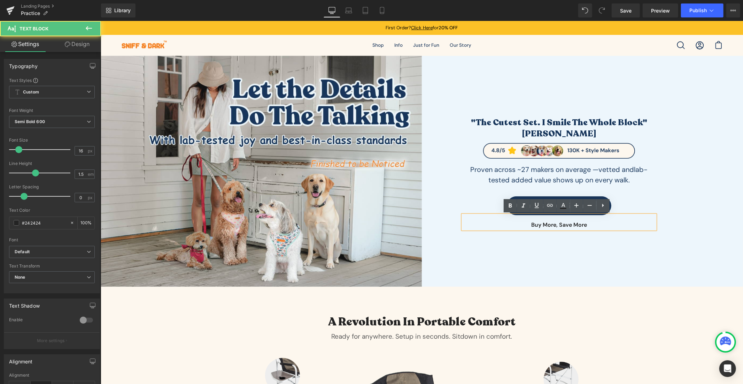
click at [582, 223] on p "Buy More, Save More" at bounding box center [559, 224] width 192 height 8
paste div
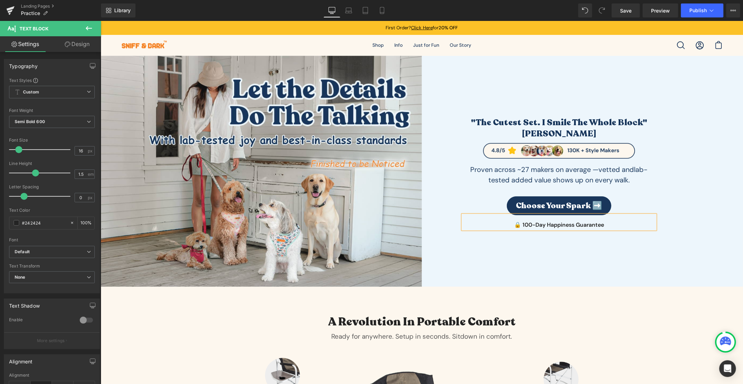
click at [688, 265] on div ""The cutest set. I smile the whole block" [PERSON_NAME] Heading Image Proven ac…" at bounding box center [582, 170] width 321 height 231
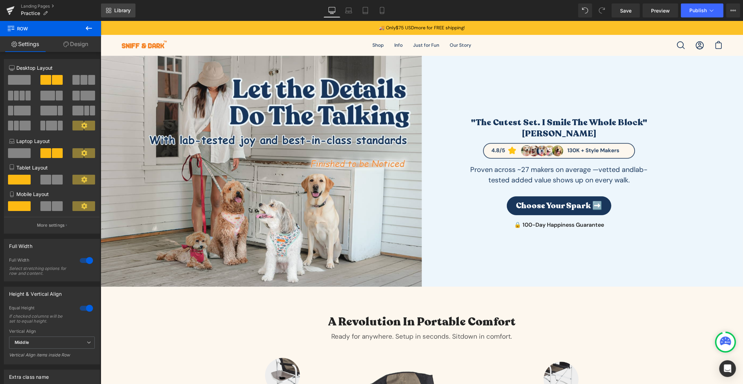
click at [119, 17] on div "Library Desktop Desktop Laptop Tablet Mobile Save Preview Publish Scheduled Vie…" at bounding box center [422, 10] width 642 height 21
click at [130, 9] on span "Library" at bounding box center [122, 10] width 16 height 6
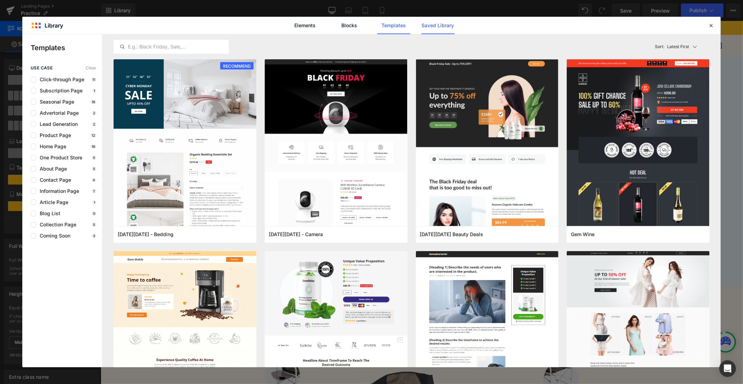
click at [431, 29] on link "Saved Library" at bounding box center [438, 25] width 33 height 17
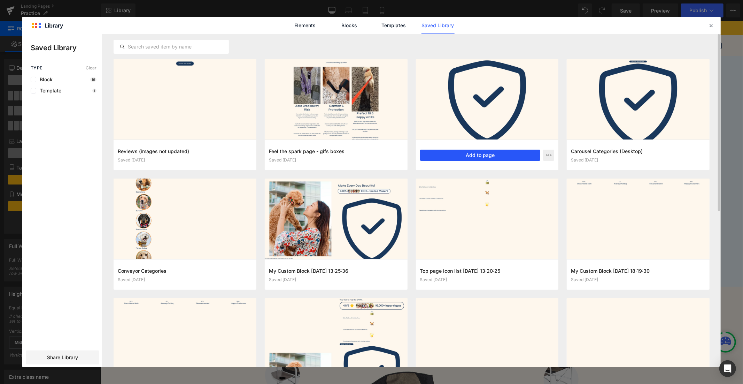
click at [473, 157] on button "Add to page" at bounding box center [480, 154] width 121 height 11
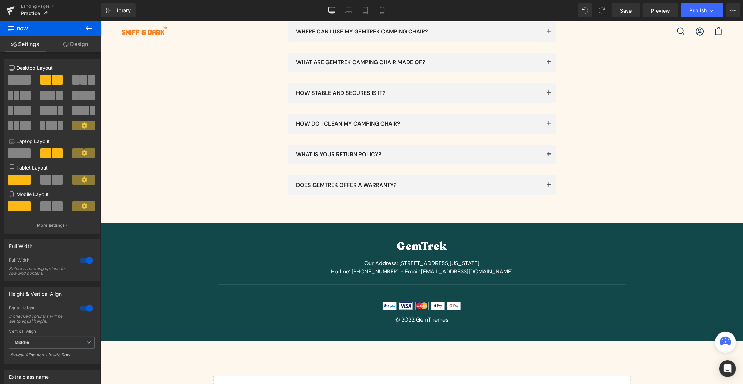
scroll to position [1932, 0]
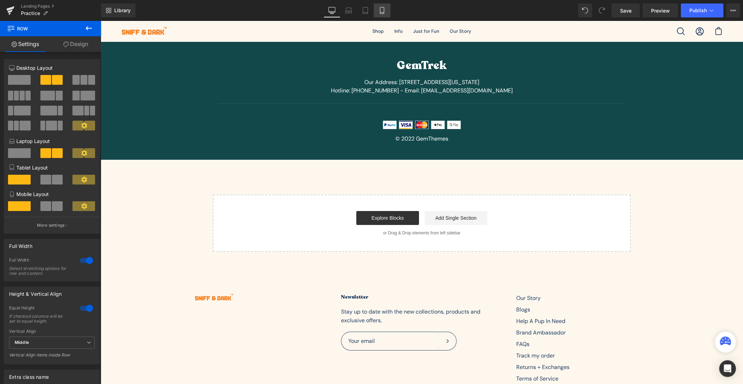
click at [382, 16] on link "Mobile" at bounding box center [382, 10] width 17 height 14
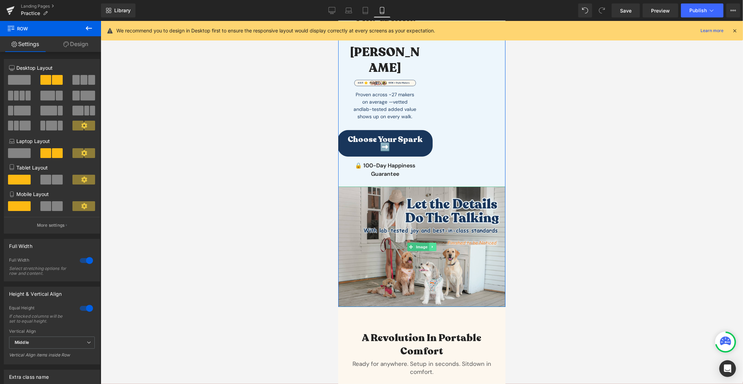
scroll to position [0, 0]
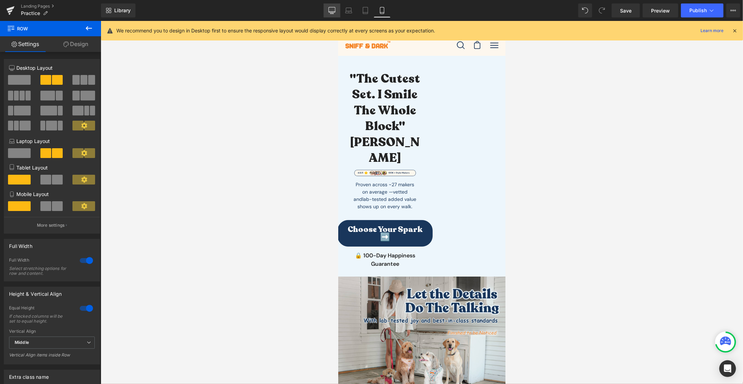
click at [336, 13] on icon at bounding box center [332, 10] width 7 height 7
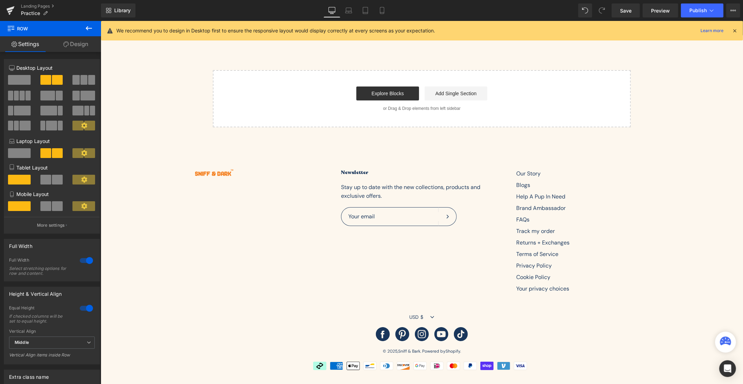
scroll to position [1695, 0]
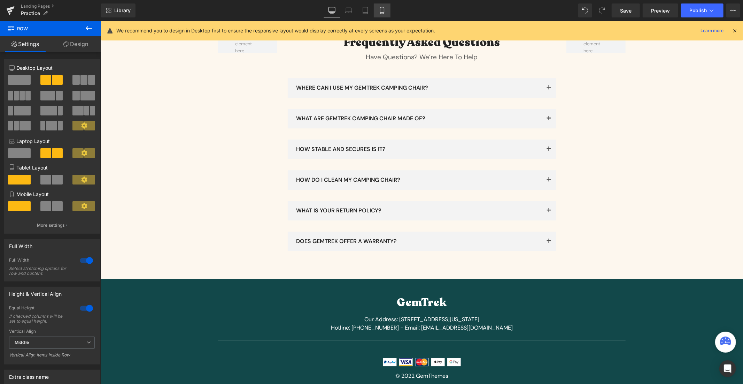
click at [382, 14] on link "Mobile" at bounding box center [382, 10] width 17 height 14
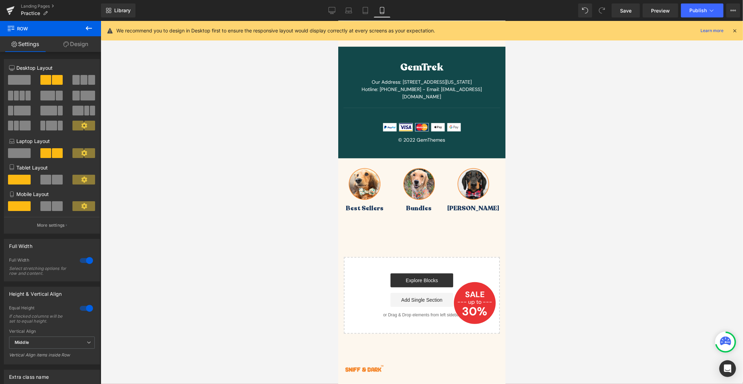
scroll to position [2492, 0]
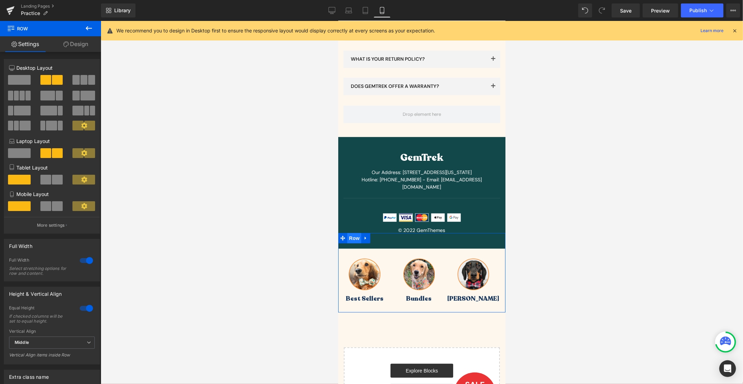
click at [352, 232] on span "Row" at bounding box center [354, 237] width 14 height 10
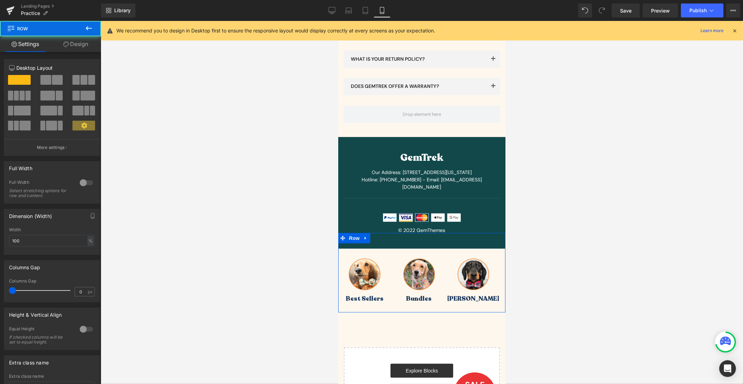
click at [75, 48] on link "Design" at bounding box center [76, 44] width 51 height 16
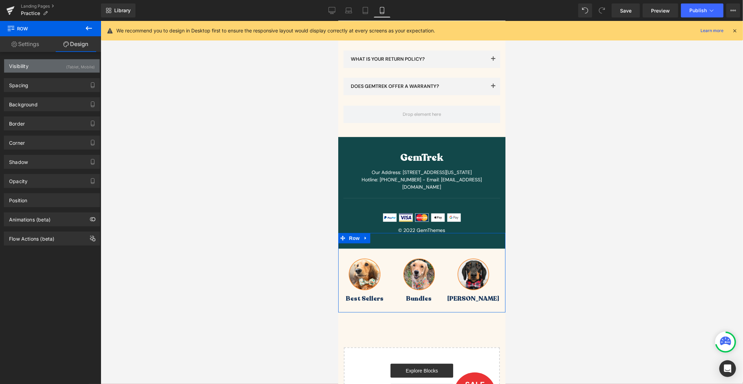
click at [71, 66] on div "(Tablet, Mobile)" at bounding box center [80, 64] width 29 height 11
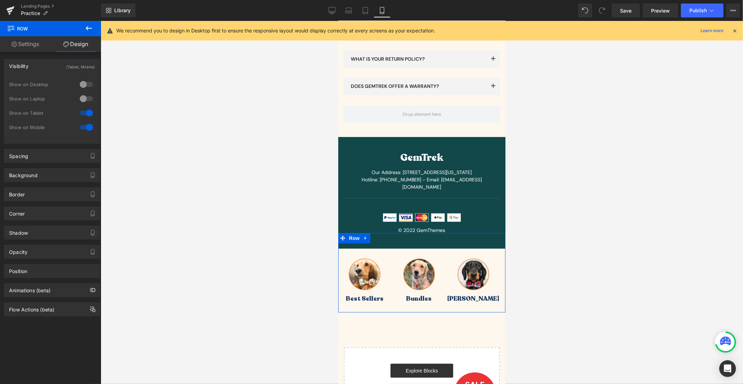
click at [81, 100] on div at bounding box center [86, 98] width 17 height 11
click at [86, 79] on div at bounding box center [86, 84] width 17 height 11
click at [331, 11] on icon at bounding box center [332, 10] width 7 height 7
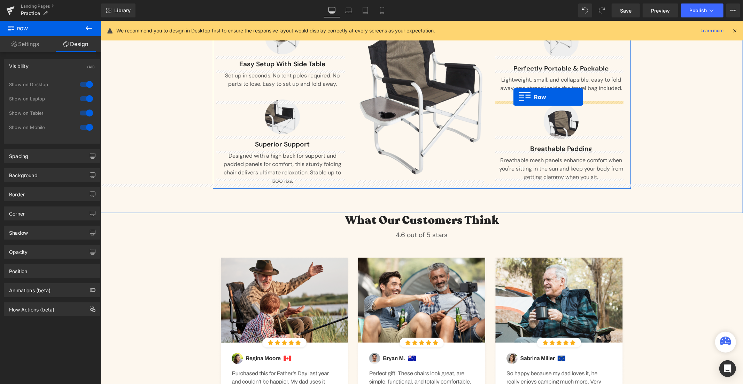
scroll to position [0, 0]
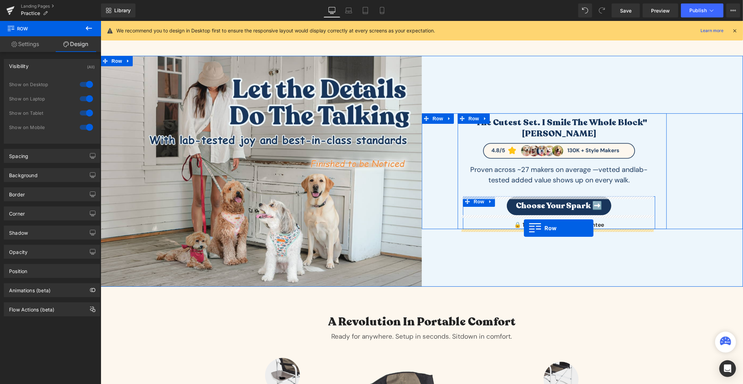
drag, startPoint x: 332, startPoint y: 101, endPoint x: 522, endPoint y: 227, distance: 227.5
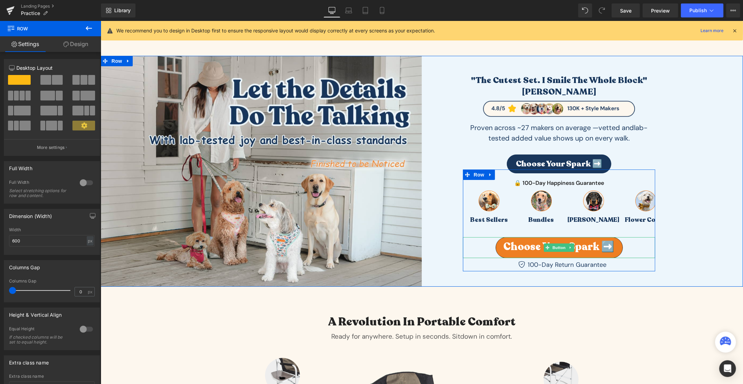
click at [616, 247] on link "Choose Your Spark ➡️" at bounding box center [559, 247] width 127 height 21
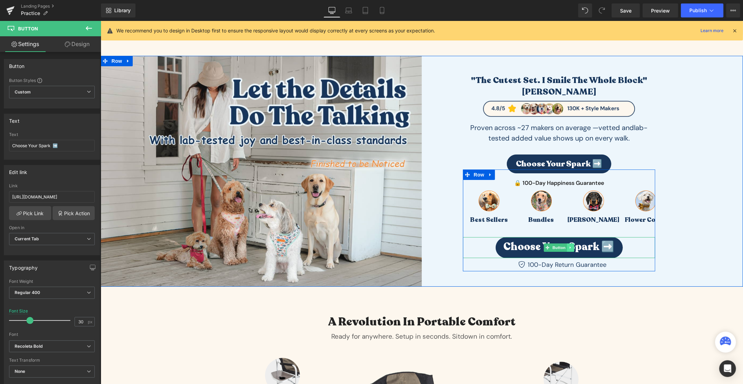
click at [569, 247] on icon at bounding box center [571, 247] width 4 height 4
click at [573, 246] on icon at bounding box center [574, 247] width 4 height 4
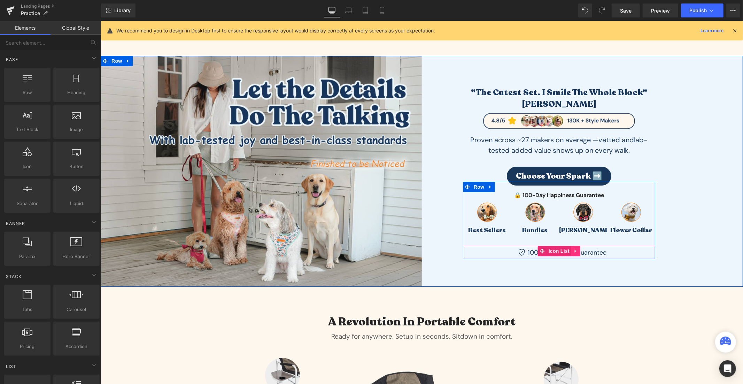
click at [574, 251] on icon at bounding box center [575, 250] width 5 height 5
click at [578, 251] on icon at bounding box center [580, 250] width 5 height 5
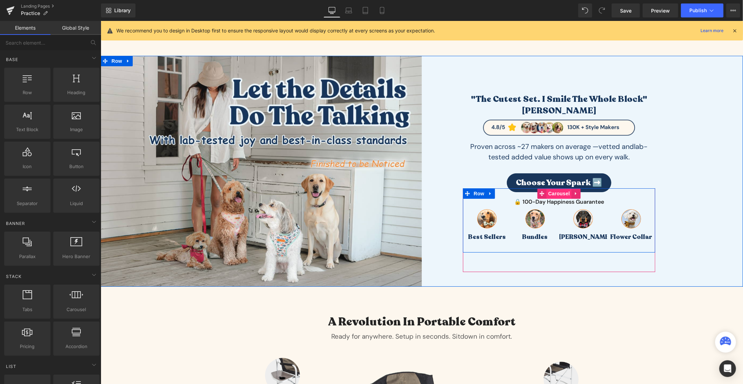
click at [556, 192] on span "Carousel" at bounding box center [558, 193] width 25 height 10
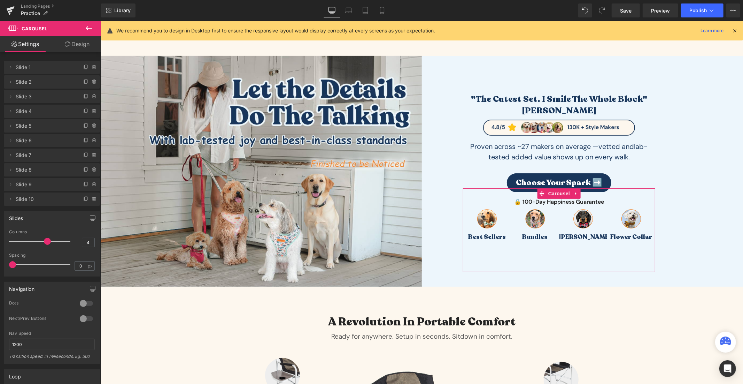
click at [79, 44] on link "Design" at bounding box center [77, 44] width 51 height 16
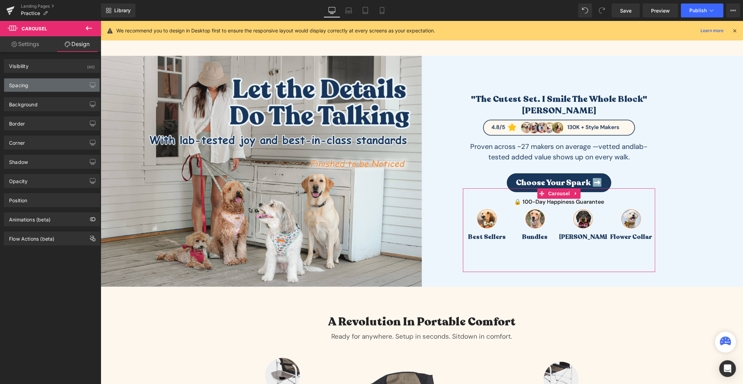
click at [53, 79] on div "Spacing" at bounding box center [51, 84] width 95 height 13
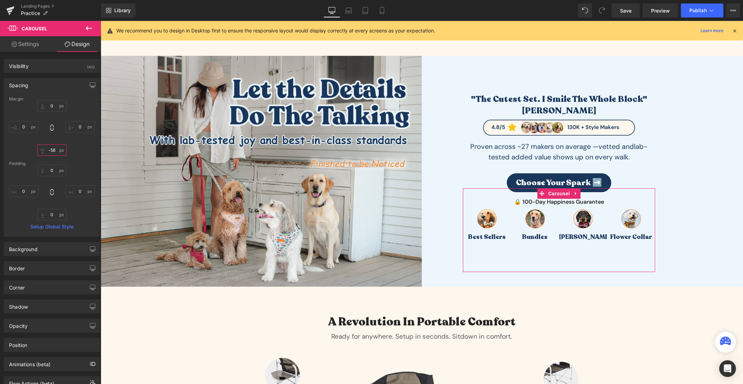
click at [53, 150] on input "-56" at bounding box center [51, 149] width 29 height 11
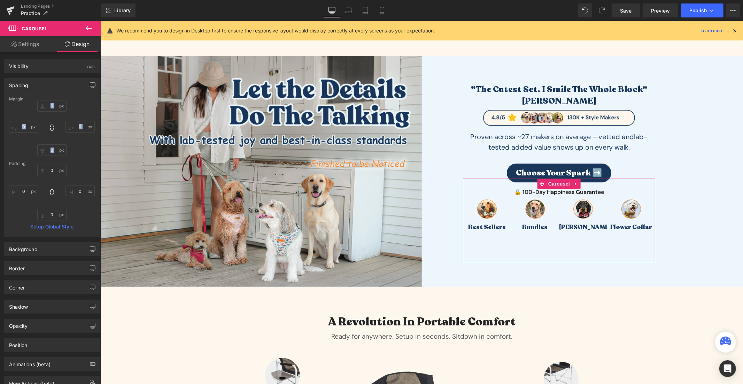
click at [82, 155] on div "Margin 0px 0 0px 0 0 0 0px 0 [GEOGRAPHIC_DATA] 0px 0 0px 0 0px 0 0px 0 Setup Gl…" at bounding box center [51, 167] width 95 height 140
click at [82, 155] on div "0px 0 0px 0 0 0 0px 0" at bounding box center [52, 128] width 86 height 56
click at [86, 148] on div "0px 0 0px 0 0 0 0px 0" at bounding box center [52, 128] width 86 height 56
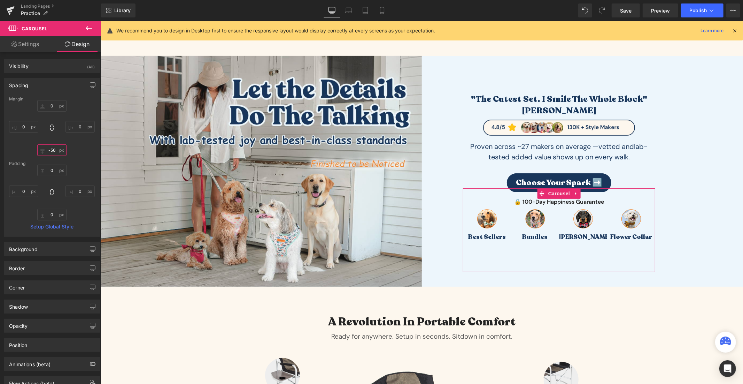
type input "0"
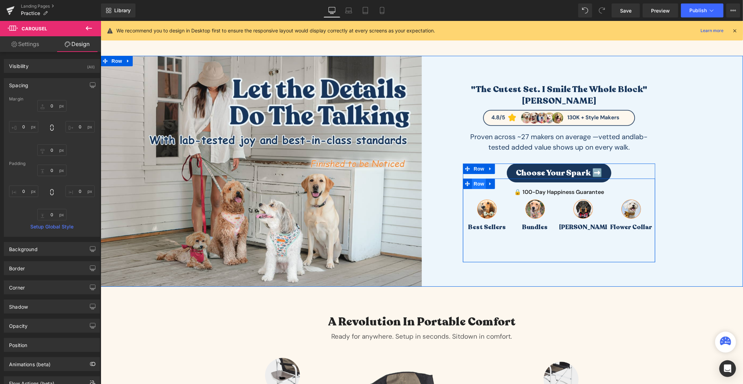
click at [474, 185] on span "Row" at bounding box center [479, 183] width 14 height 10
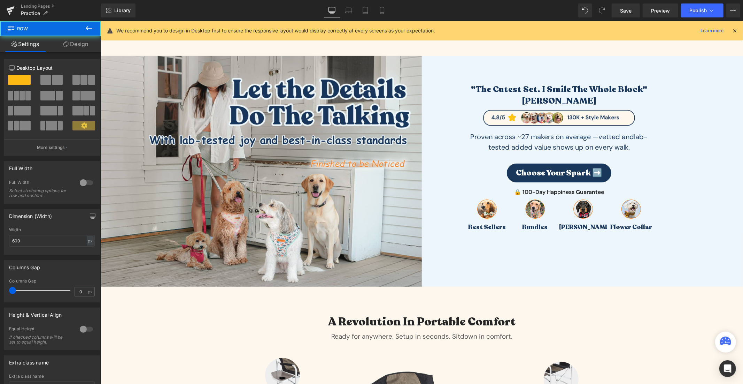
click at [76, 34] on span "Row" at bounding box center [42, 28] width 70 height 15
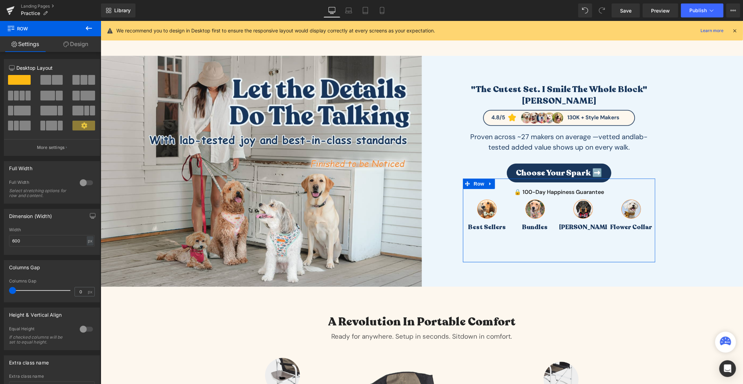
click at [71, 49] on link "Design" at bounding box center [76, 44] width 51 height 16
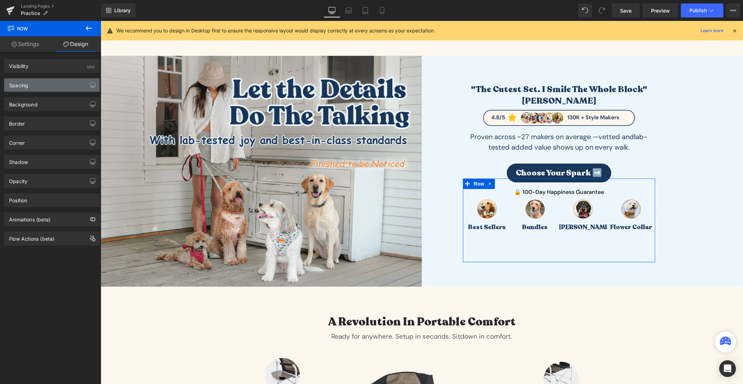
click at [29, 88] on div "Spacing" at bounding box center [51, 84] width 95 height 13
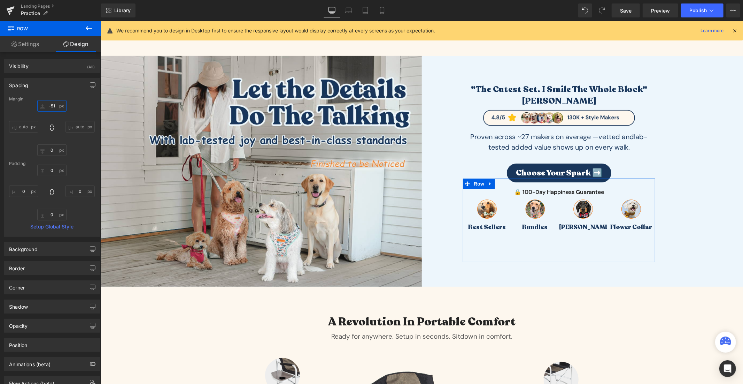
click at [49, 106] on input "-51" at bounding box center [51, 105] width 29 height 11
type input "0"
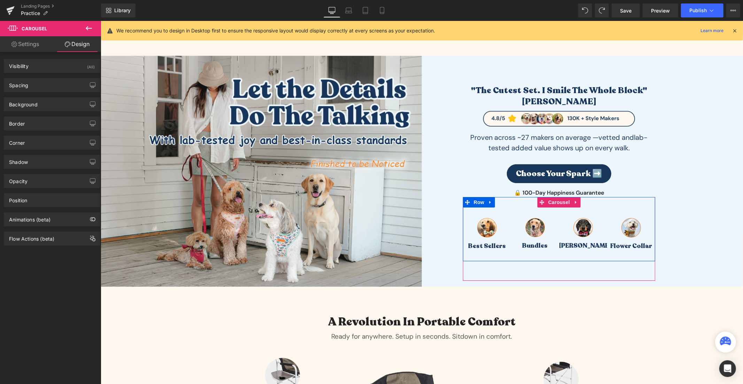
click at [36, 45] on link "Settings" at bounding box center [25, 44] width 51 height 16
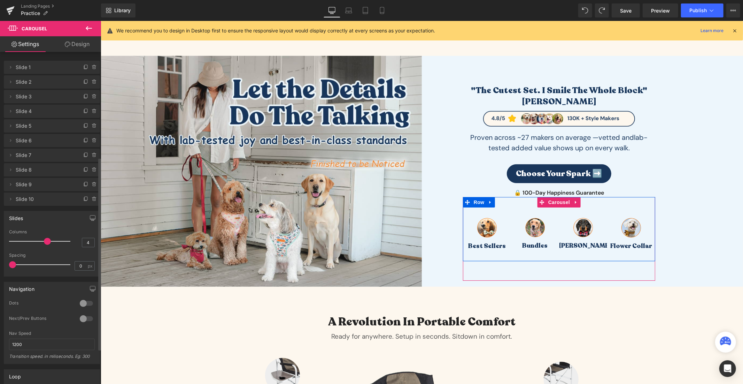
scroll to position [241, 0]
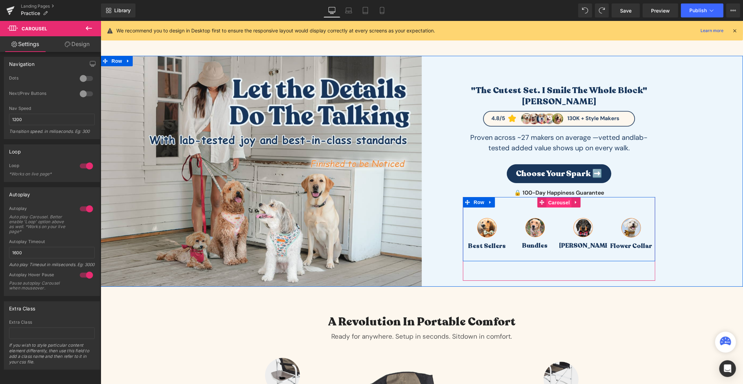
click at [556, 205] on span "Carousel" at bounding box center [558, 202] width 25 height 10
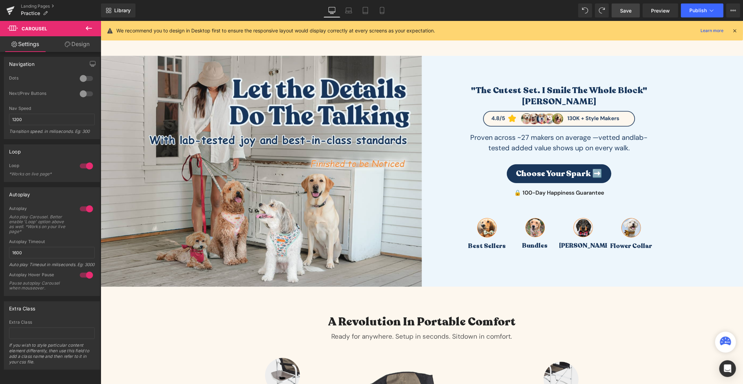
click at [631, 15] on link "Save" at bounding box center [626, 10] width 28 height 14
